Goal: Task Accomplishment & Management: Manage account settings

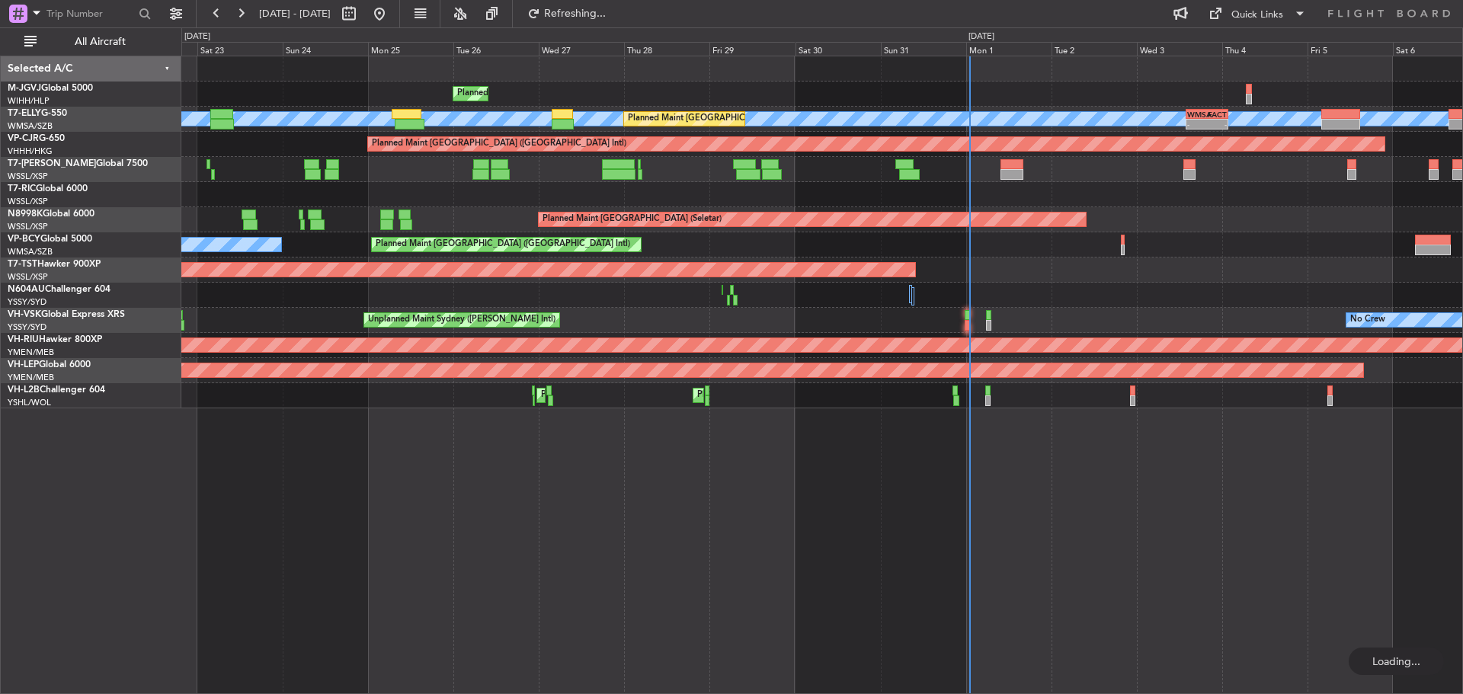
click at [887, 257] on div "Planned Maint [GEOGRAPHIC_DATA] ([GEOGRAPHIC_DATA] Intl) [PERSON_NAME] (Sultan …" at bounding box center [821, 244] width 1281 height 25
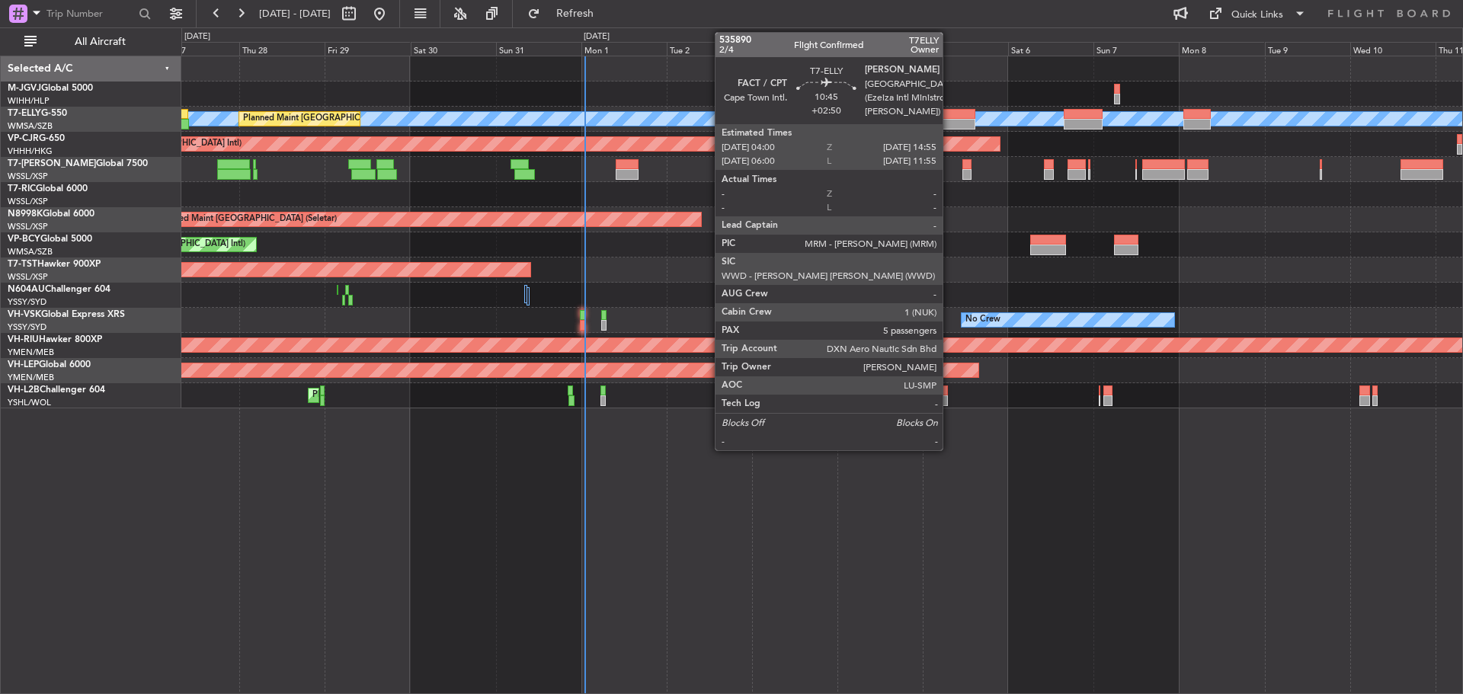
click at [950, 128] on div at bounding box center [956, 124] width 39 height 11
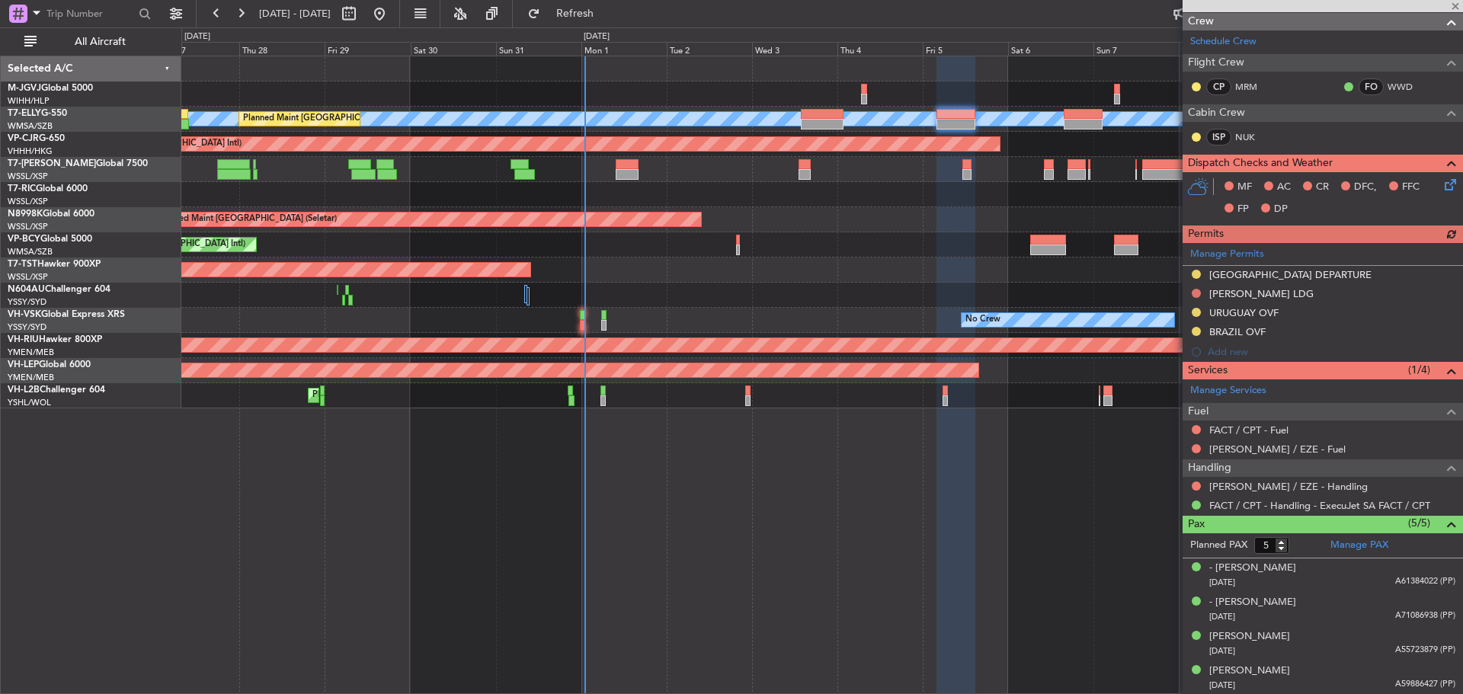
scroll to position [229, 0]
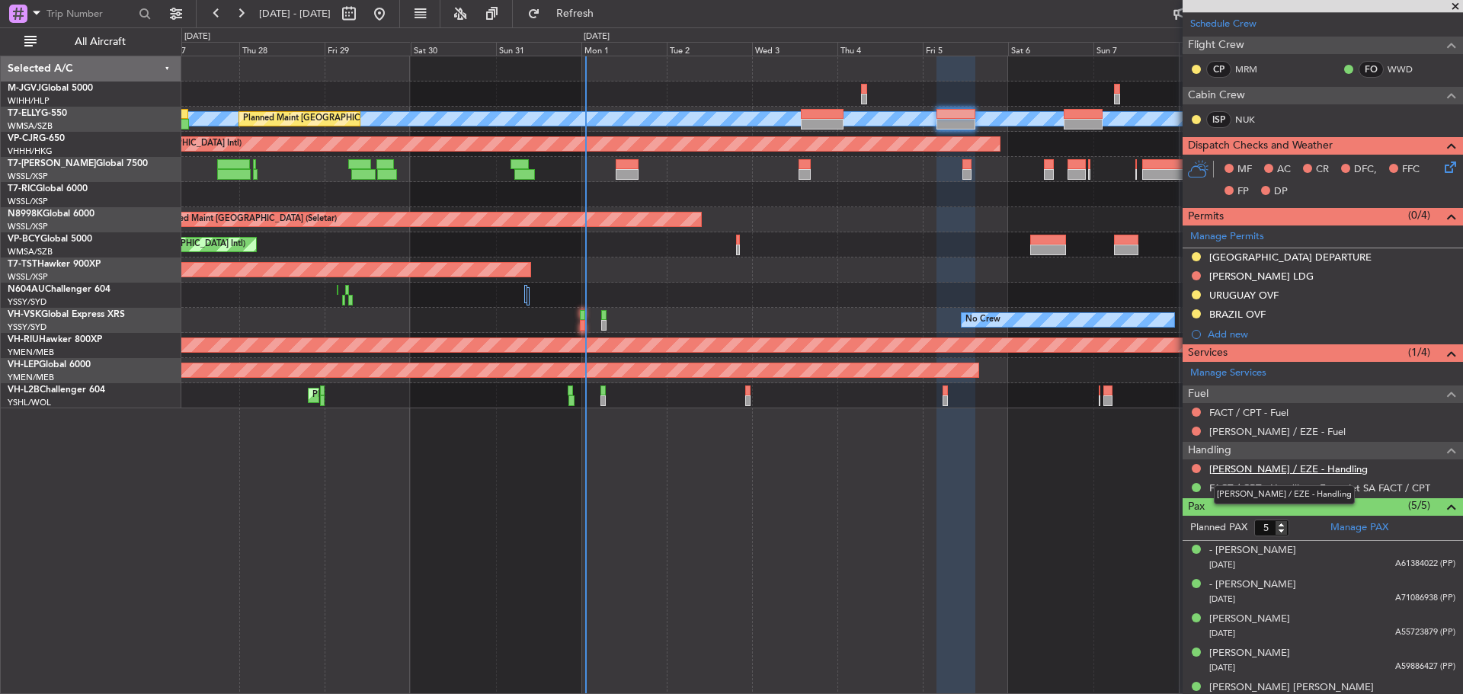
click at [1251, 468] on link "[PERSON_NAME] / EZE - Handling" at bounding box center [1288, 469] width 159 height 13
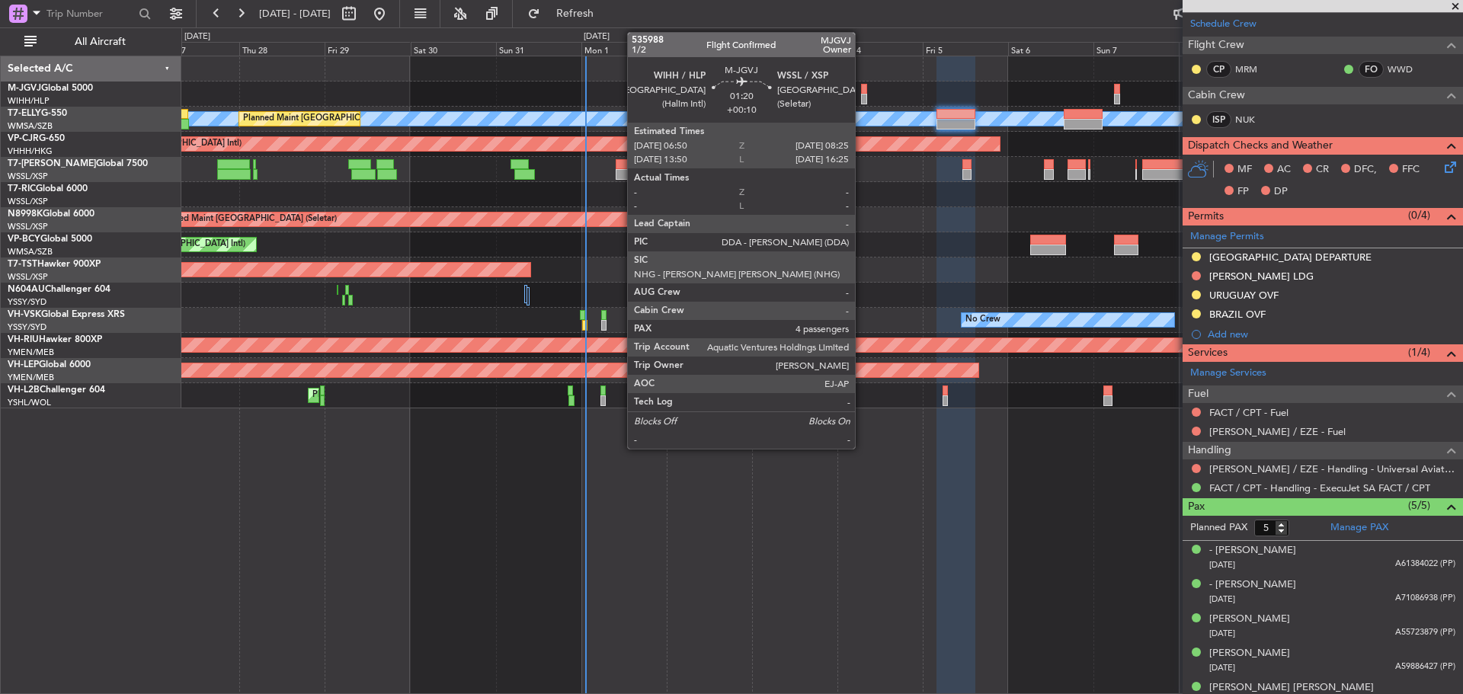
click at [862, 92] on div at bounding box center [864, 89] width 6 height 11
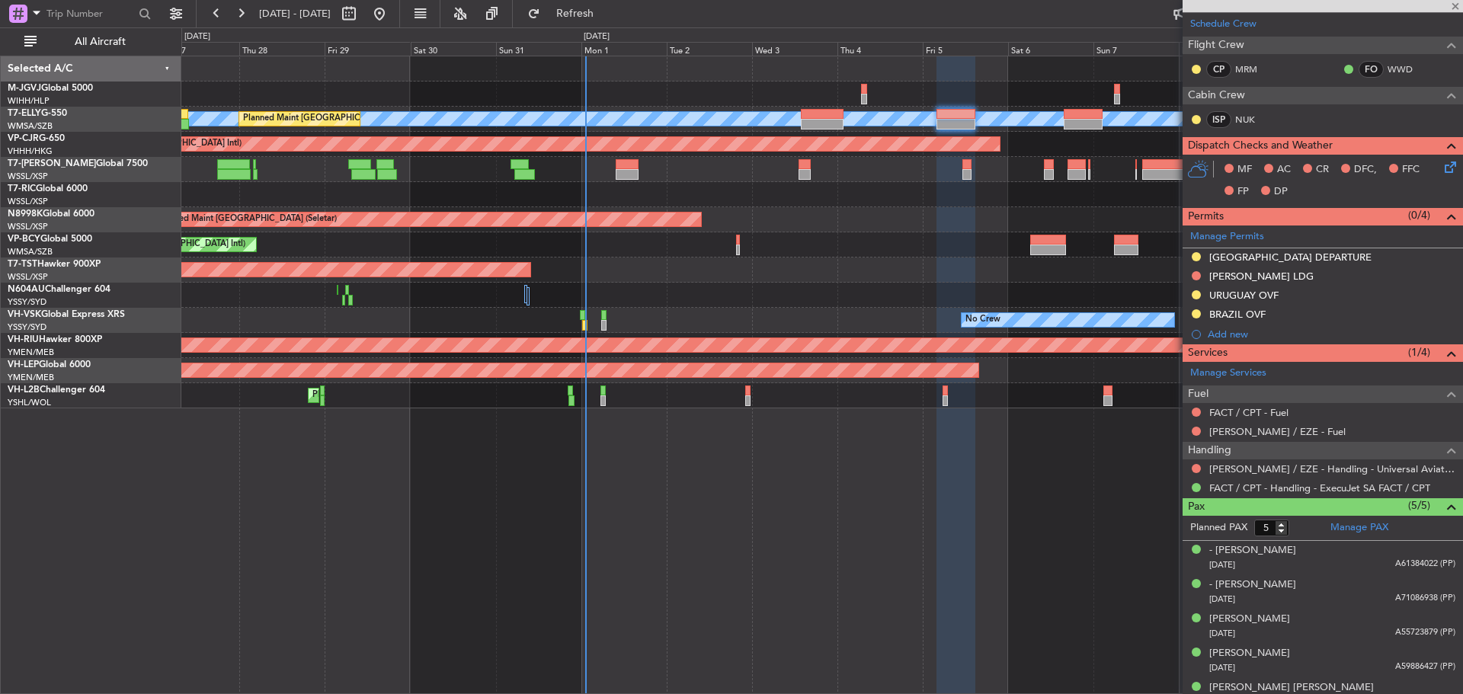
type input "+00:10"
type input "4"
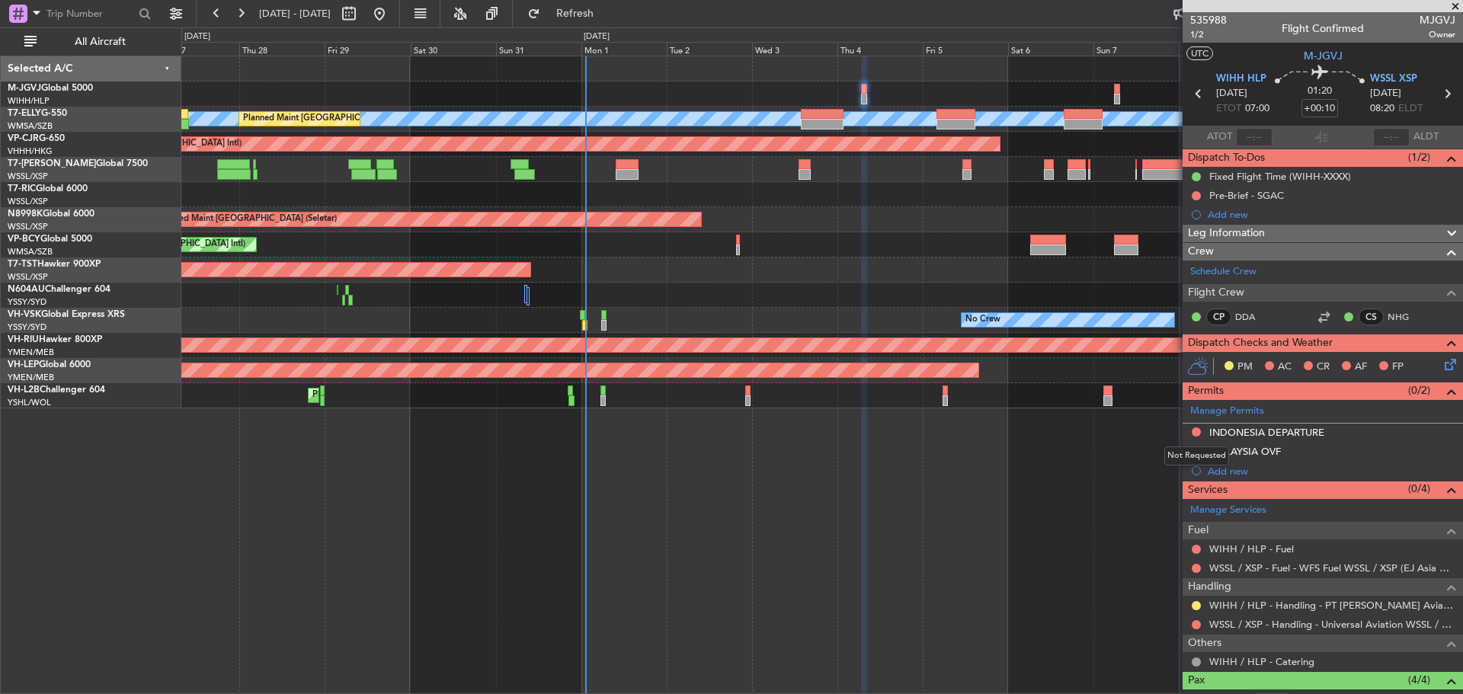
click at [1196, 432] on button at bounding box center [1196, 432] width 9 height 9
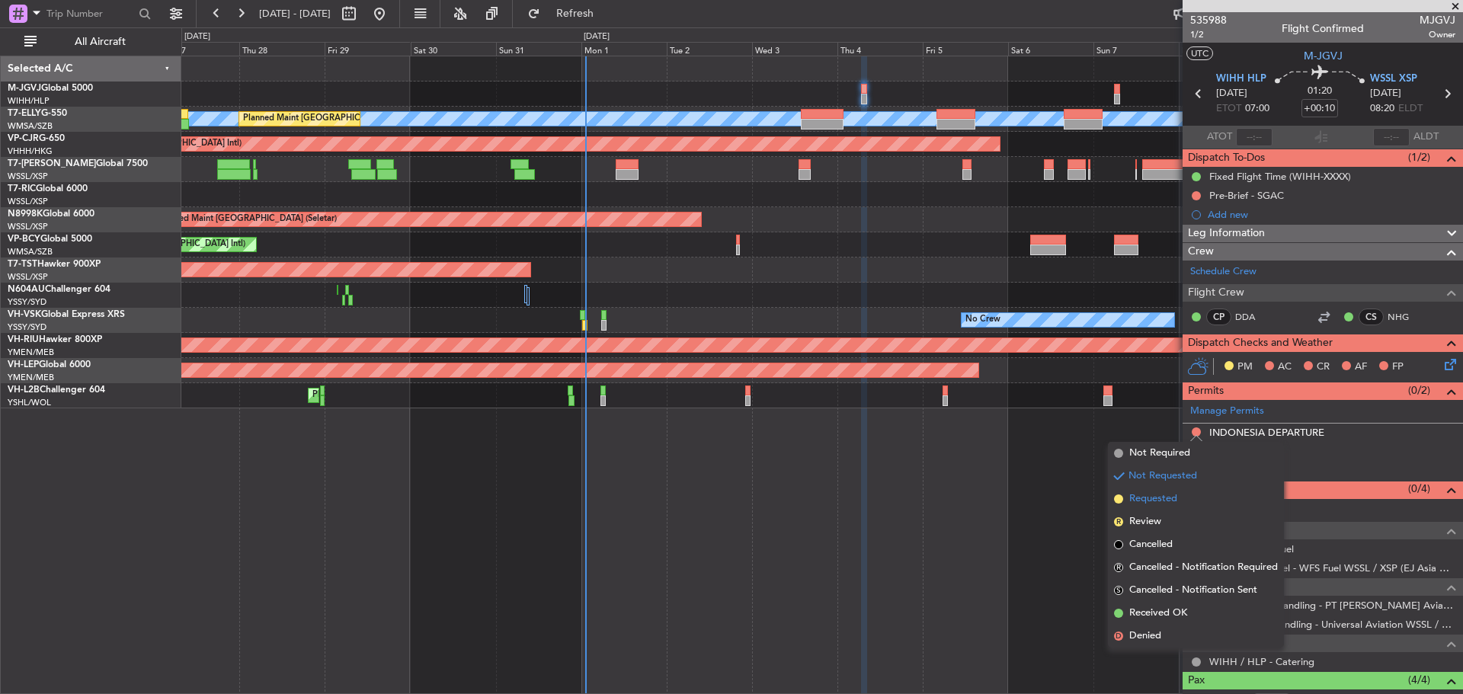
click at [1171, 502] on span "Requested" at bounding box center [1153, 499] width 48 height 15
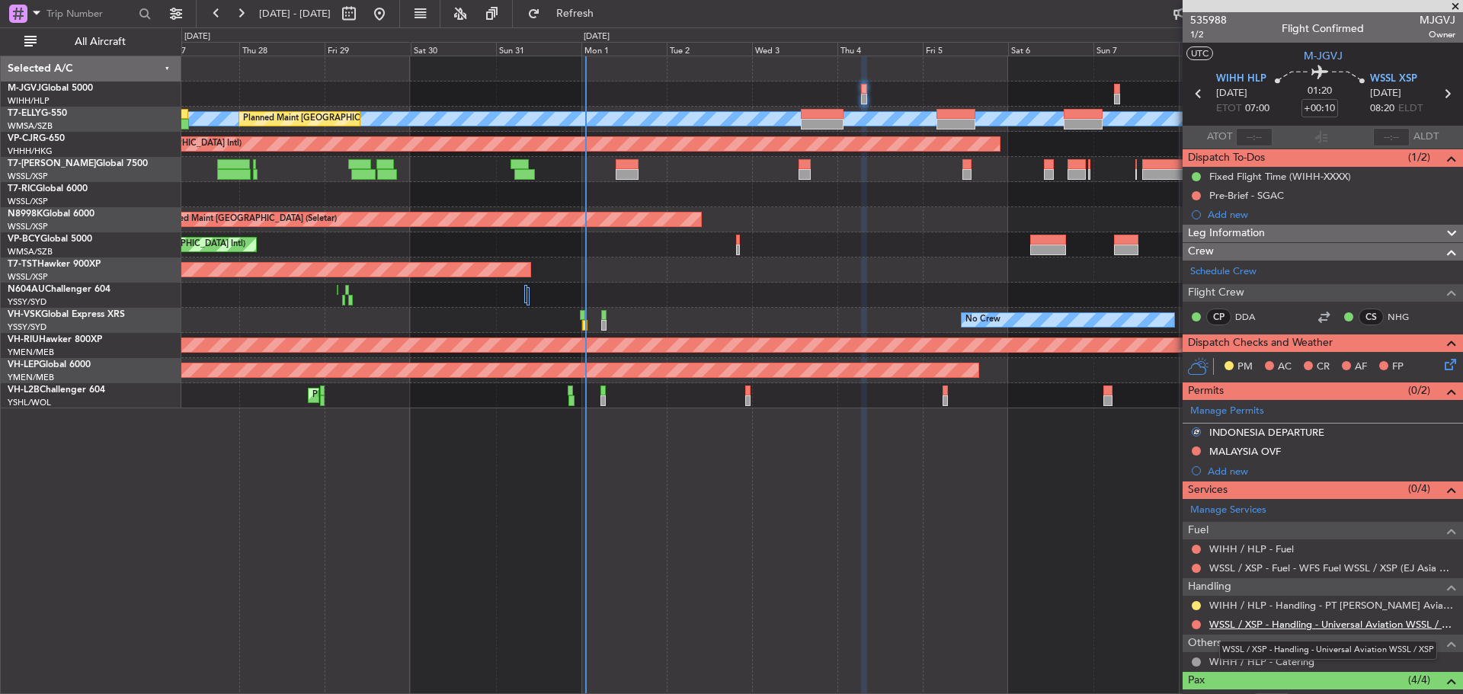
click at [1241, 624] on link "WSSL / XSP - Handling - Universal Aviation WSSL / XSP" at bounding box center [1332, 624] width 246 height 13
click at [612, 22] on button "Refresh" at bounding box center [565, 14] width 91 height 24
click at [1443, 91] on icon at bounding box center [1447, 94] width 20 height 20
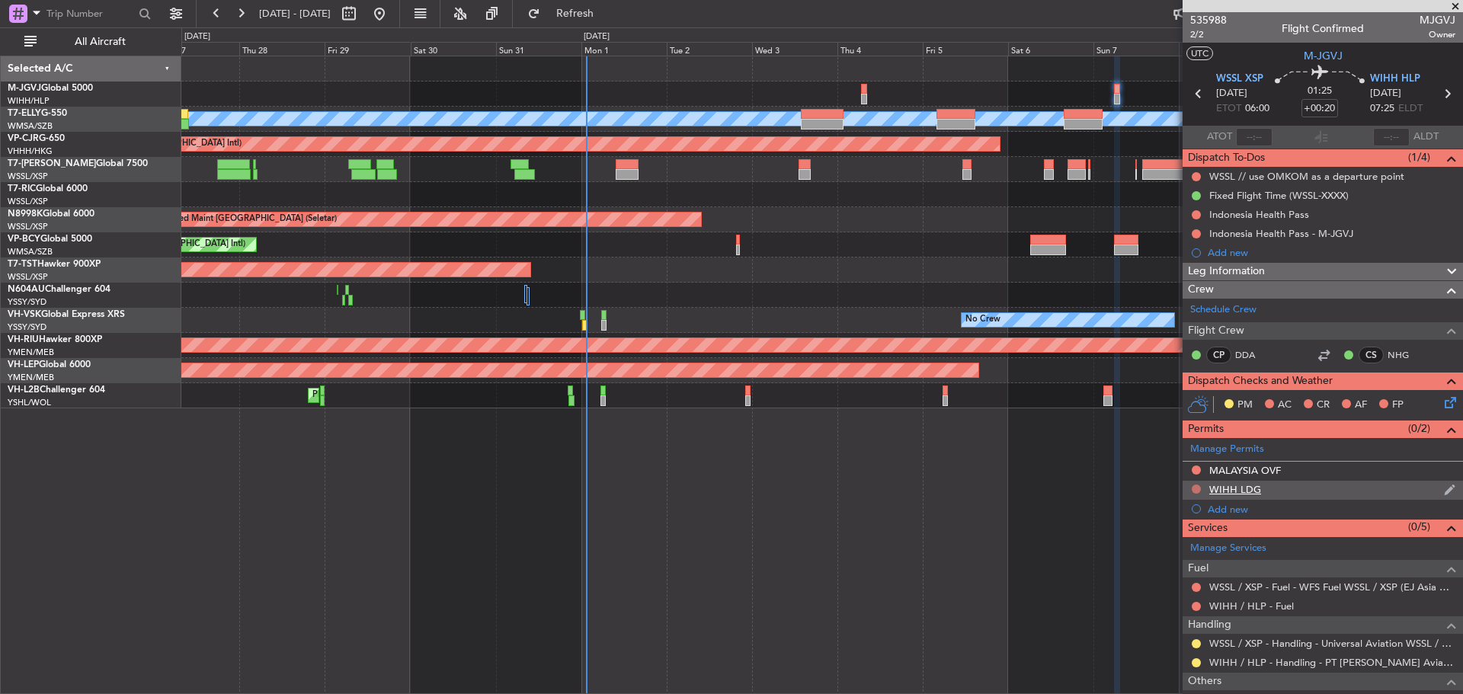
click at [1194, 489] on button at bounding box center [1196, 489] width 9 height 9
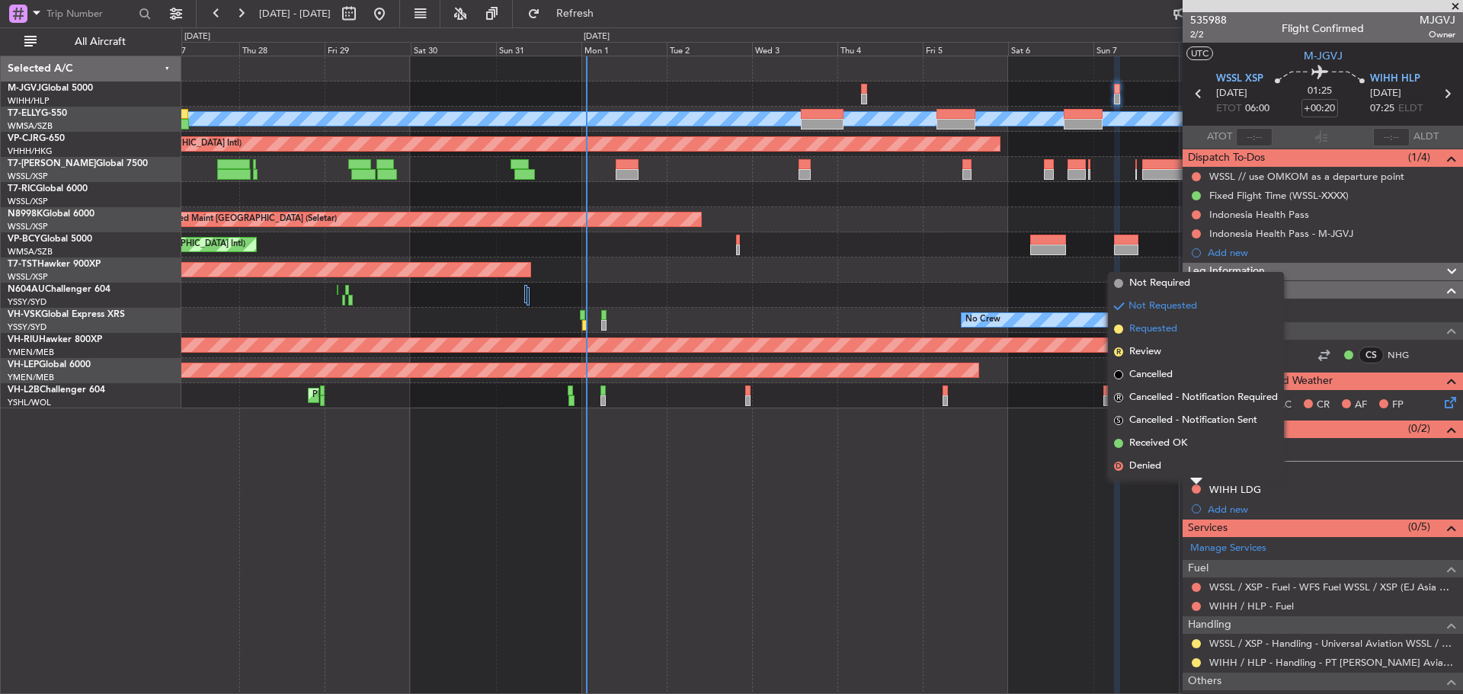
click at [1137, 325] on span "Requested" at bounding box center [1153, 329] width 48 height 15
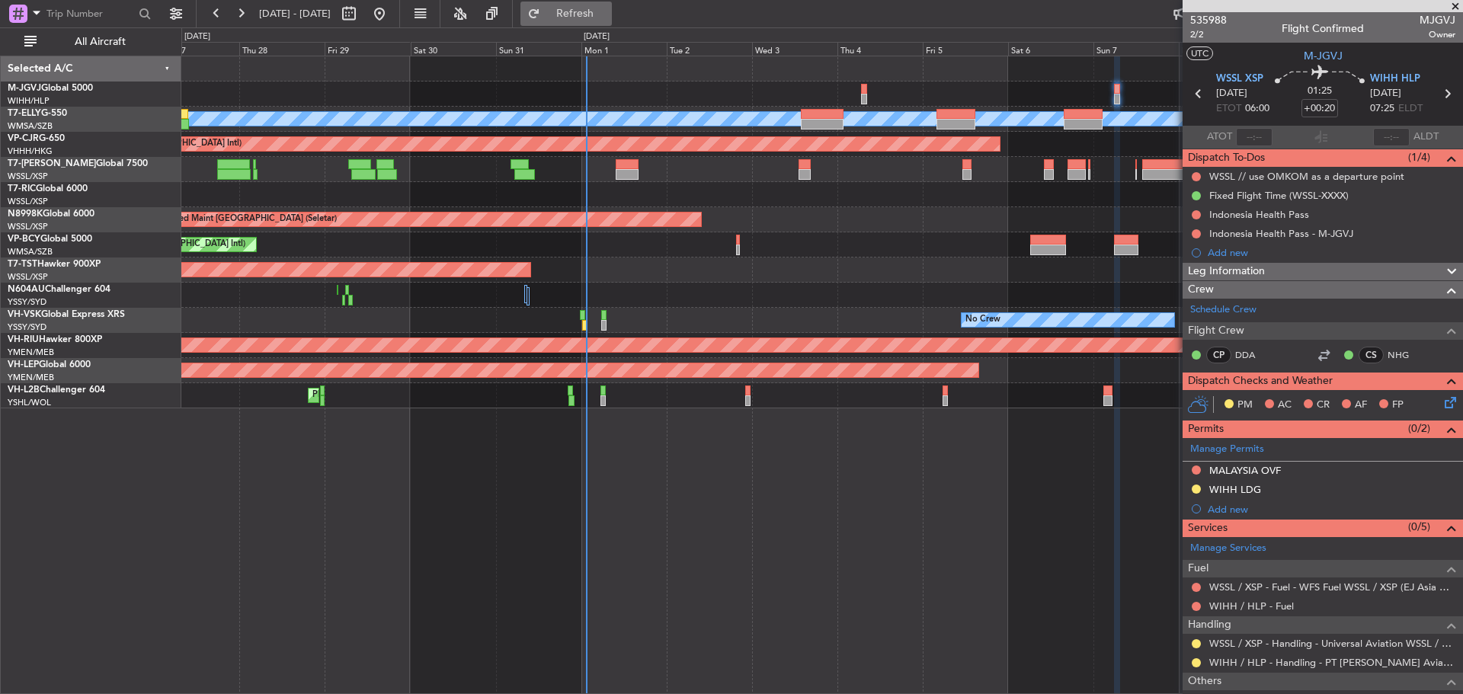
click at [577, 17] on button "Refresh" at bounding box center [565, 14] width 91 height 24
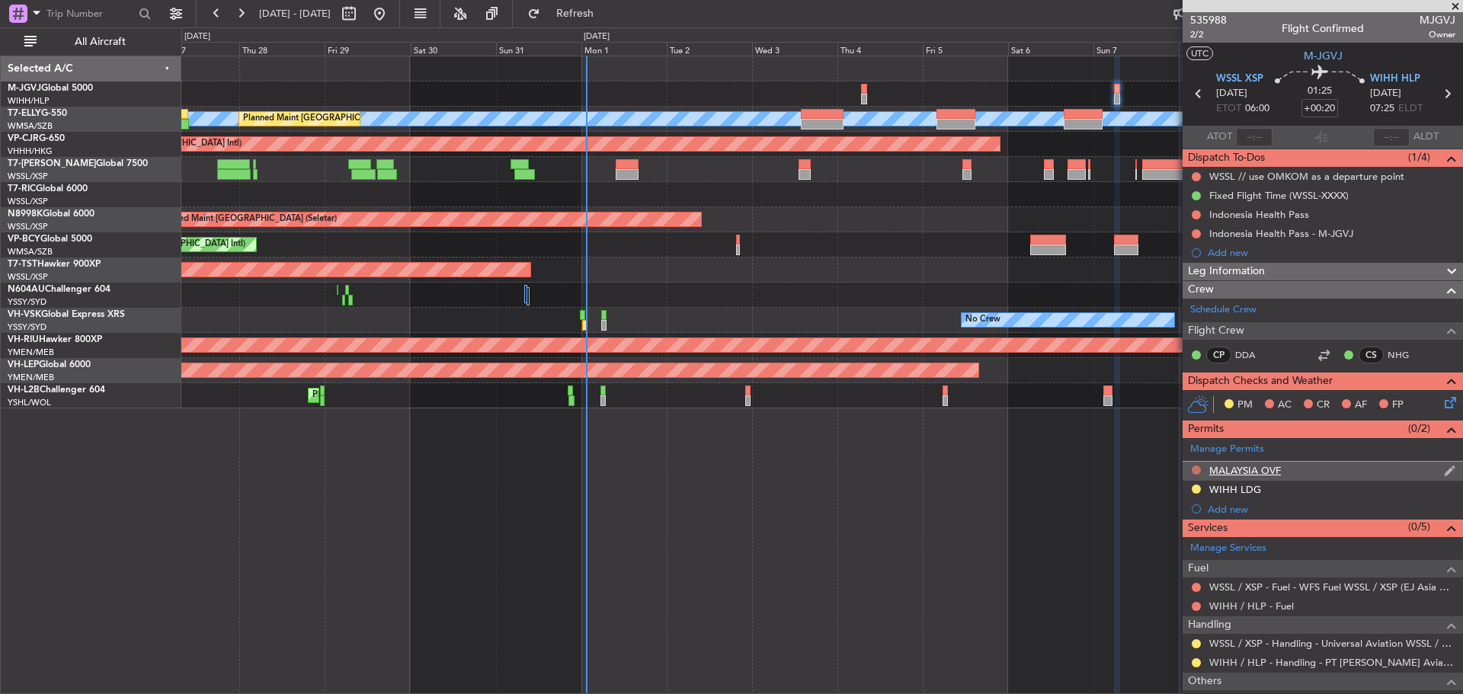
click at [1196, 470] on button at bounding box center [1196, 470] width 9 height 9
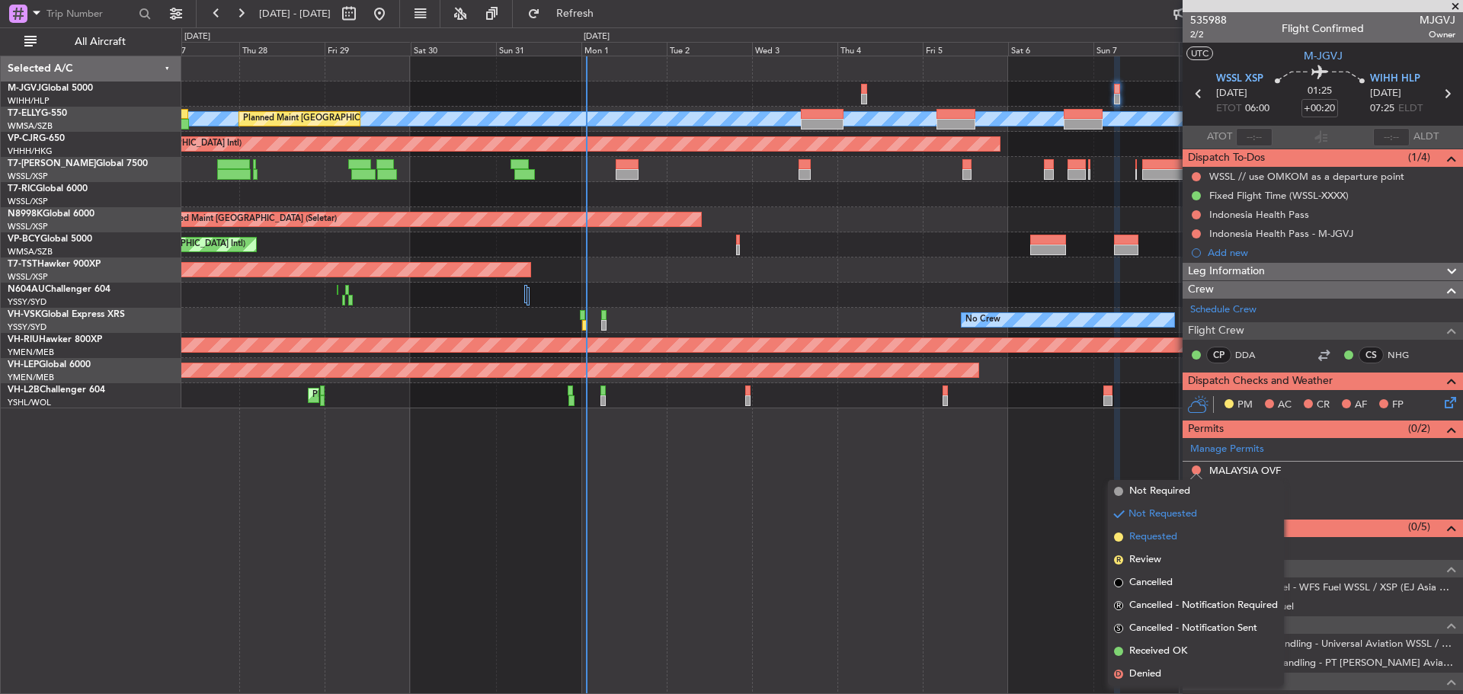
click at [1172, 540] on span "Requested" at bounding box center [1153, 537] width 48 height 15
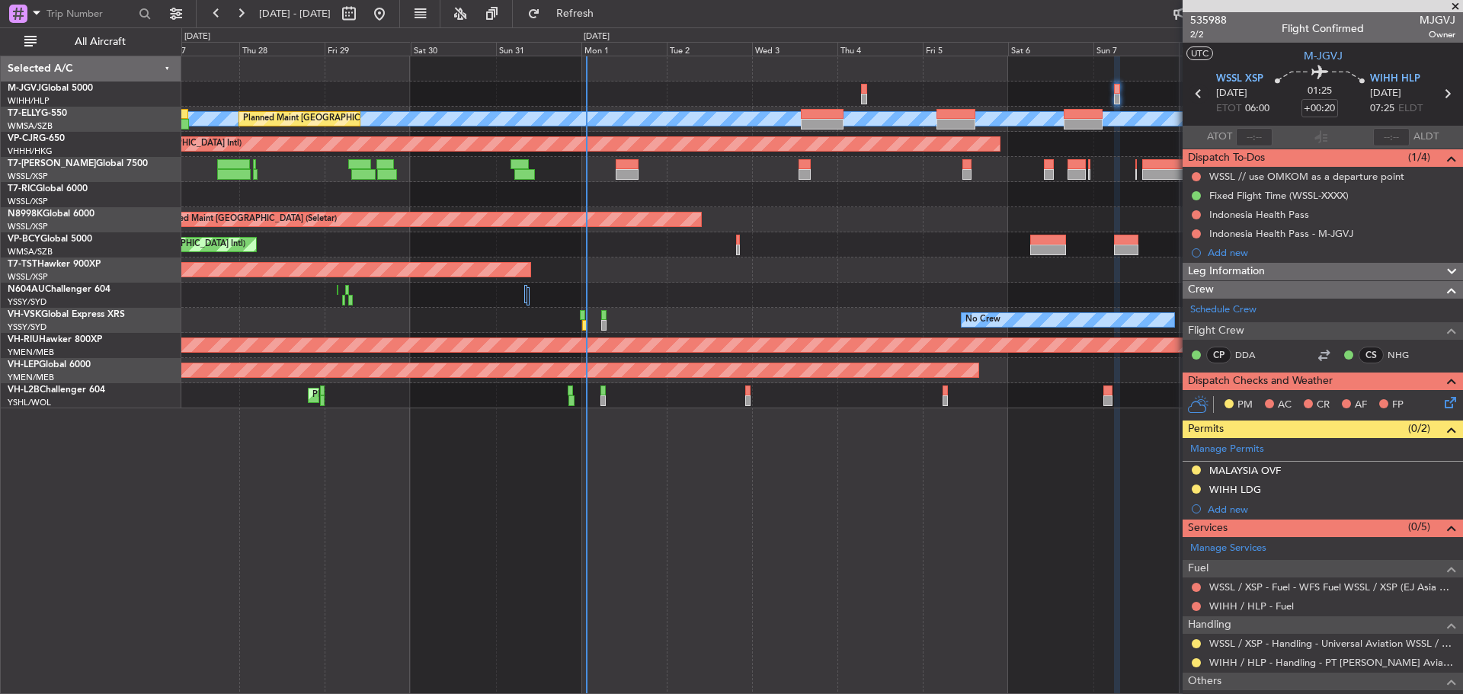
click at [1193, 93] on icon at bounding box center [1199, 94] width 20 height 20
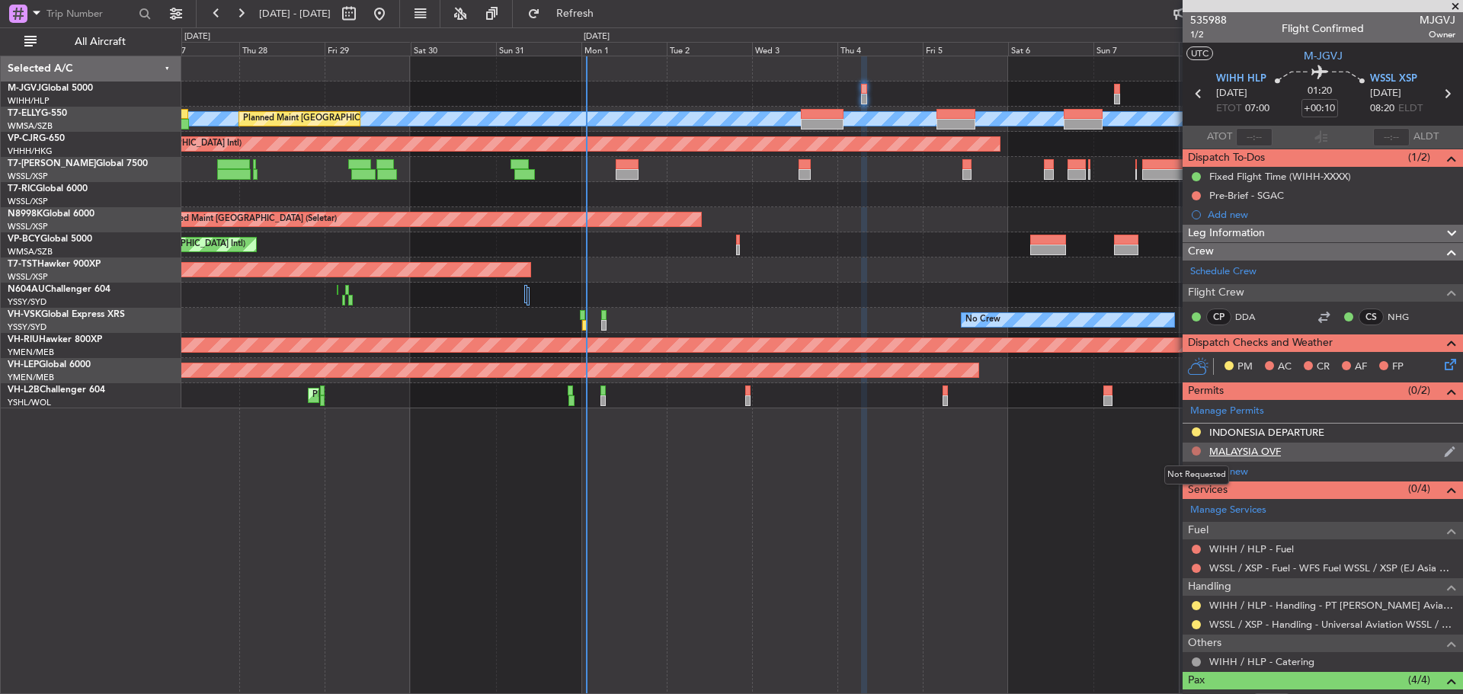
click at [1198, 450] on button at bounding box center [1196, 451] width 9 height 9
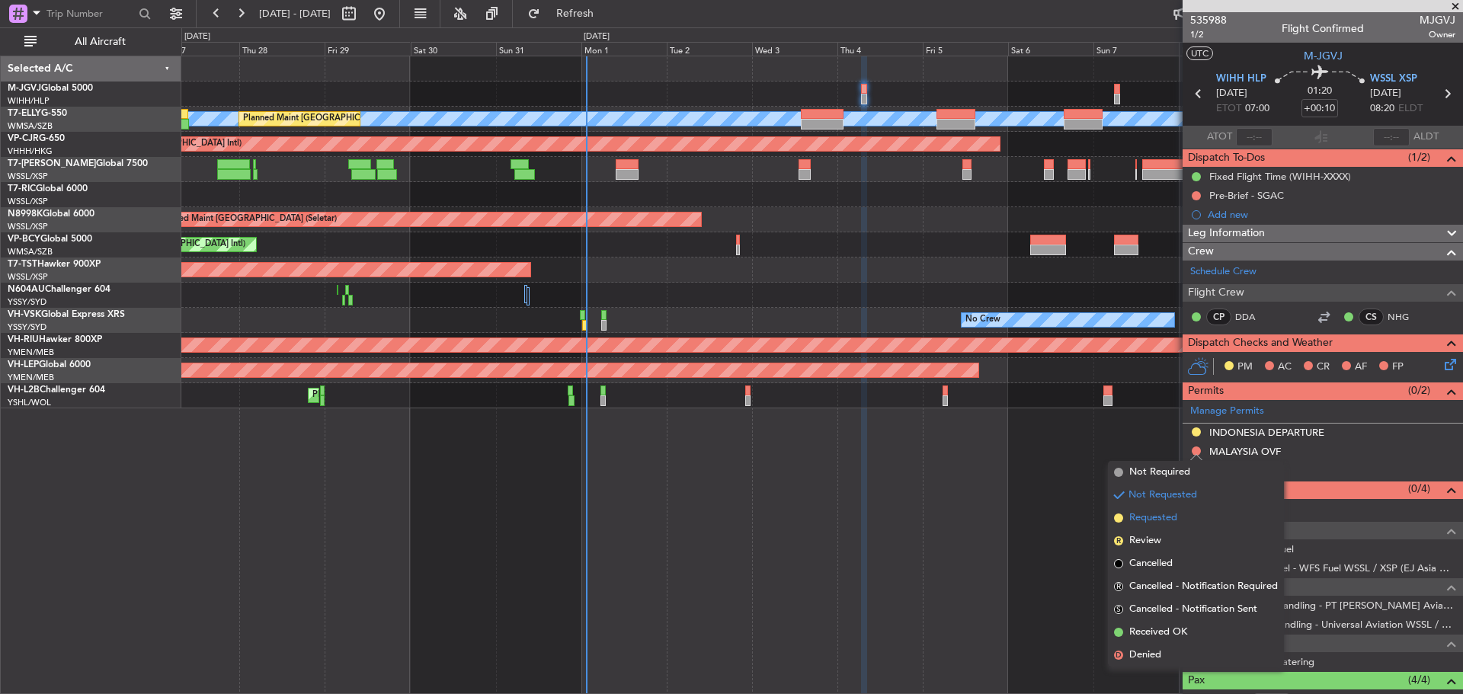
click at [1173, 517] on span "Requested" at bounding box center [1153, 518] width 48 height 15
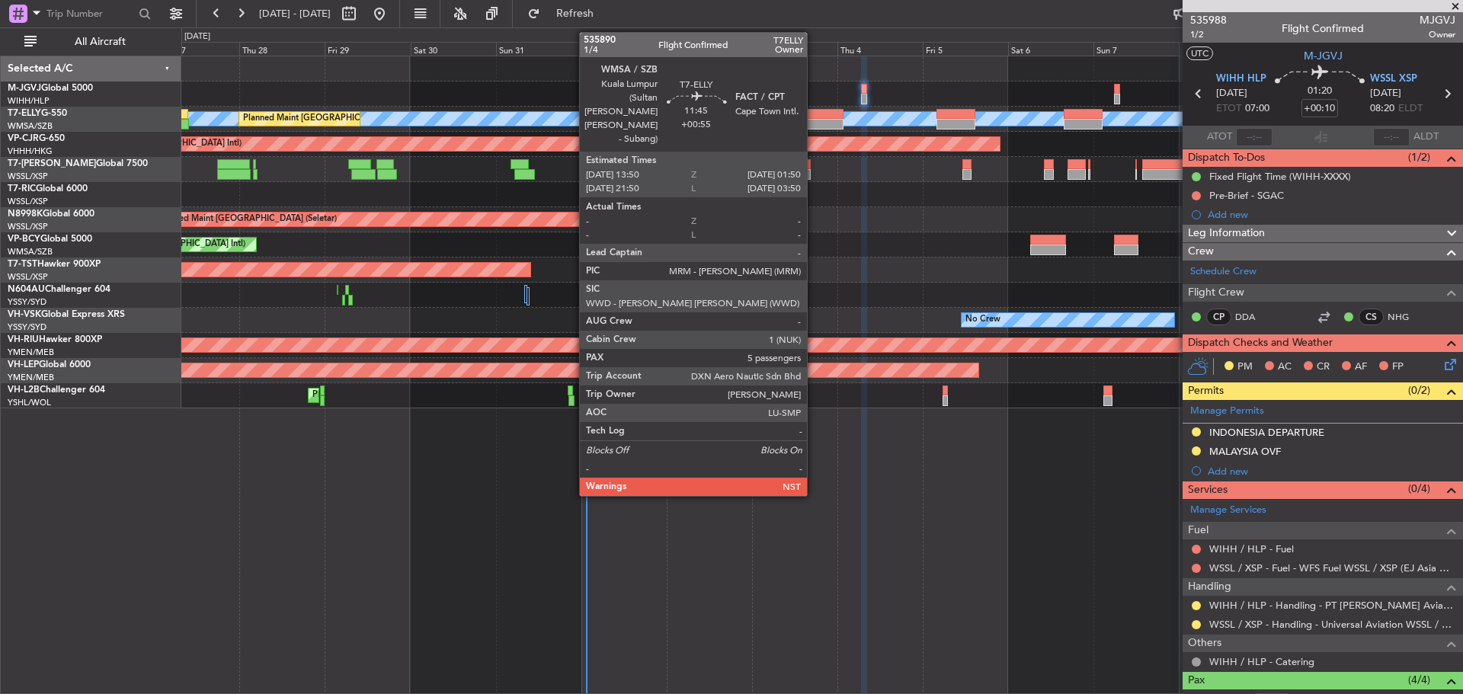
click at [815, 120] on div at bounding box center [822, 124] width 43 height 11
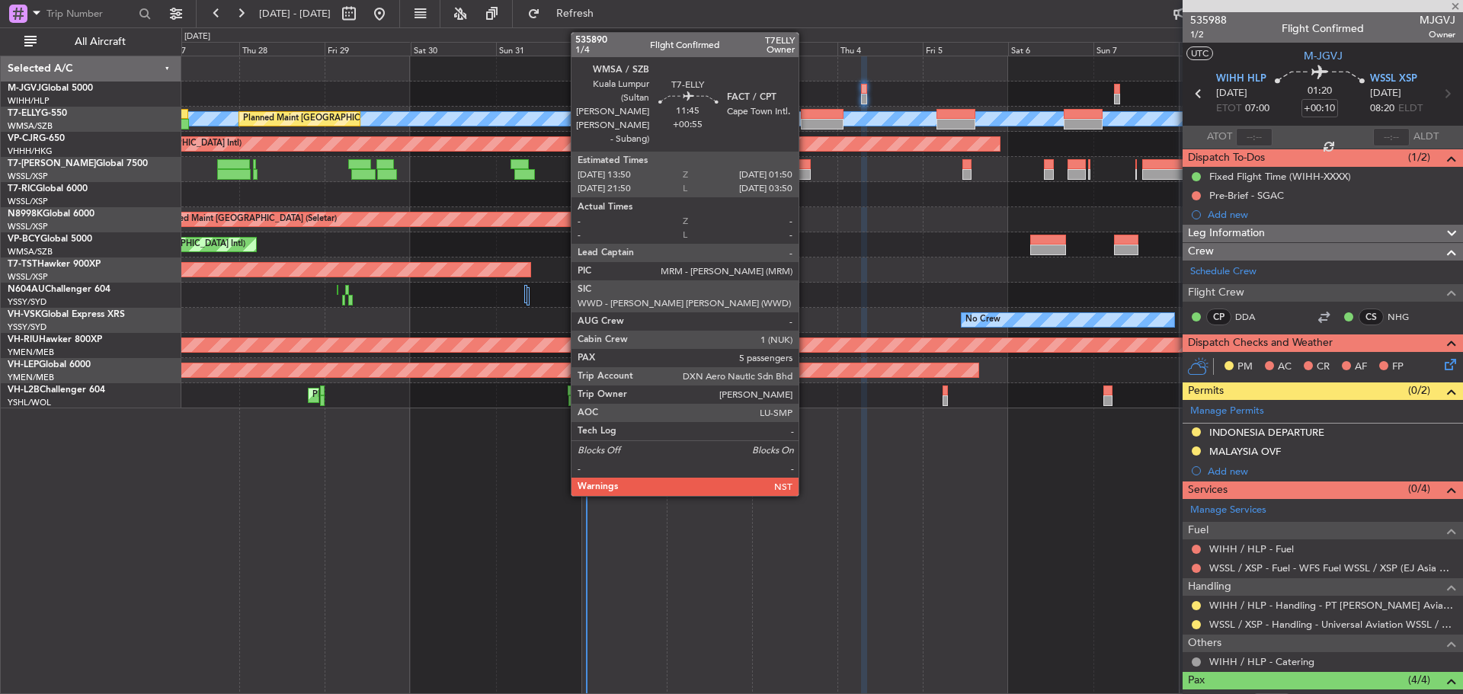
type input "+00:55"
type input "5"
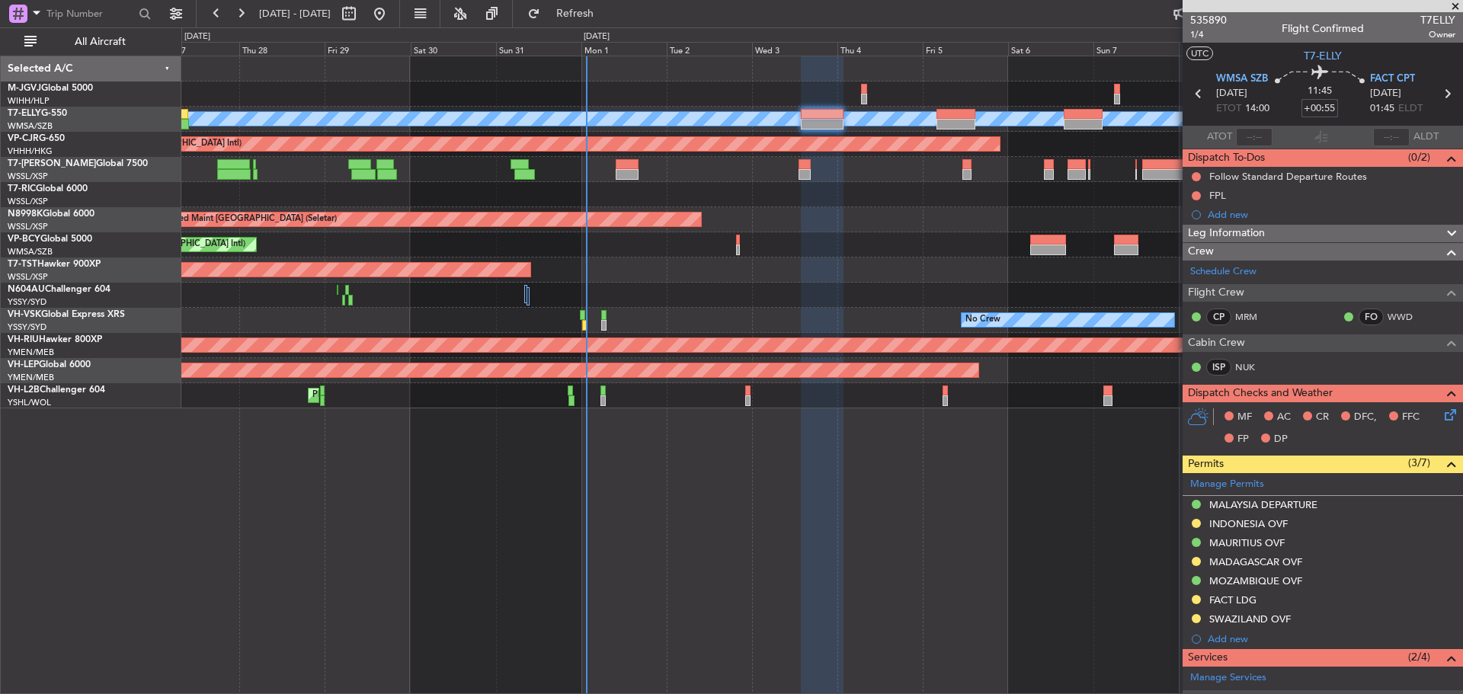
click at [1325, 110] on input "+00:55" at bounding box center [1320, 108] width 37 height 18
type input "+00:00"
click at [1437, 94] on icon at bounding box center [1447, 94] width 20 height 20
type input "+02:50"
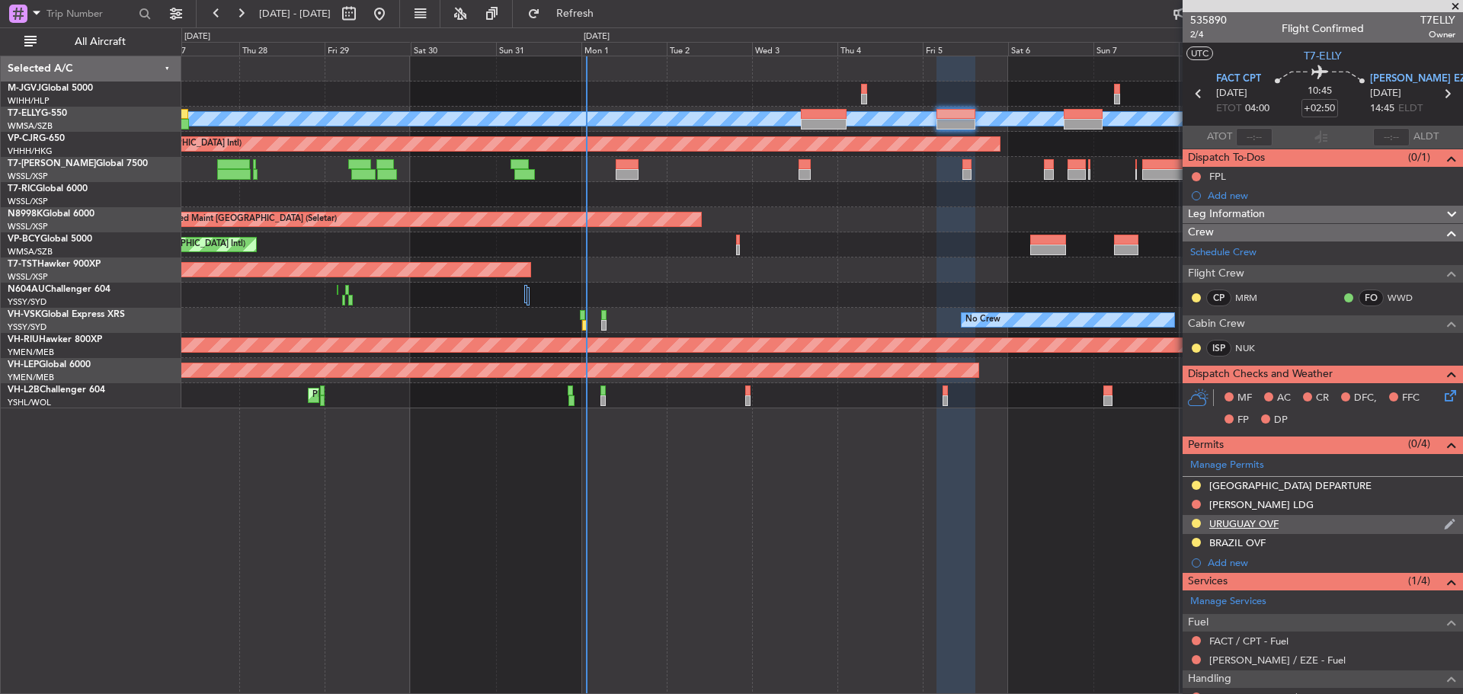
click at [1444, 525] on img at bounding box center [1449, 524] width 11 height 14
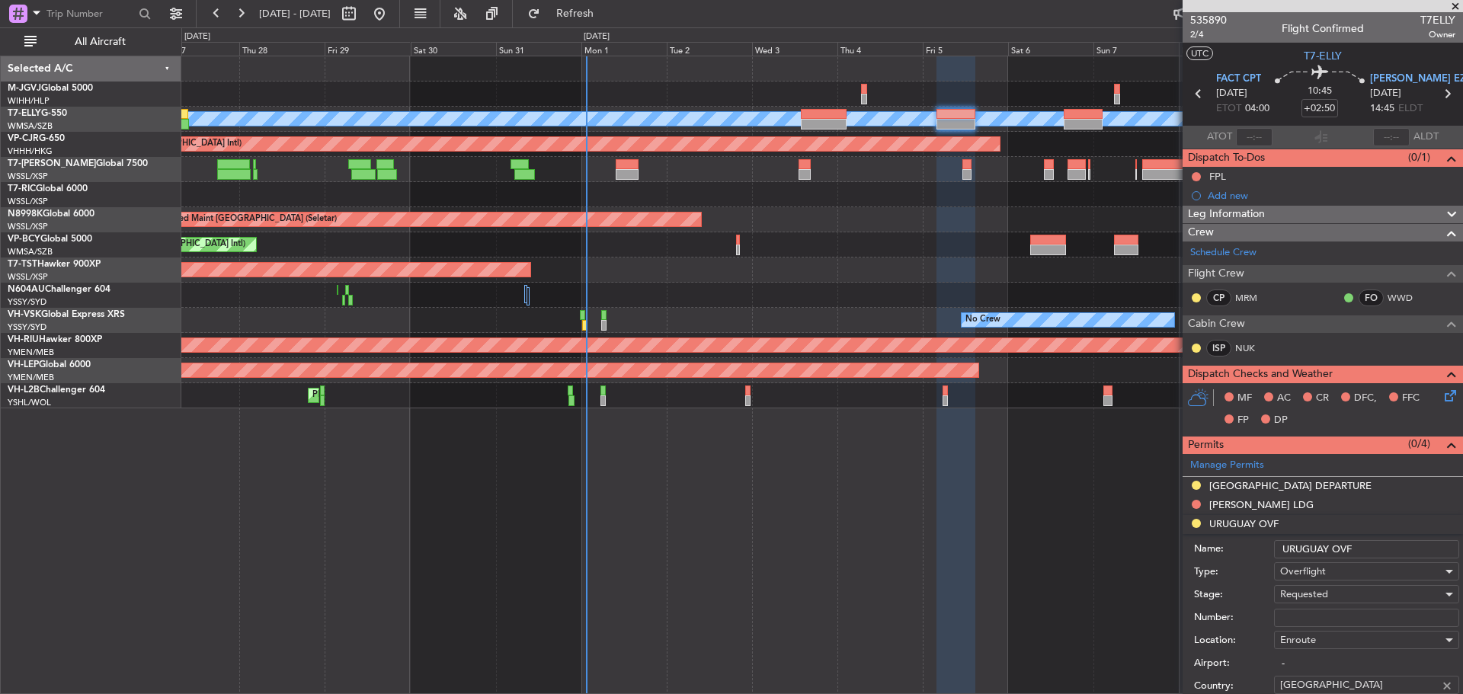
click at [1303, 600] on span "Requested" at bounding box center [1304, 595] width 48 height 14
click at [1297, 691] on span "Received OK" at bounding box center [1361, 692] width 160 height 23
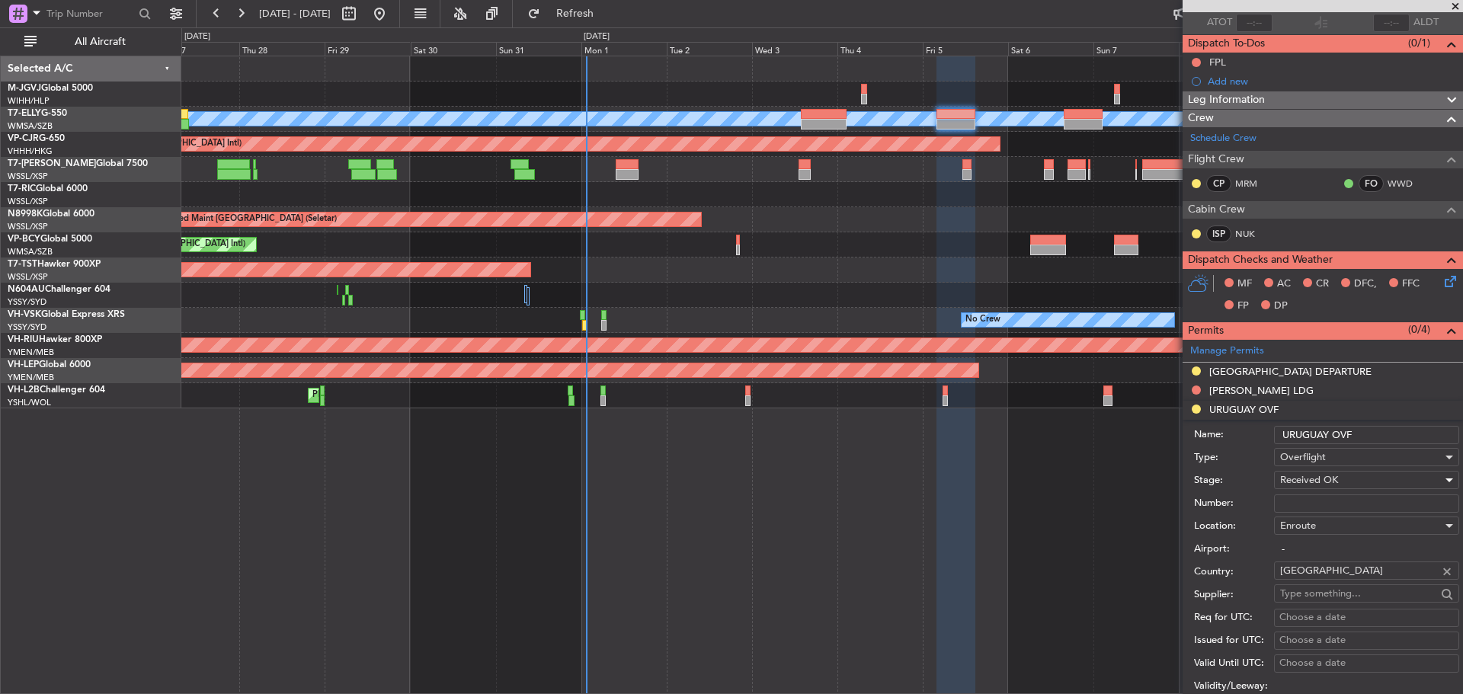
scroll to position [152, 0]
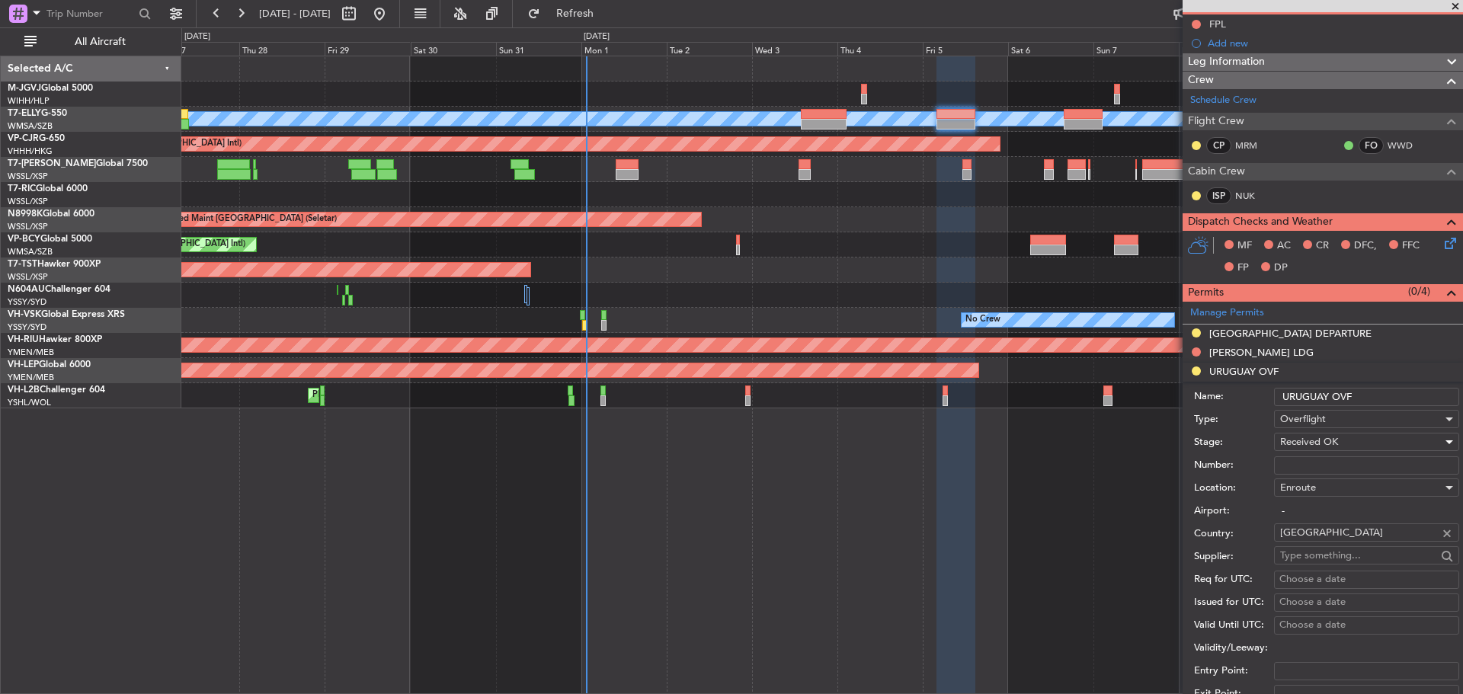
click at [1287, 460] on input "Number:" at bounding box center [1366, 465] width 185 height 18
paste input "2403/2025"
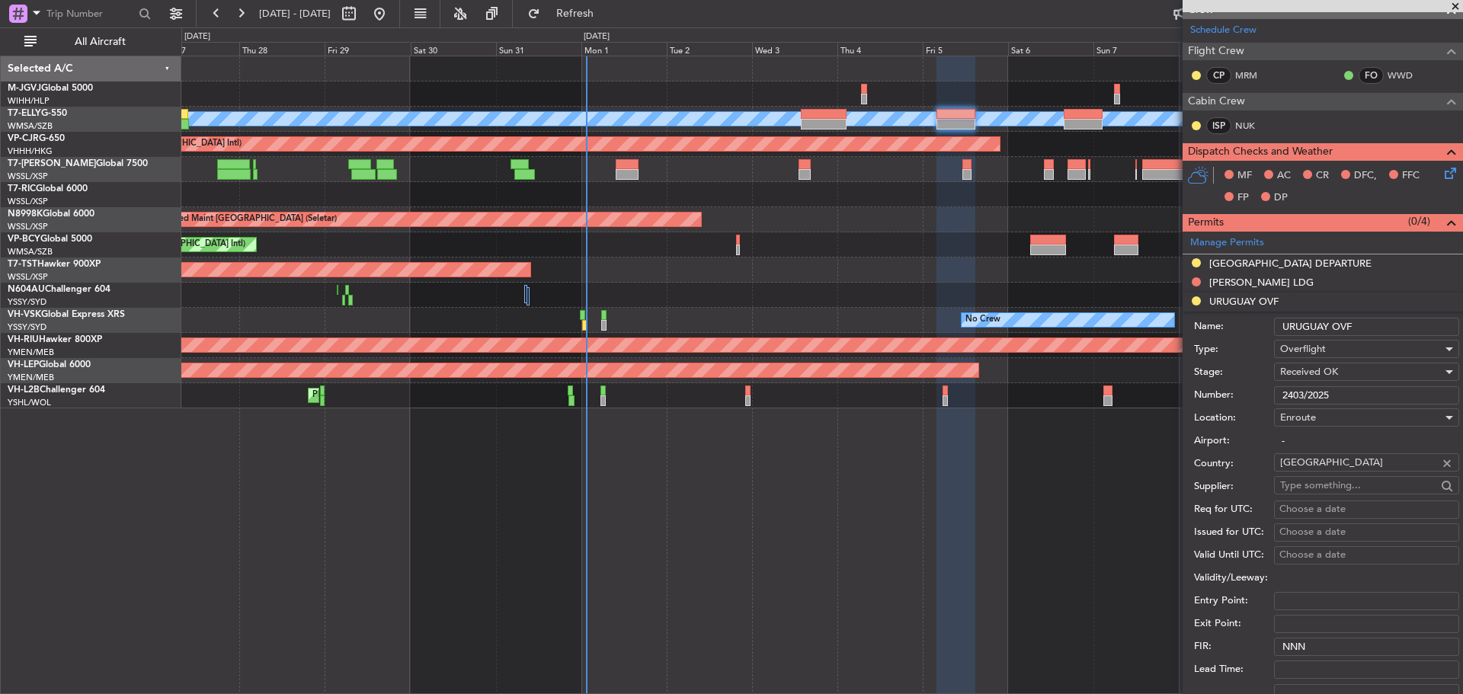
scroll to position [229, 0]
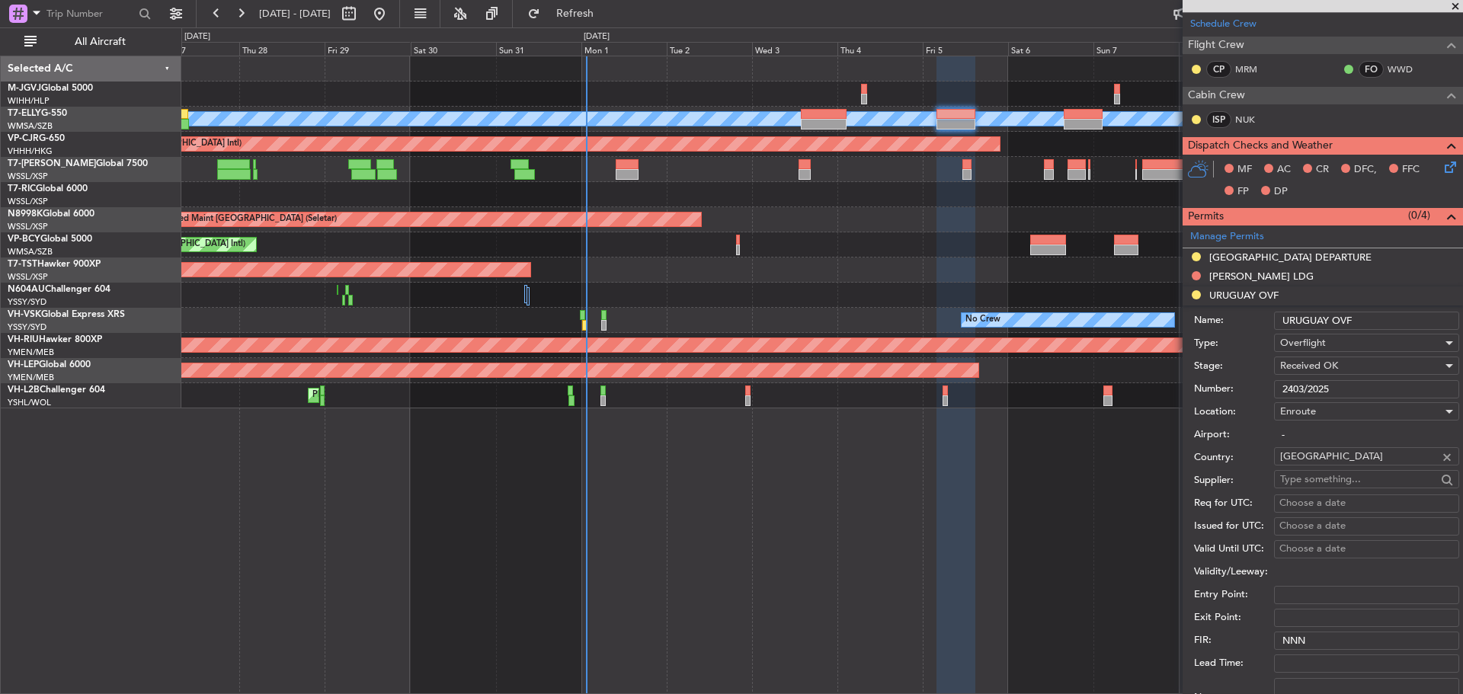
type input "2403/2025"
click at [1293, 505] on div "Choose a date" at bounding box center [1366, 503] width 175 height 15
select select "9"
select select "2025"
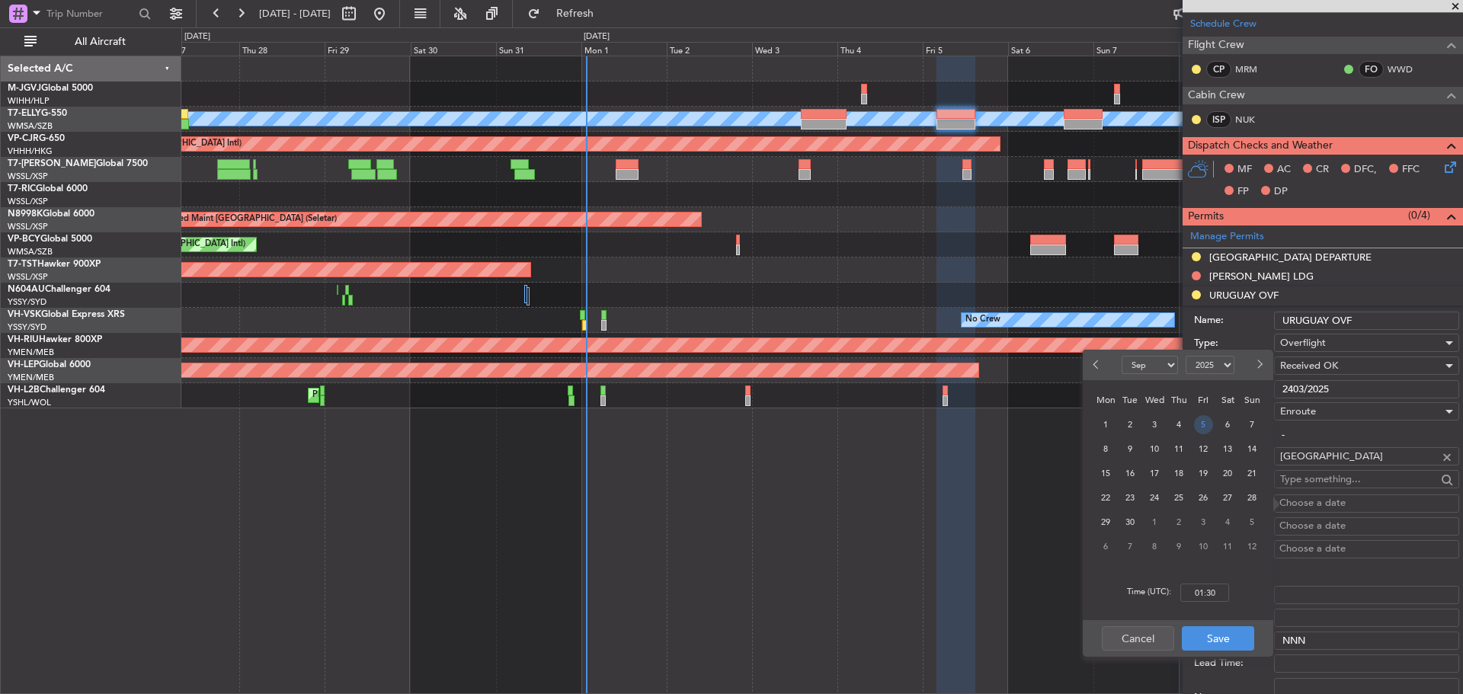
click at [1203, 422] on span "5" at bounding box center [1203, 424] width 19 height 19
click at [1200, 588] on input "00:00" at bounding box center [1204, 593] width 49 height 18
type input "04:00"
click at [1210, 641] on button "Save" at bounding box center [1218, 638] width 72 height 24
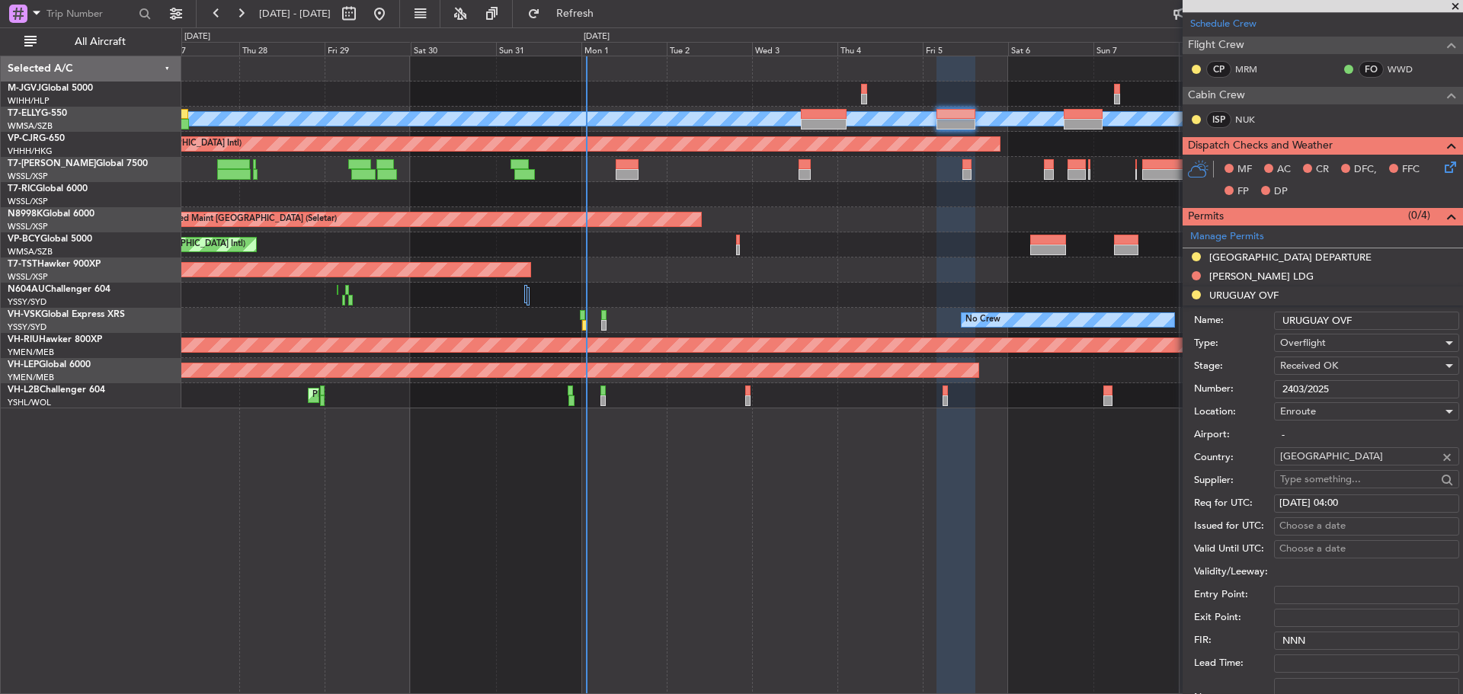
click at [1292, 524] on div "Choose a date" at bounding box center [1366, 526] width 175 height 15
select select "9"
select select "2025"
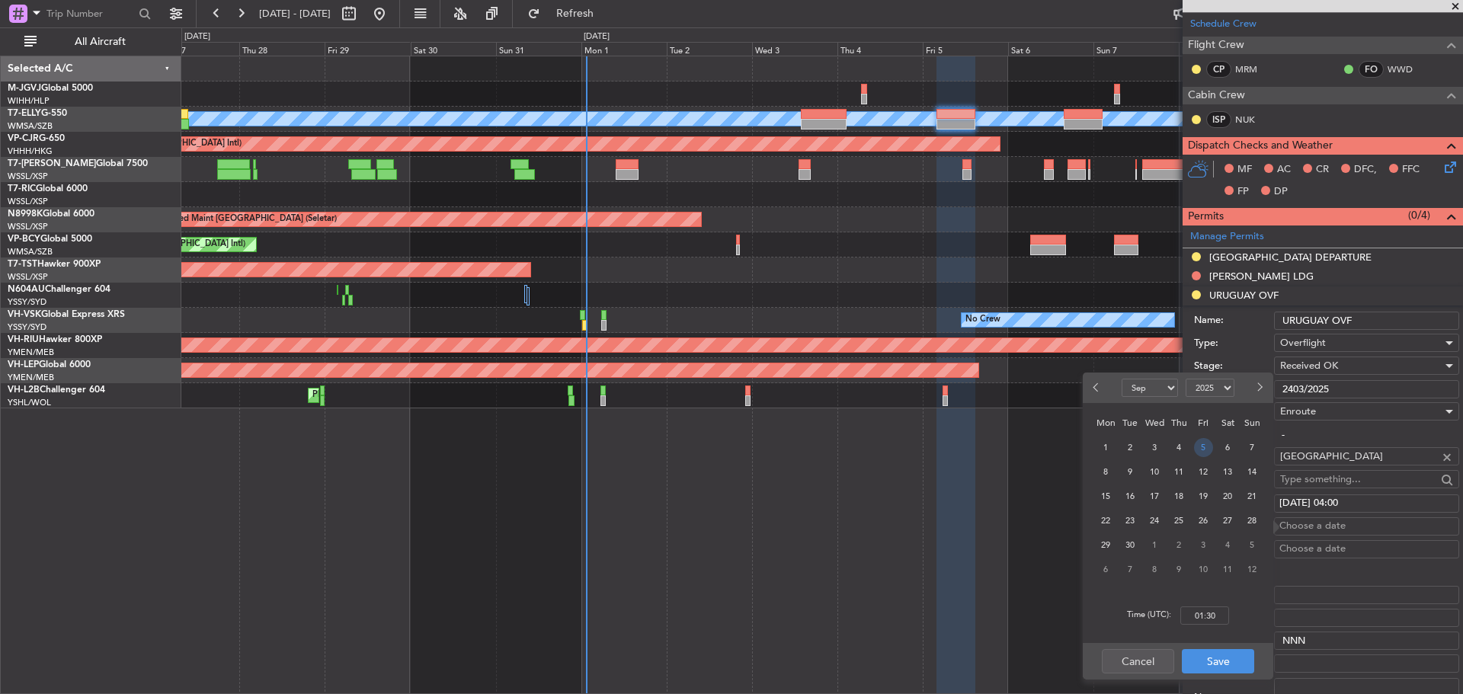
click at [1197, 450] on span "5" at bounding box center [1203, 447] width 19 height 19
click at [1207, 609] on input "00:00" at bounding box center [1204, 616] width 49 height 18
type input "04:00"
click at [1222, 665] on button "Save" at bounding box center [1218, 661] width 72 height 24
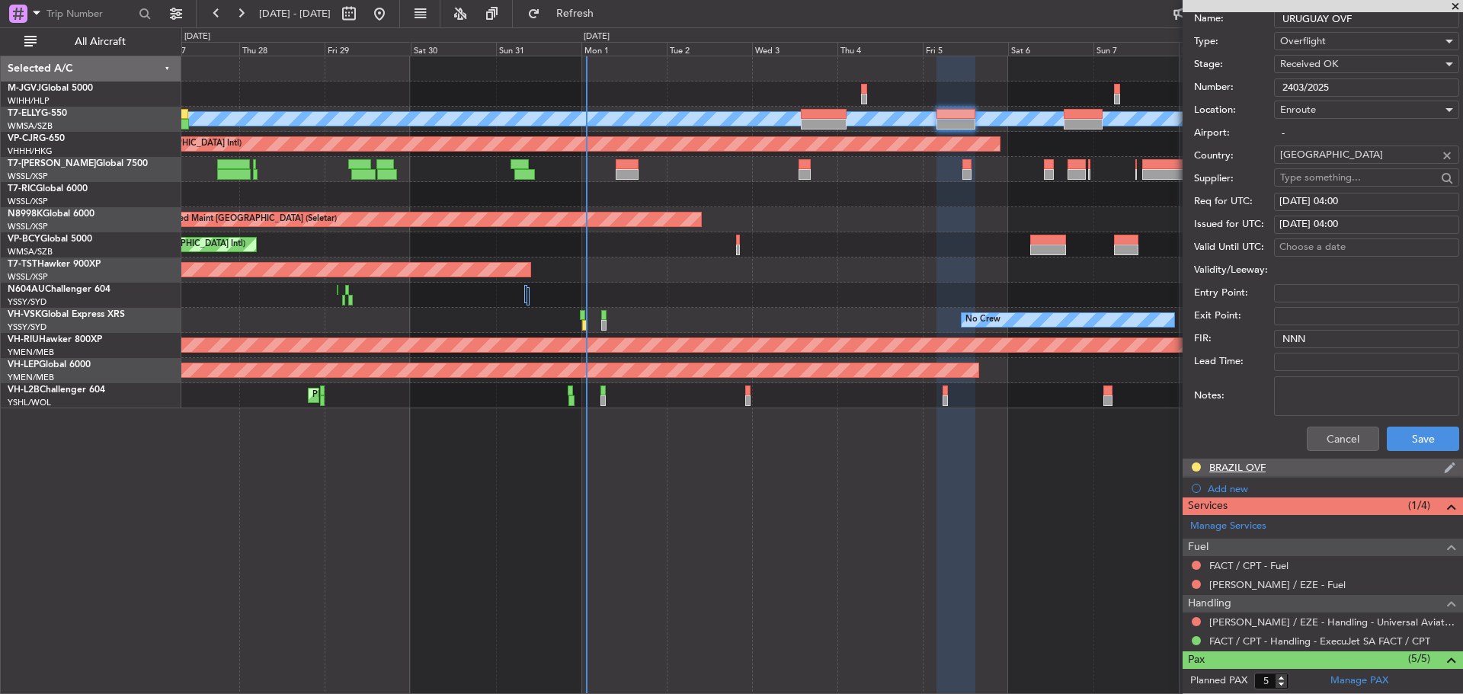
scroll to position [533, 0]
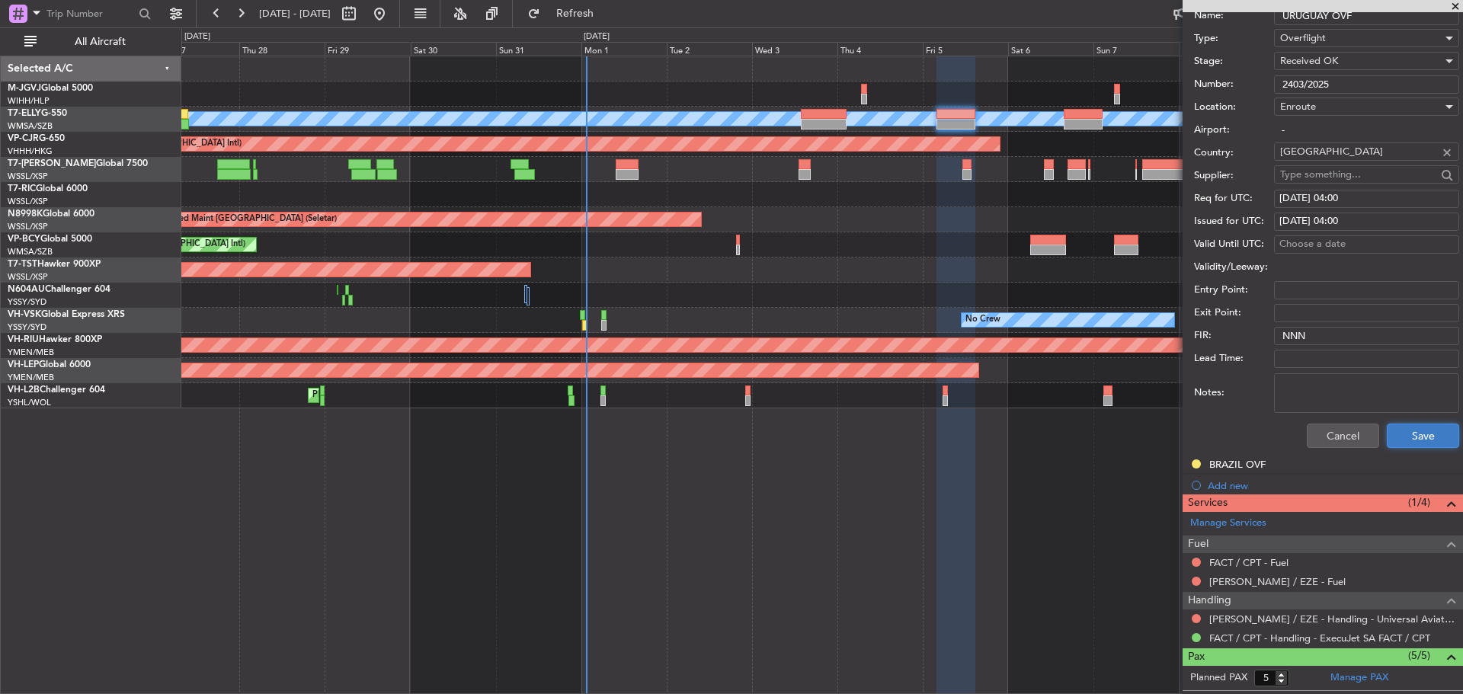
click at [1411, 428] on button "Save" at bounding box center [1423, 436] width 72 height 24
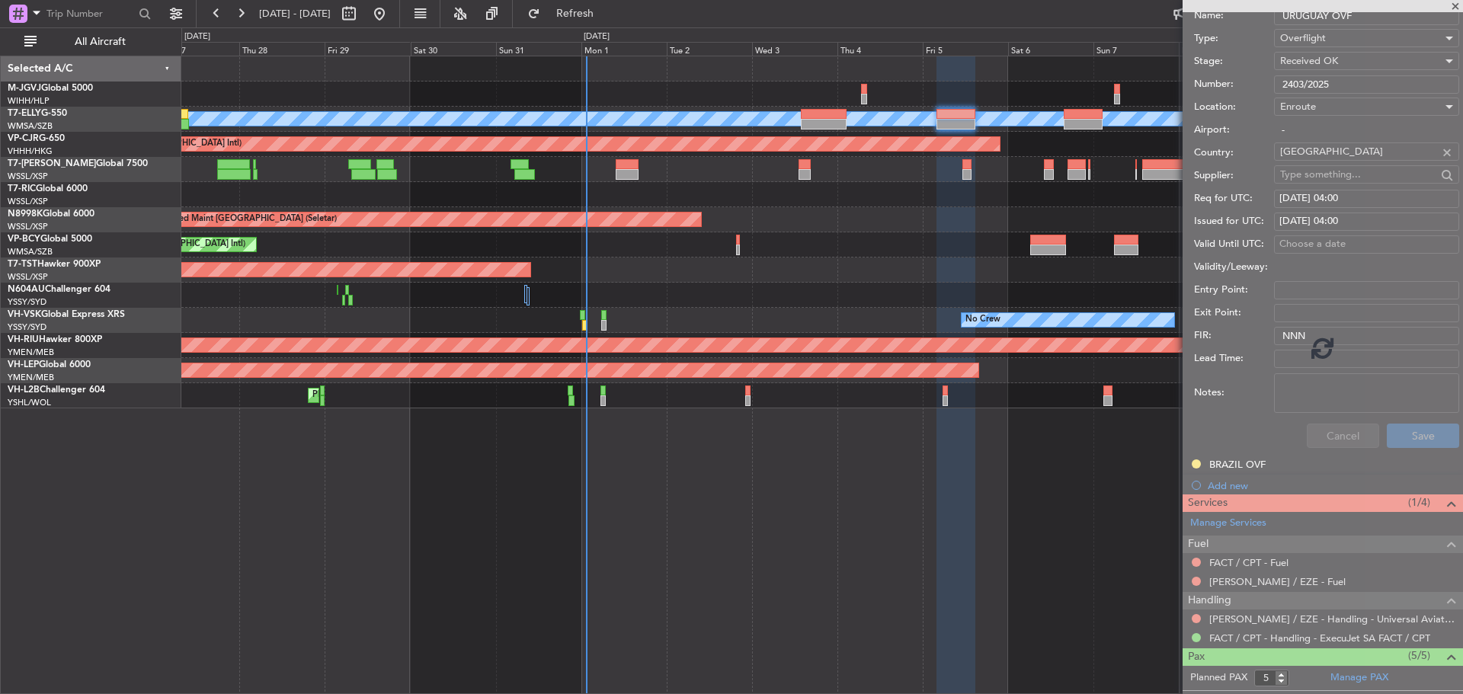
scroll to position [78, 0]
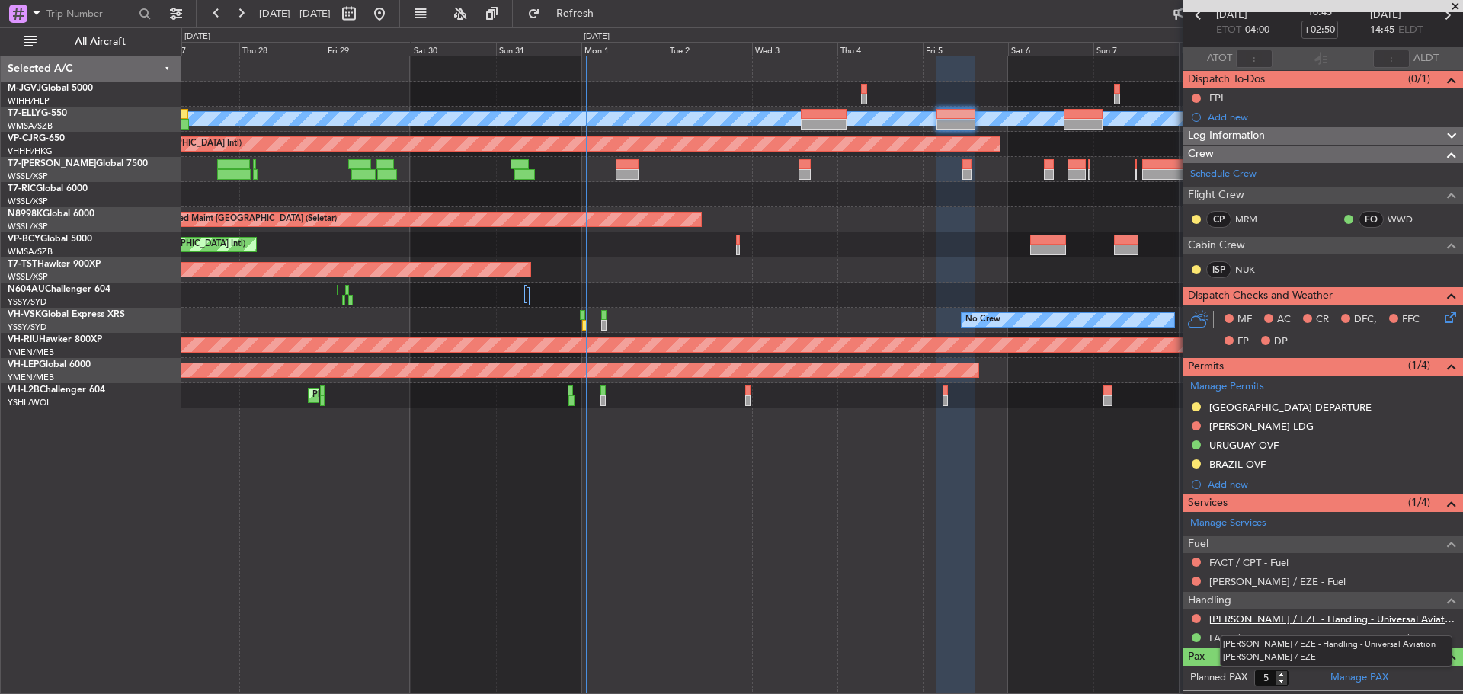
click at [1255, 620] on link "[PERSON_NAME] / EZE - Handling - Universal Aviation [PERSON_NAME] / EZE" at bounding box center [1332, 619] width 246 height 13
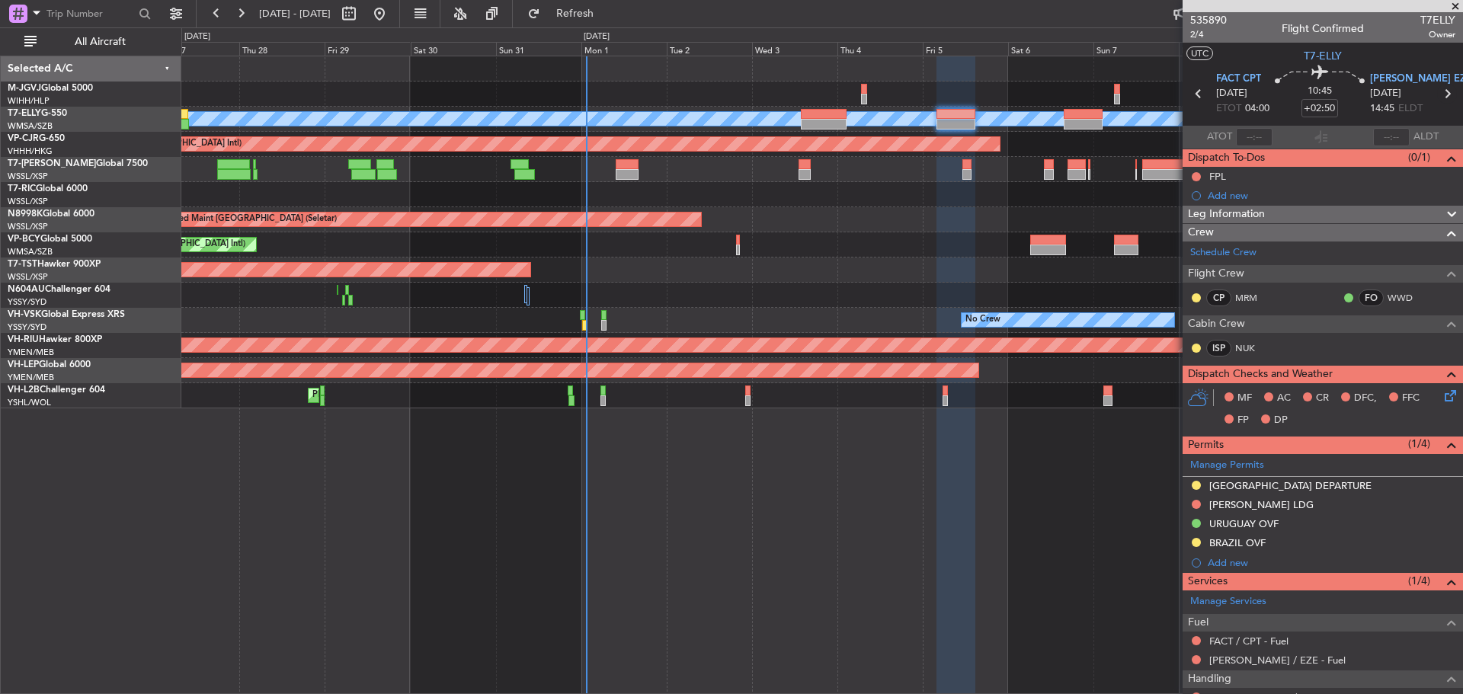
click at [1440, 90] on icon at bounding box center [1447, 94] width 20 height 20
type input "+00:15"
type input "0"
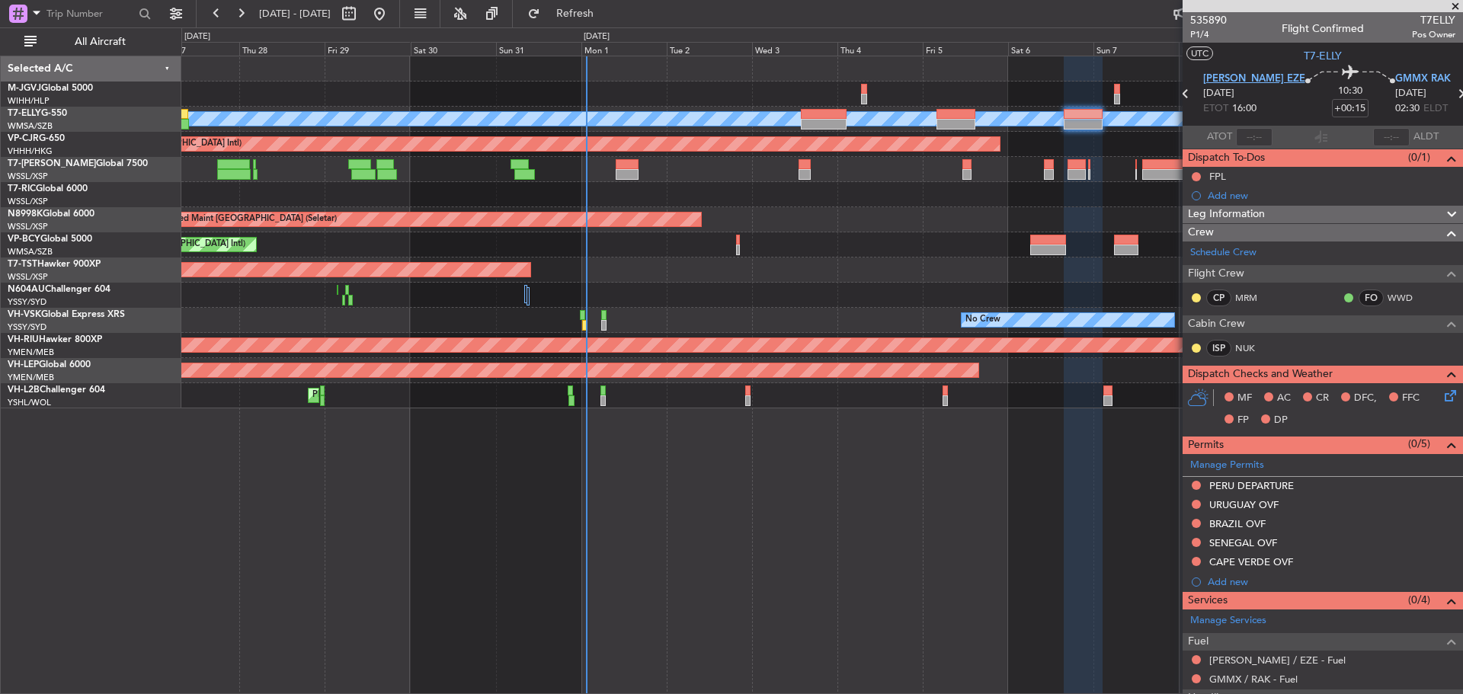
click at [1251, 78] on span "[PERSON_NAME] EZE" at bounding box center [1254, 79] width 102 height 15
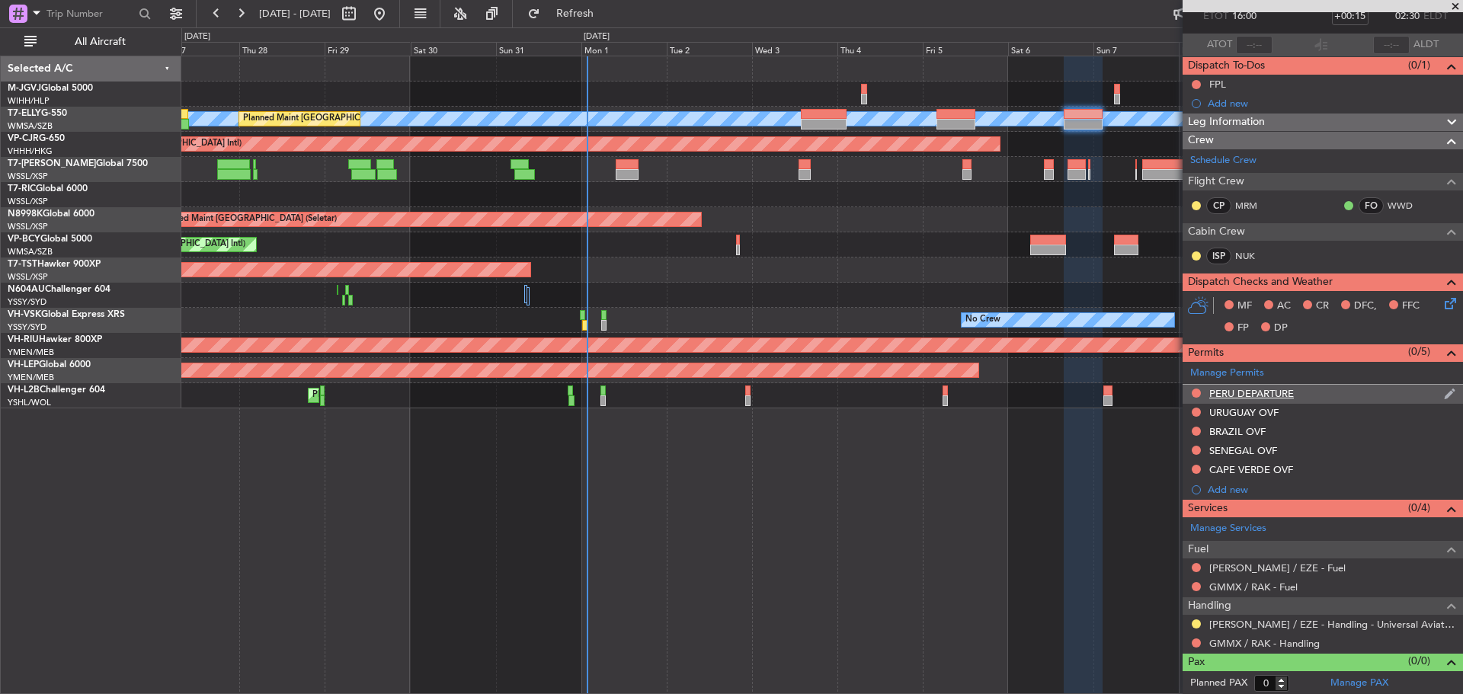
scroll to position [94, 0]
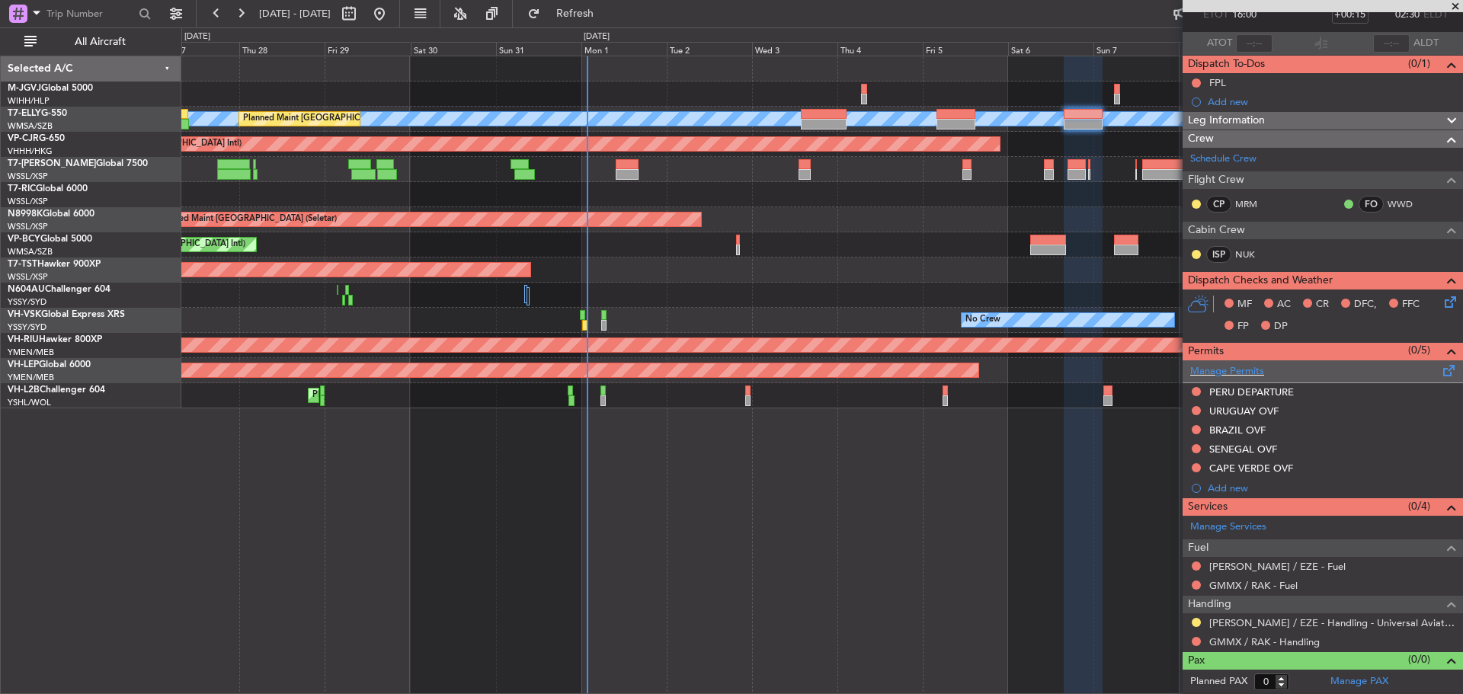
click at [1440, 373] on span at bounding box center [1449, 367] width 18 height 11
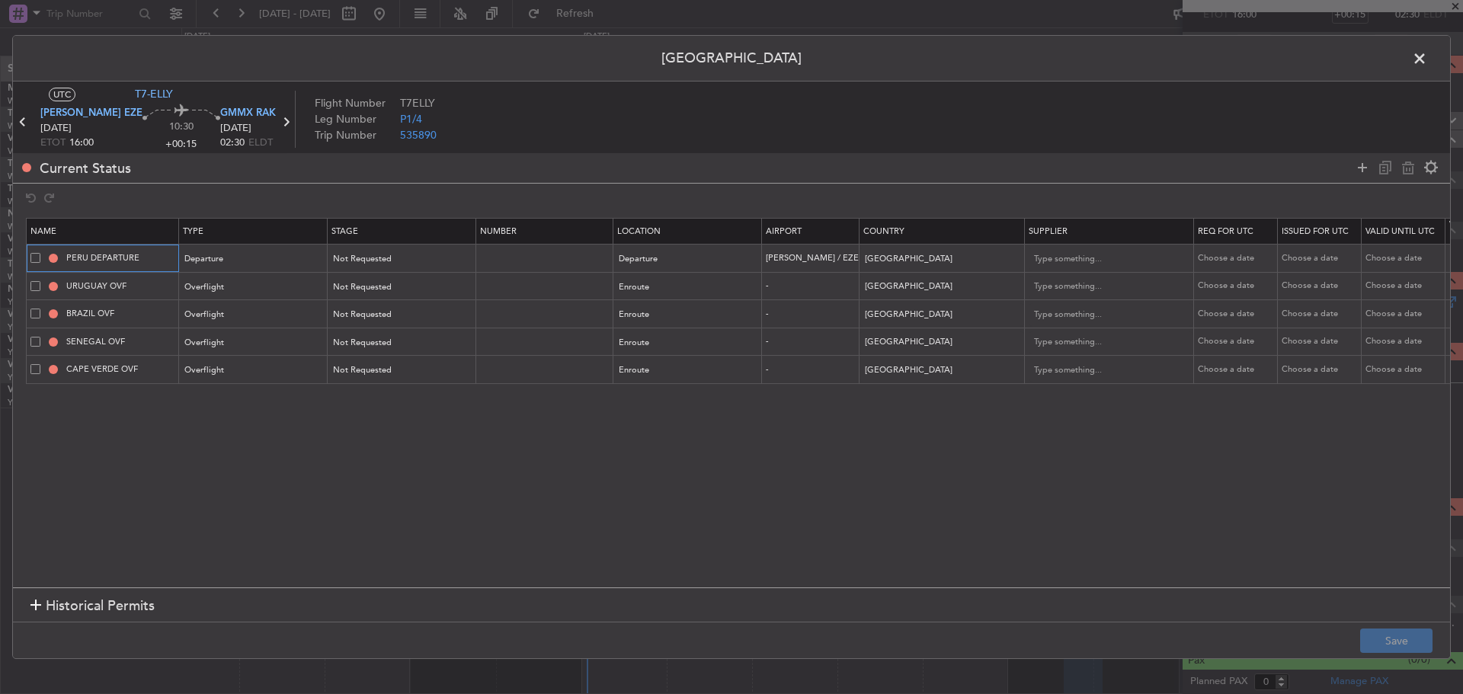
drag, startPoint x: 86, startPoint y: 258, endPoint x: 52, endPoint y: 258, distance: 34.3
click at [52, 258] on div "PERU DEPARTURE" at bounding box center [104, 258] width 148 height 14
type input "ARGENTINA DEPARTURE"
click at [445, 260] on div "Not Requested" at bounding box center [397, 259] width 126 height 23
click at [364, 354] on span "Requested" at bounding box center [403, 359] width 136 height 23
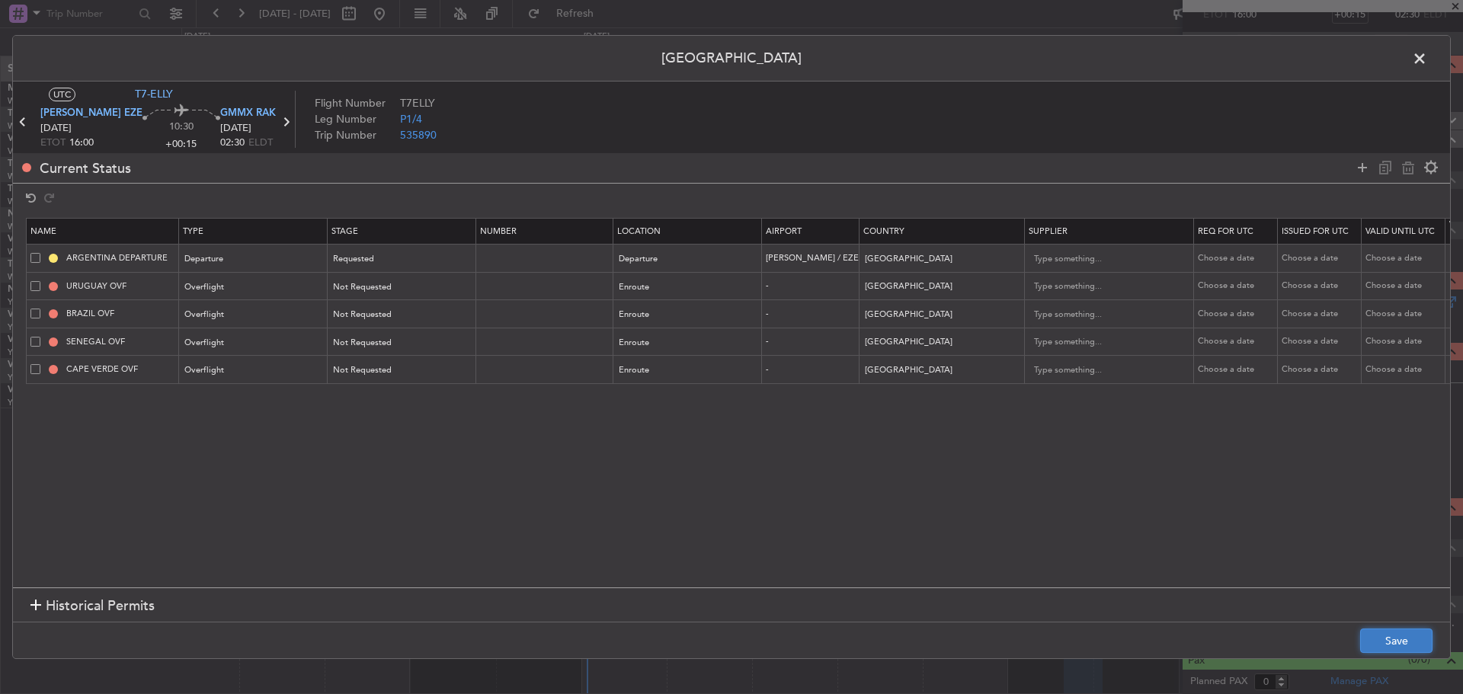
click at [1379, 631] on button "Save" at bounding box center [1396, 641] width 72 height 24
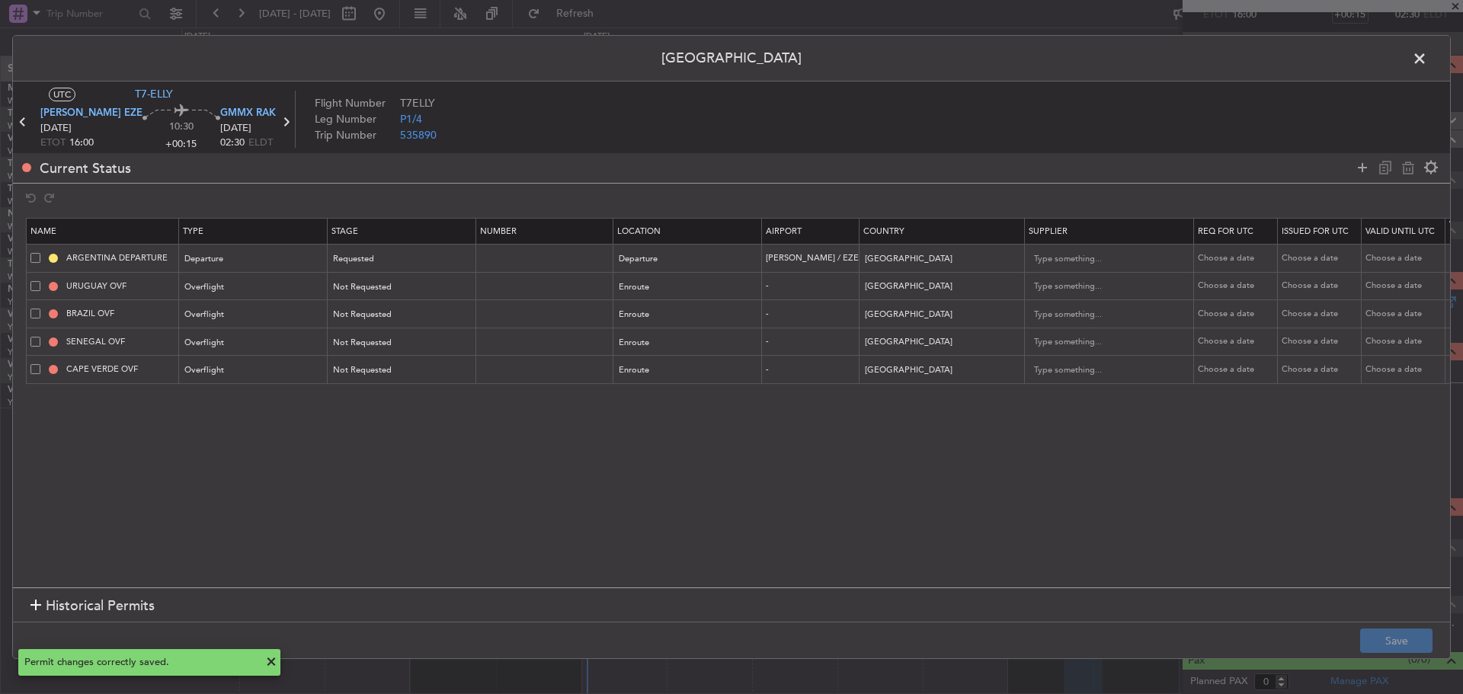
click at [30, 117] on icon at bounding box center [23, 122] width 20 height 20
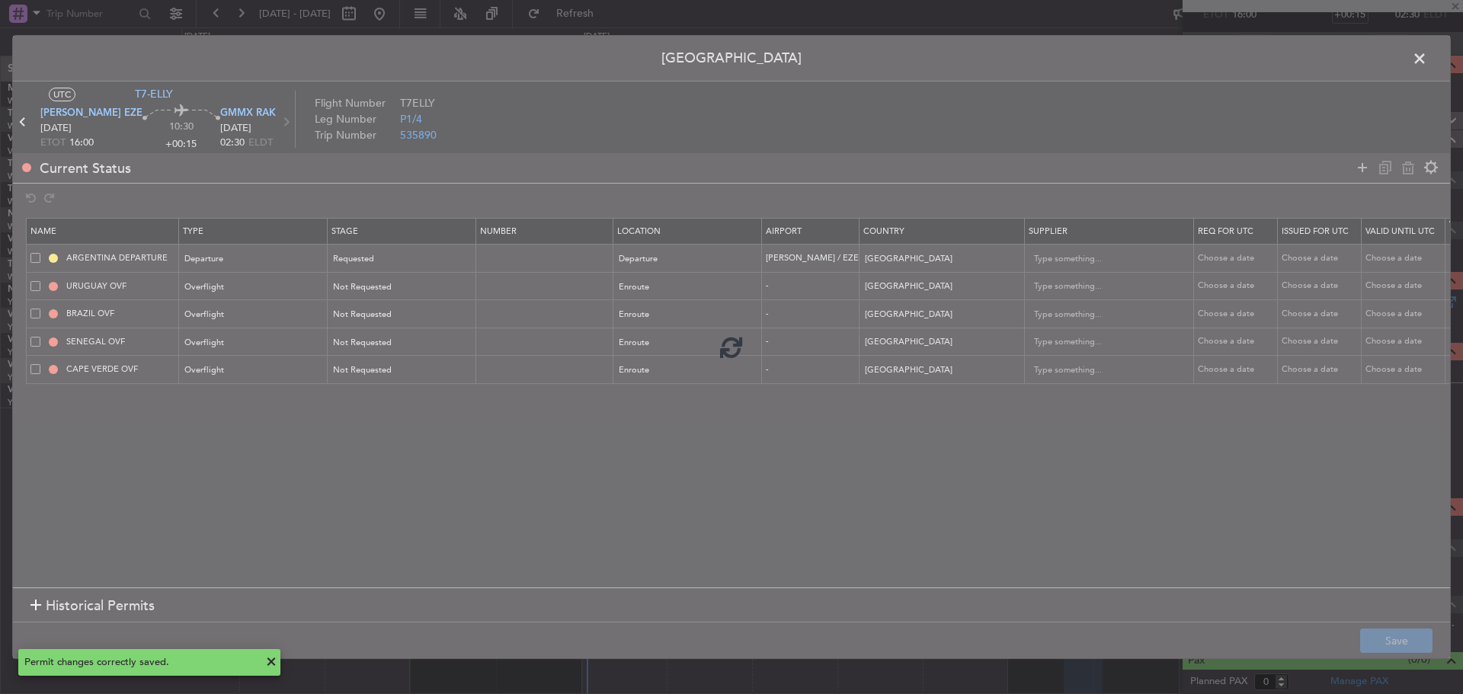
type input "+02:50"
type input "5"
type input "+02:50"
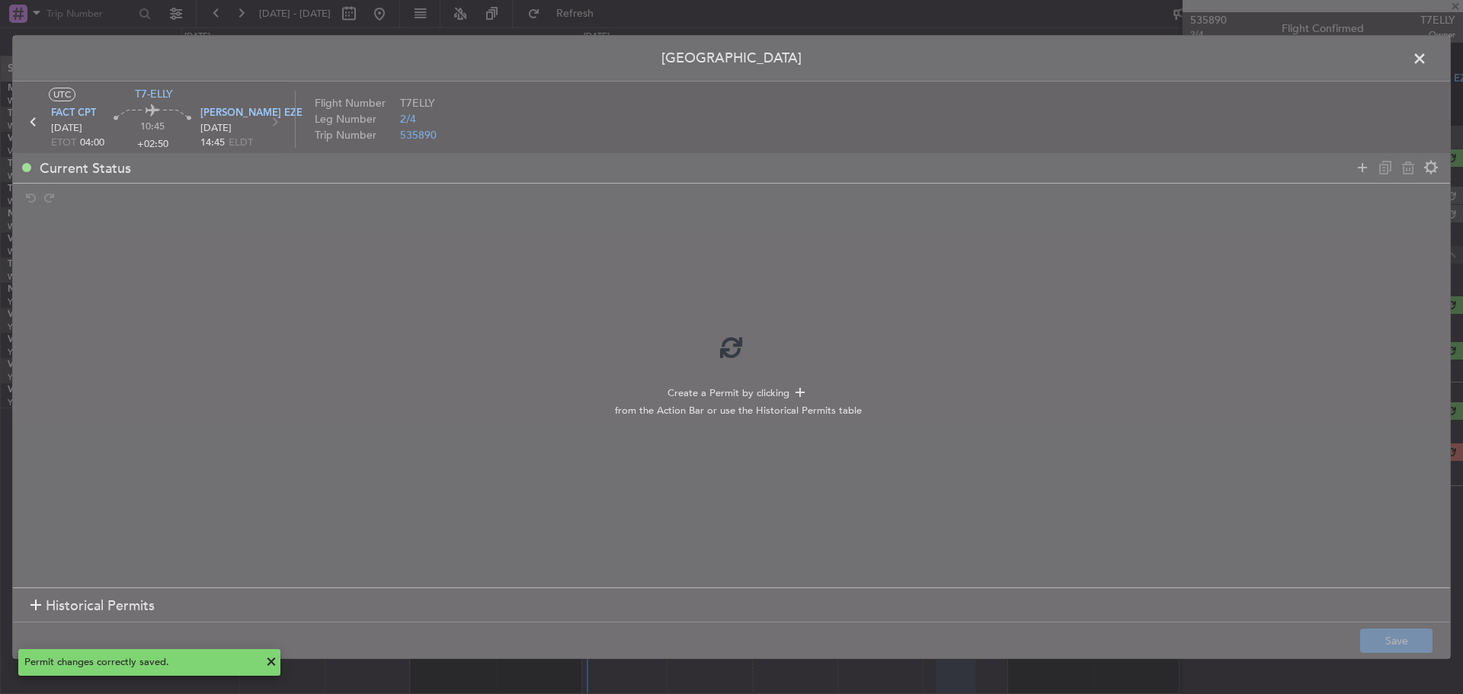
scroll to position [0, 0]
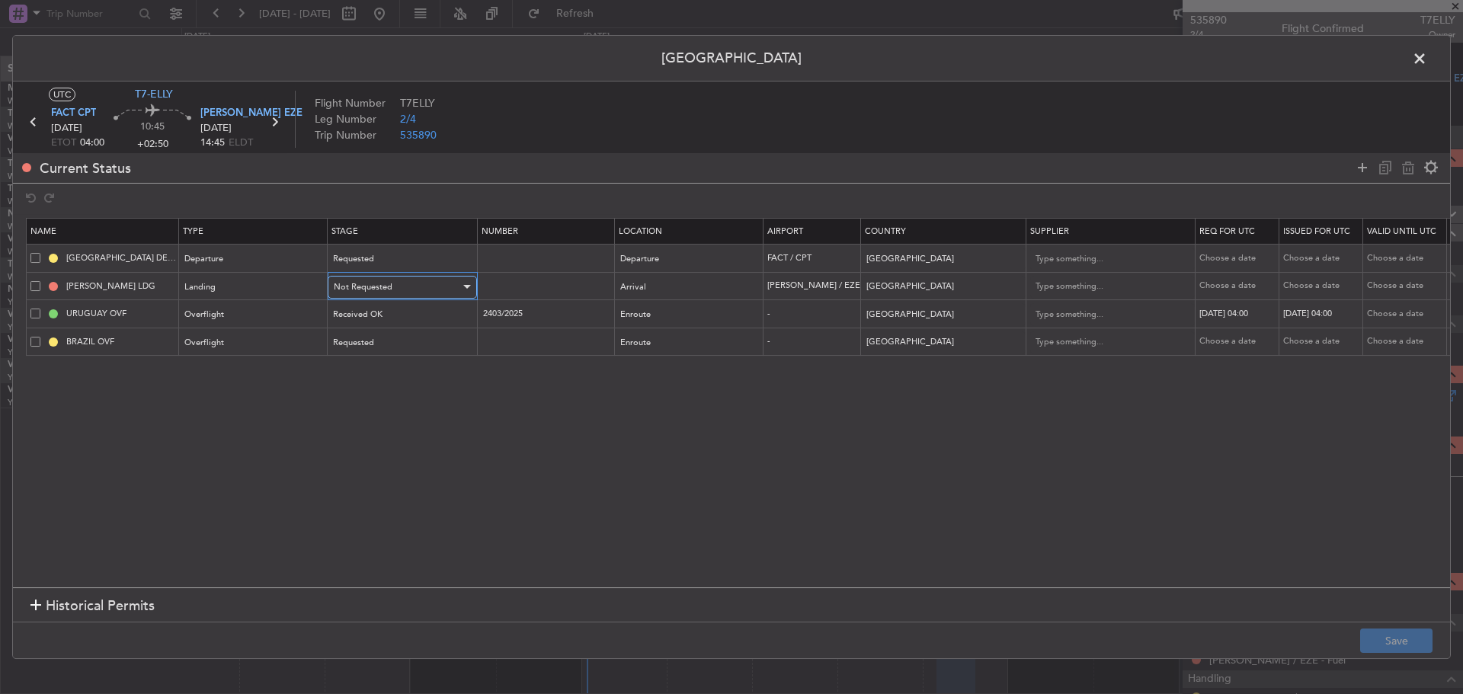
click at [367, 285] on span "Not Requested" at bounding box center [363, 286] width 59 height 11
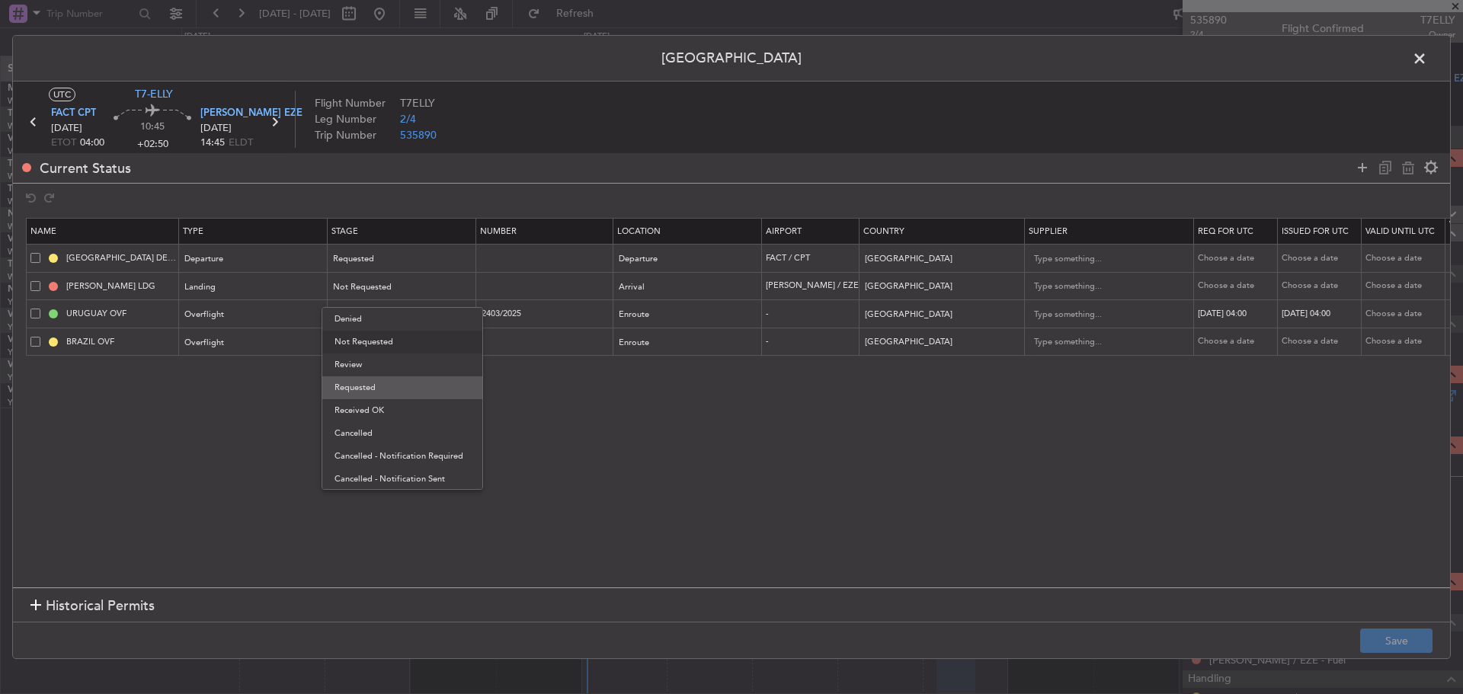
click at [363, 386] on span "Requested" at bounding box center [403, 387] width 136 height 23
click at [1388, 642] on button "Save" at bounding box center [1396, 641] width 72 height 24
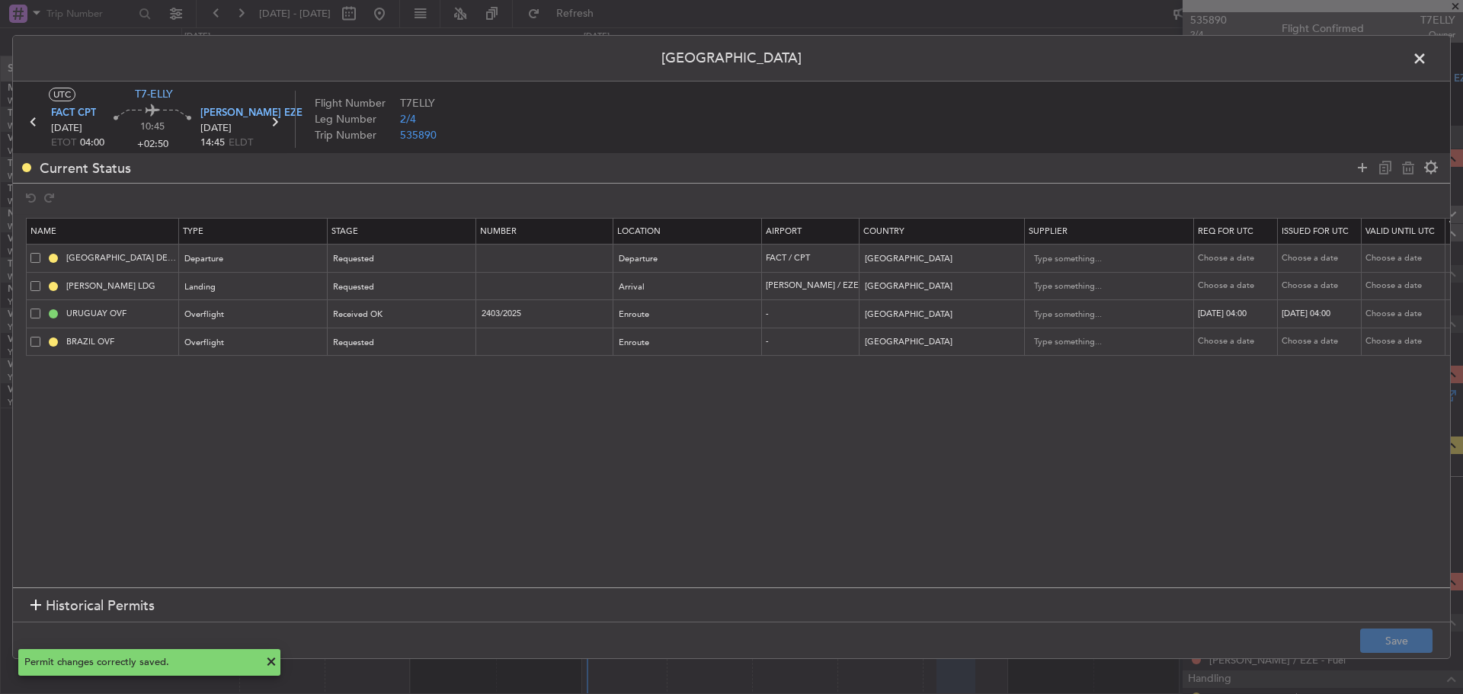
click at [1427, 59] on span at bounding box center [1427, 62] width 0 height 30
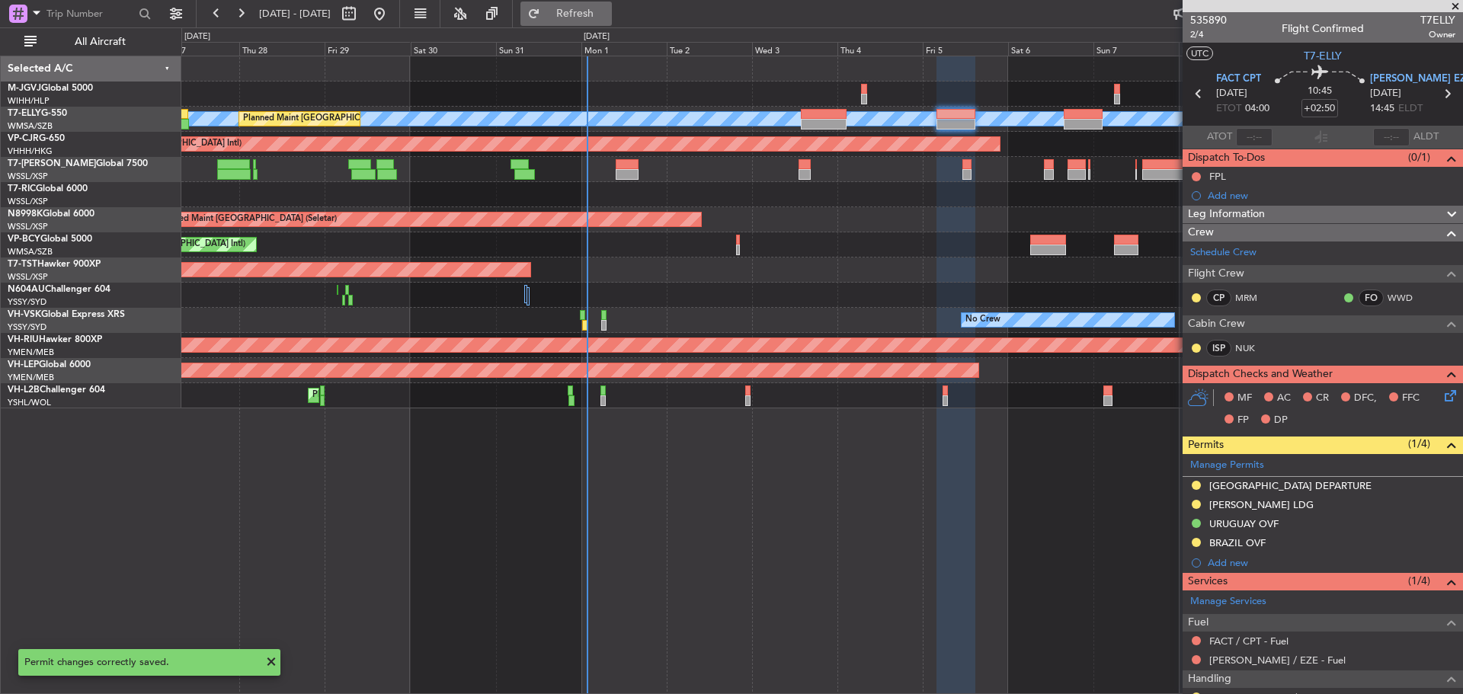
click at [607, 14] on span "Refresh" at bounding box center [575, 13] width 64 height 11
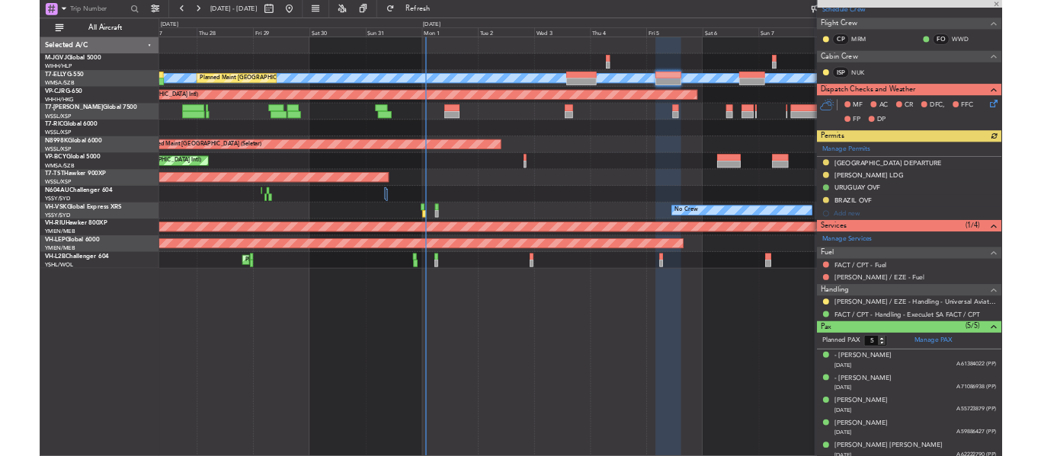
scroll to position [246, 0]
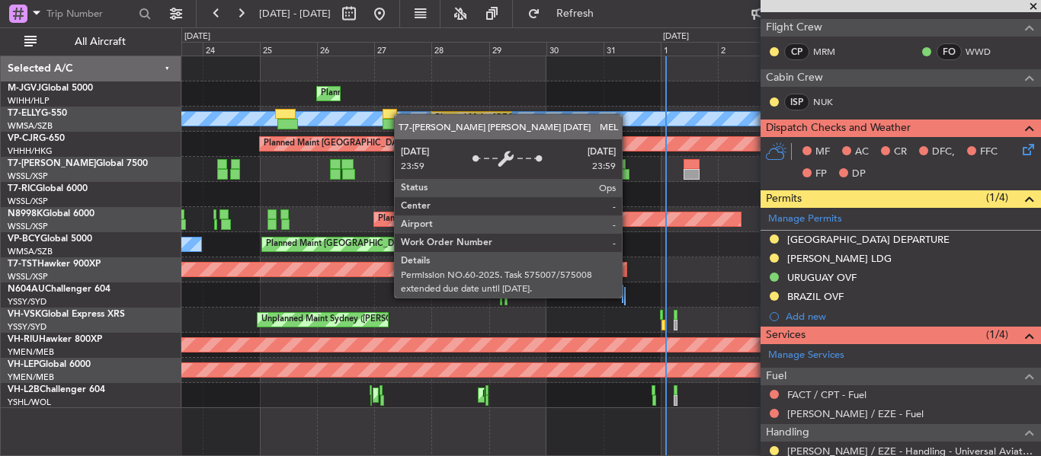
click at [540, 120] on div "Planned Maint [GEOGRAPHIC_DATA] (Halim Intl) [PERSON_NAME] Planned Maint [GEOGR…" at bounding box center [610, 232] width 859 height 352
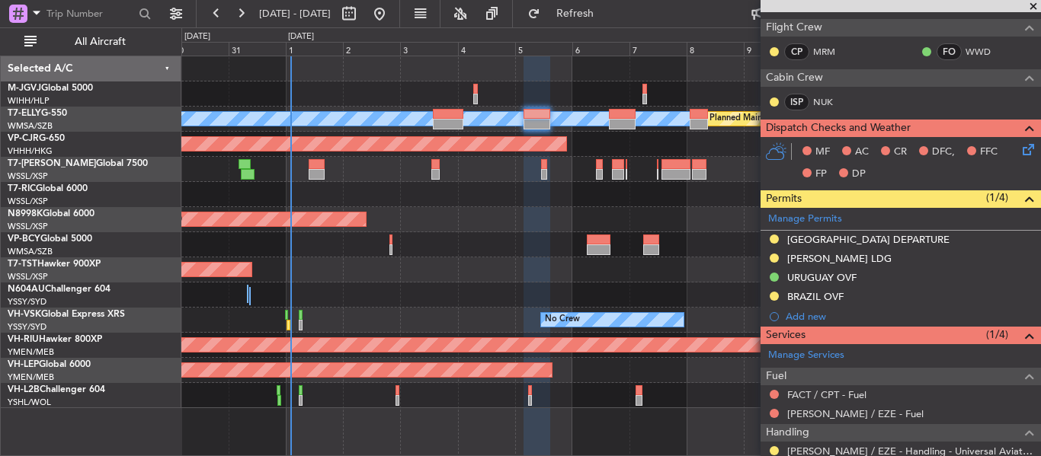
click at [328, 396] on div "Planned Maint Sydney ([PERSON_NAME] Intl) Planned Maint [GEOGRAPHIC_DATA] ([GEO…" at bounding box center [610, 395] width 859 height 25
click at [264, 238] on div "Planned Maint [GEOGRAPHIC_DATA] ([GEOGRAPHIC_DATA] Intl)" at bounding box center [610, 244] width 859 height 25
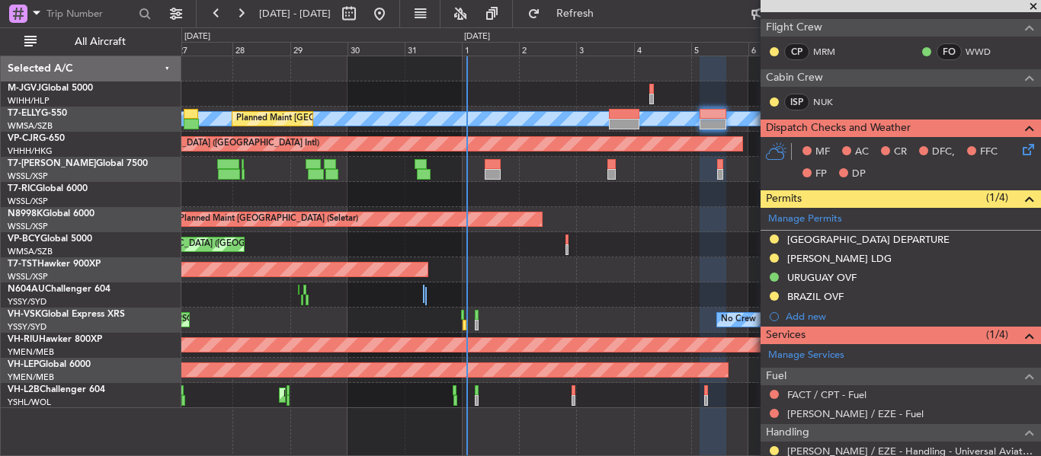
click at [616, 279] on div "Planned Maint [GEOGRAPHIC_DATA] (Halim Intl) Planned Maint [GEOGRAPHIC_DATA] ([…" at bounding box center [610, 232] width 859 height 352
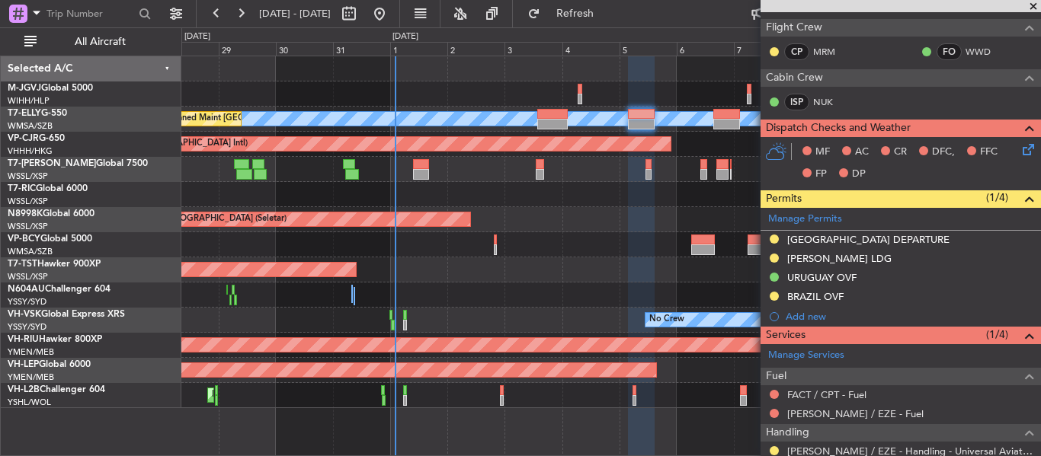
click at [296, 94] on div "Planned Maint [GEOGRAPHIC_DATA] (Halim Intl)" at bounding box center [610, 94] width 859 height 25
click at [671, 160] on div at bounding box center [610, 169] width 859 height 25
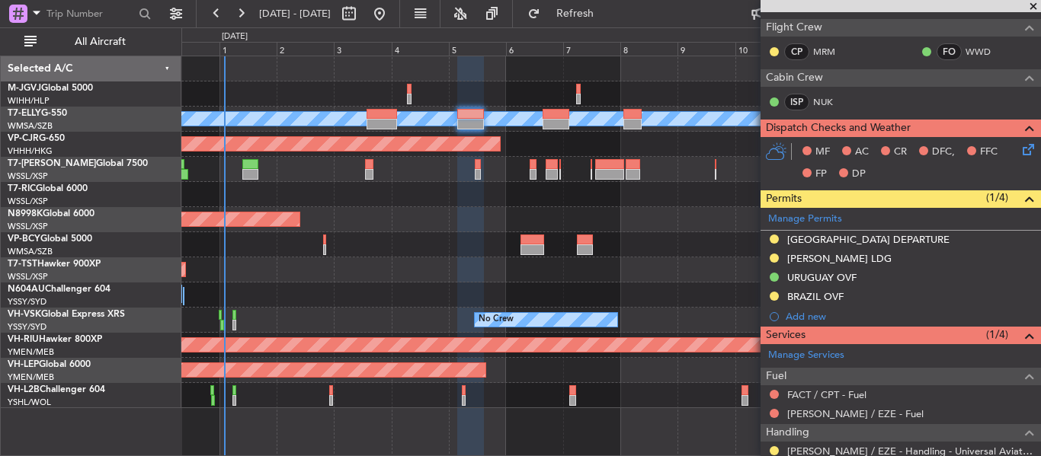
click at [418, 162] on div at bounding box center [610, 169] width 859 height 25
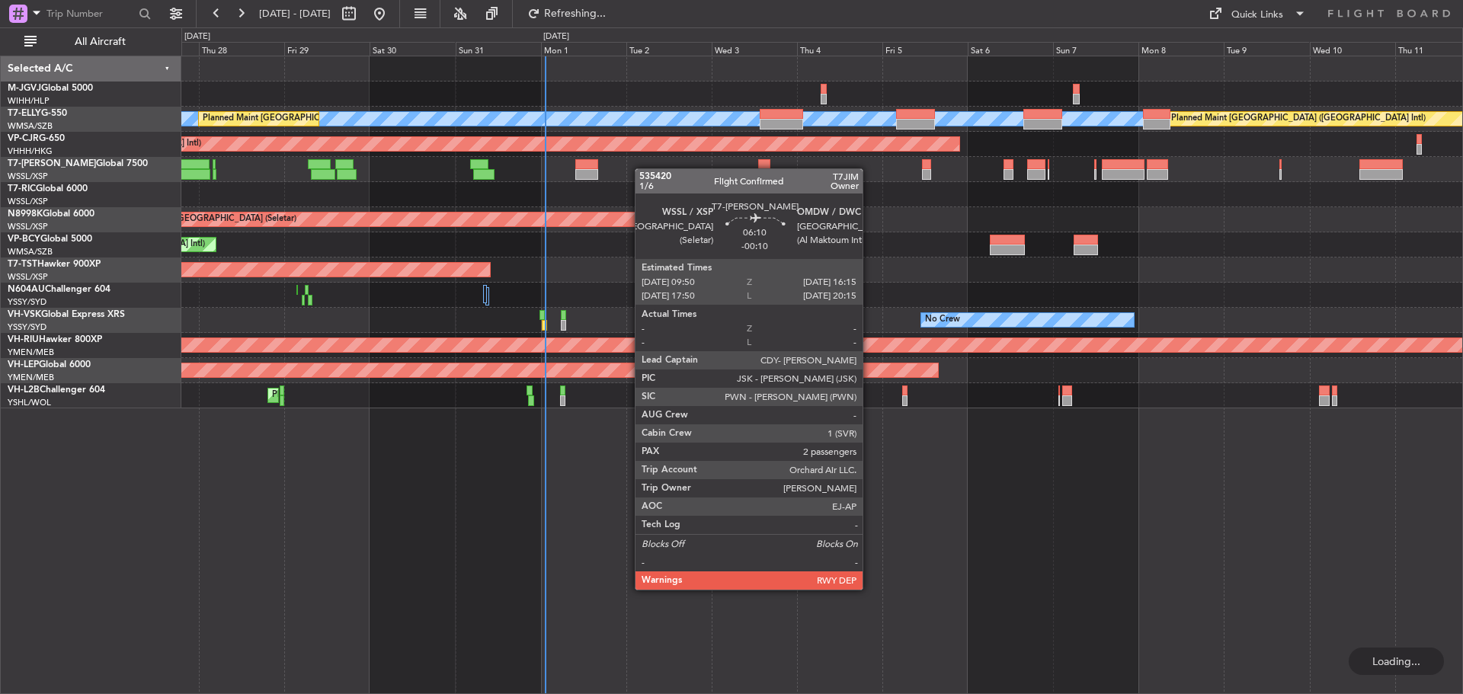
click at [555, 168] on div at bounding box center [821, 169] width 1281 height 25
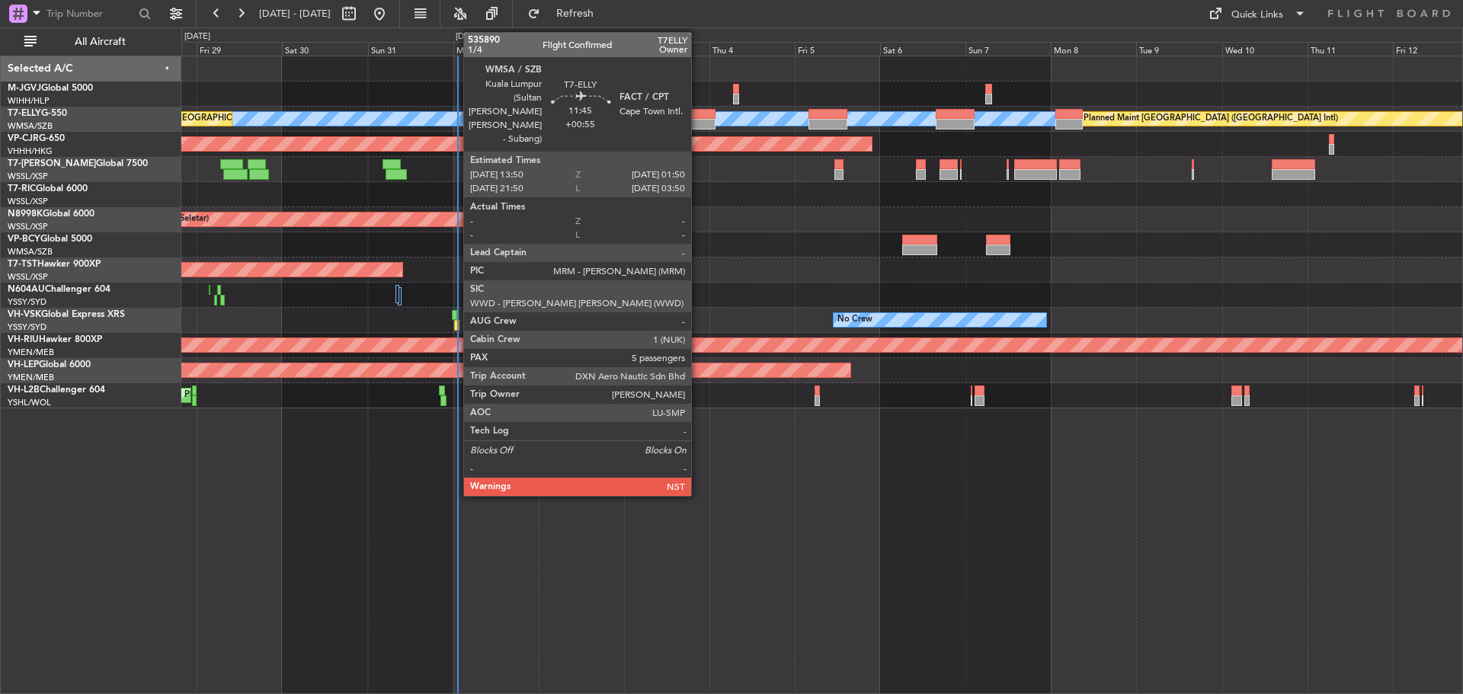
click at [698, 122] on div at bounding box center [693, 124] width 43 height 11
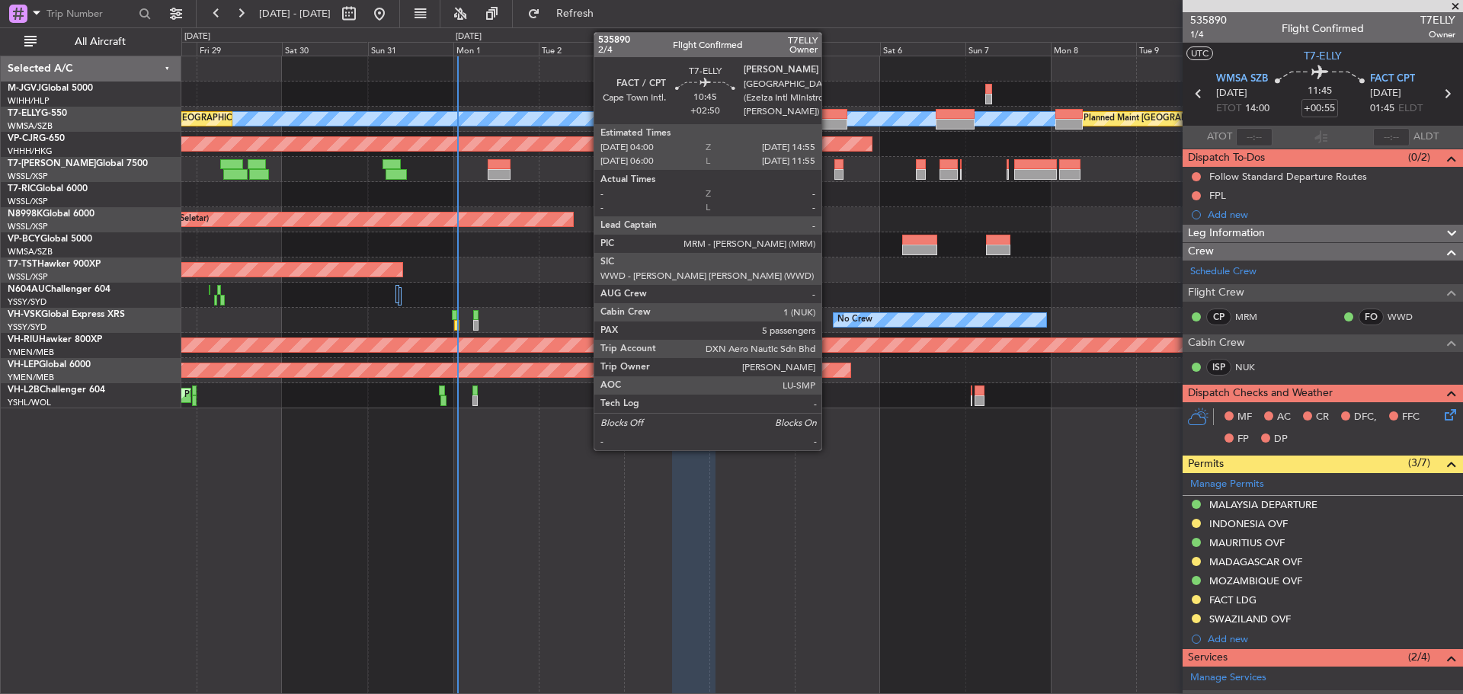
click at [828, 126] on div at bounding box center [828, 124] width 39 height 11
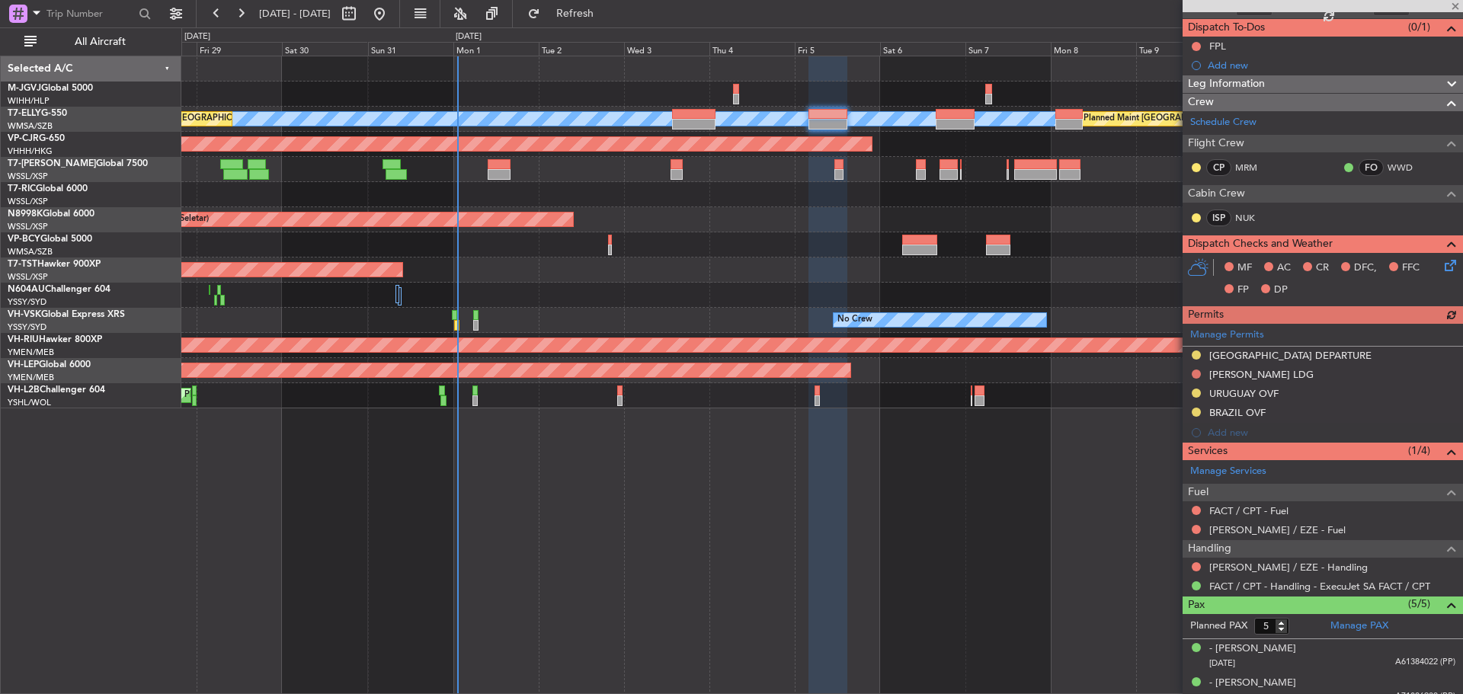
scroll to position [152, 0]
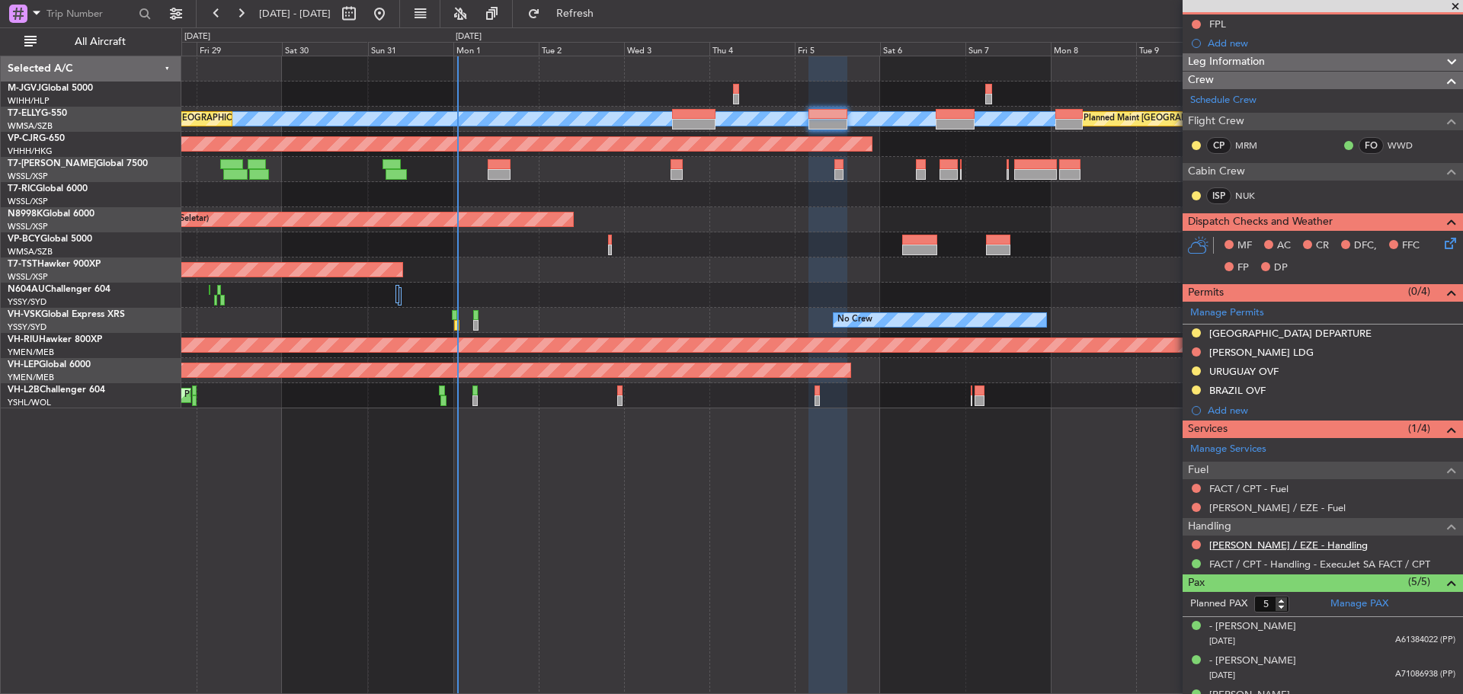
click at [1276, 549] on link "[PERSON_NAME] / EZE - Handling" at bounding box center [1288, 545] width 159 height 13
click at [607, 14] on span "Refresh" at bounding box center [575, 13] width 64 height 11
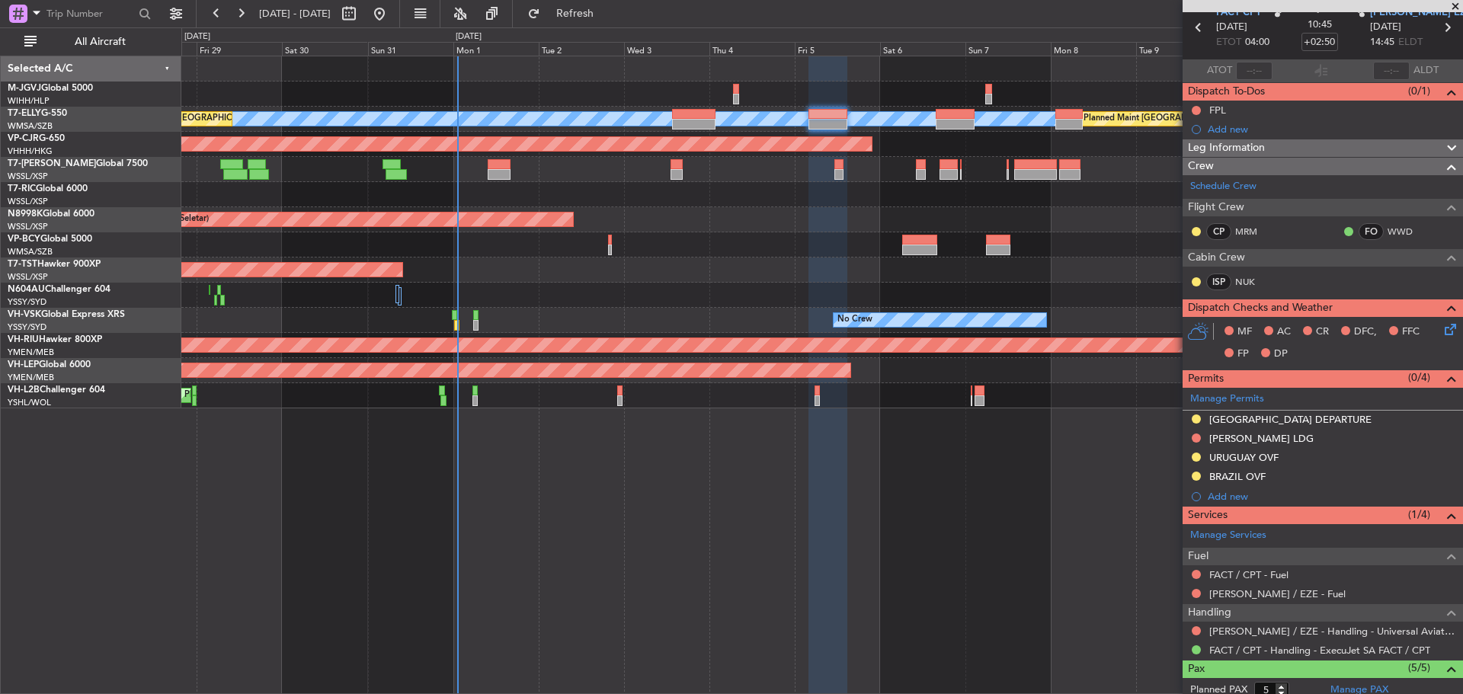
scroll to position [0, 0]
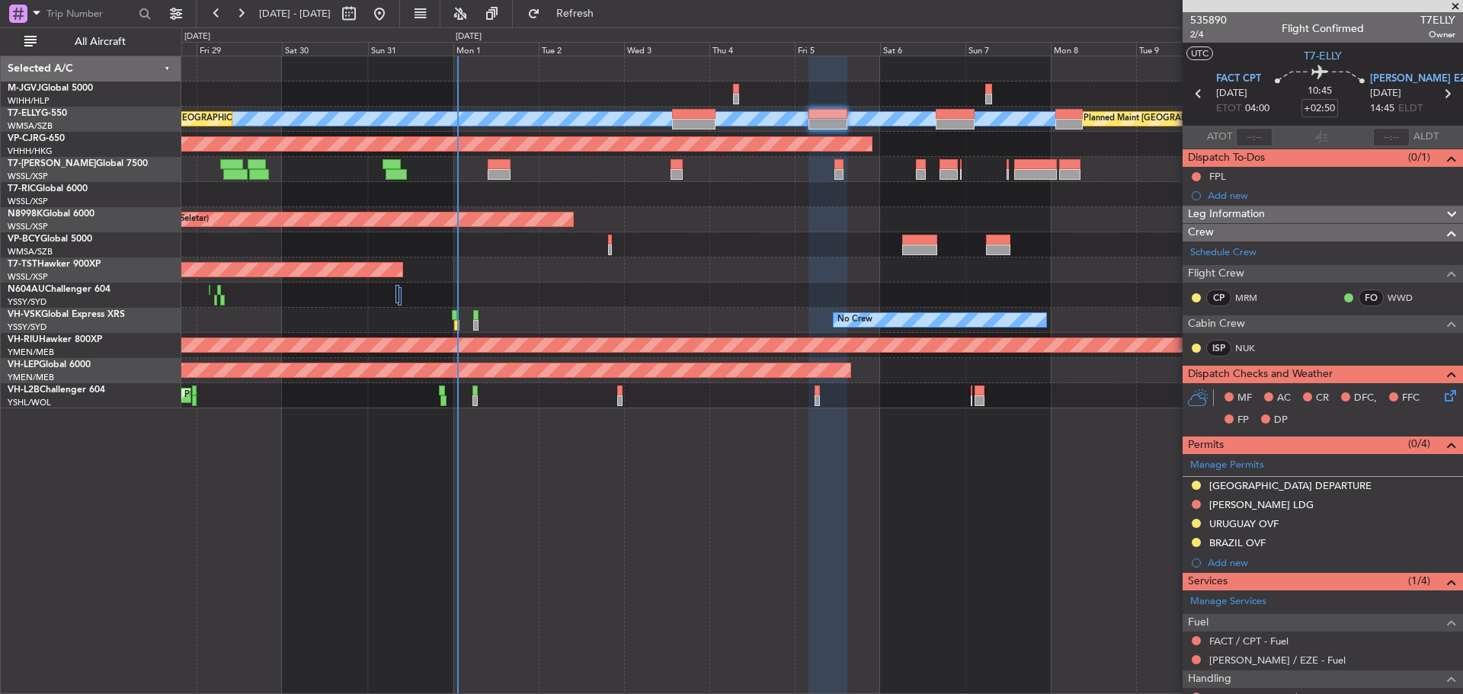
click at [1440, 92] on icon at bounding box center [1447, 94] width 20 height 20
type input "+00:15"
type input "0"
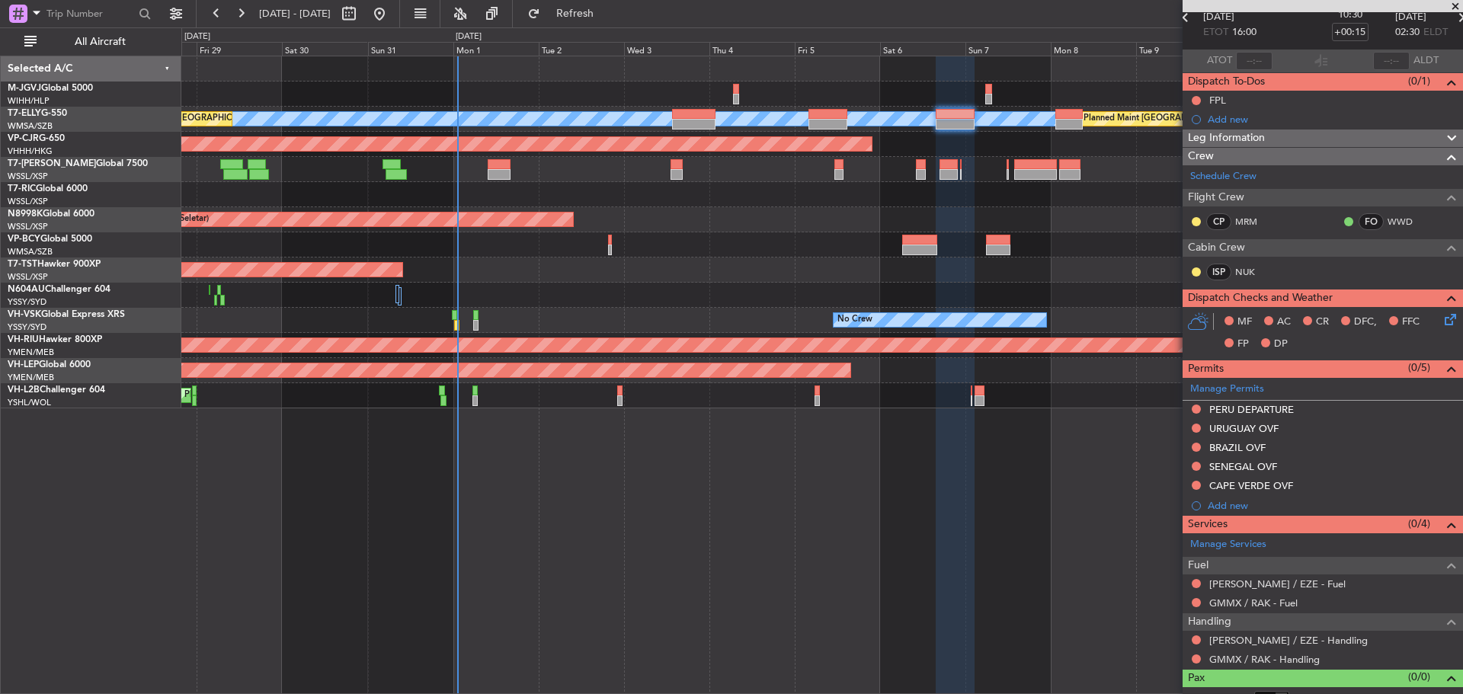
scroll to position [94, 0]
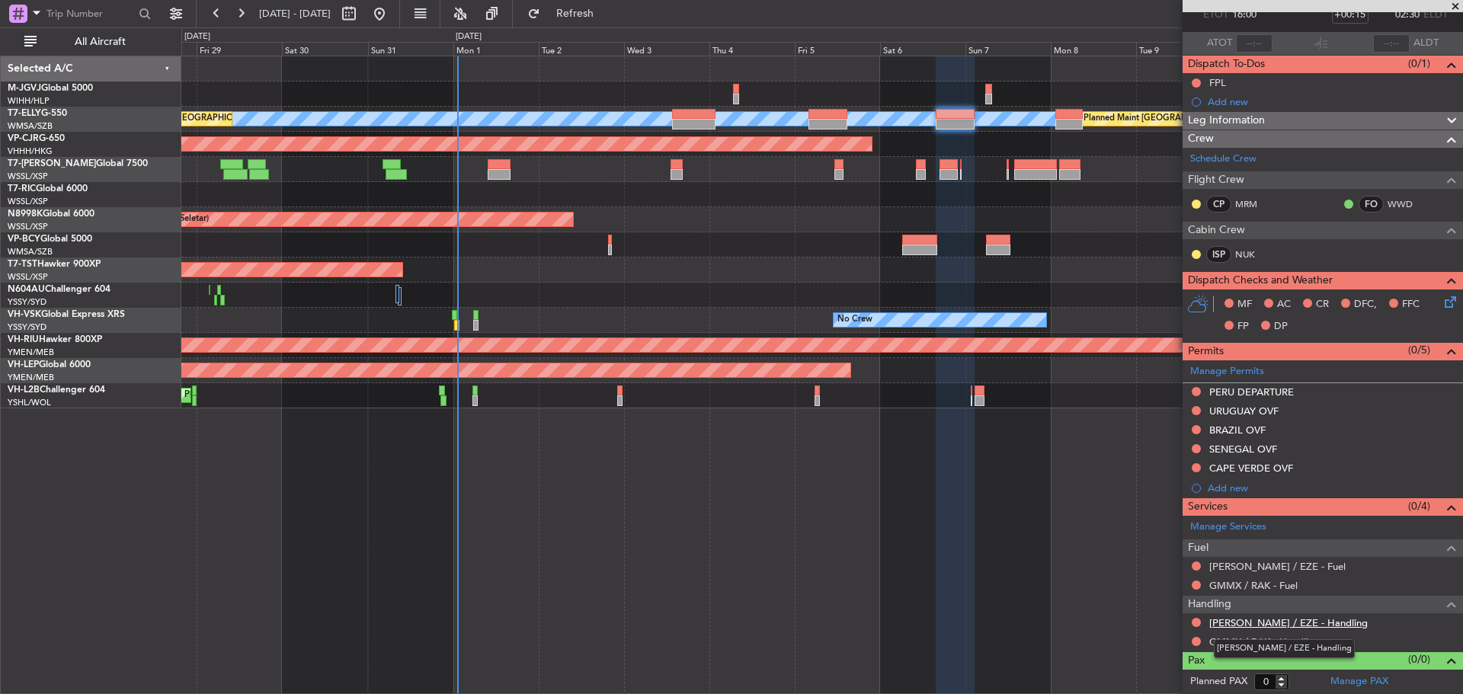
click at [1228, 626] on link "[PERSON_NAME] / EZE - Handling" at bounding box center [1288, 622] width 159 height 13
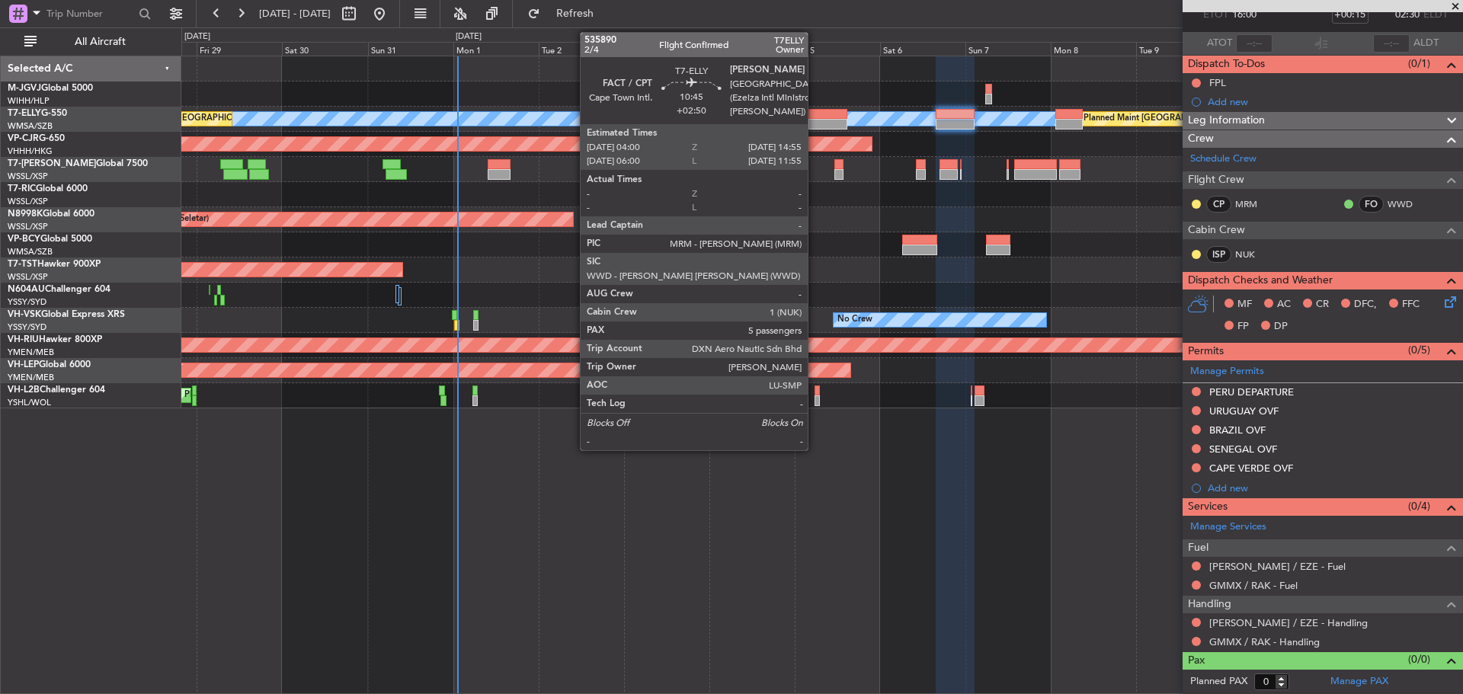
click at [815, 118] on div at bounding box center [828, 114] width 39 height 11
type input "+02:50"
type input "5"
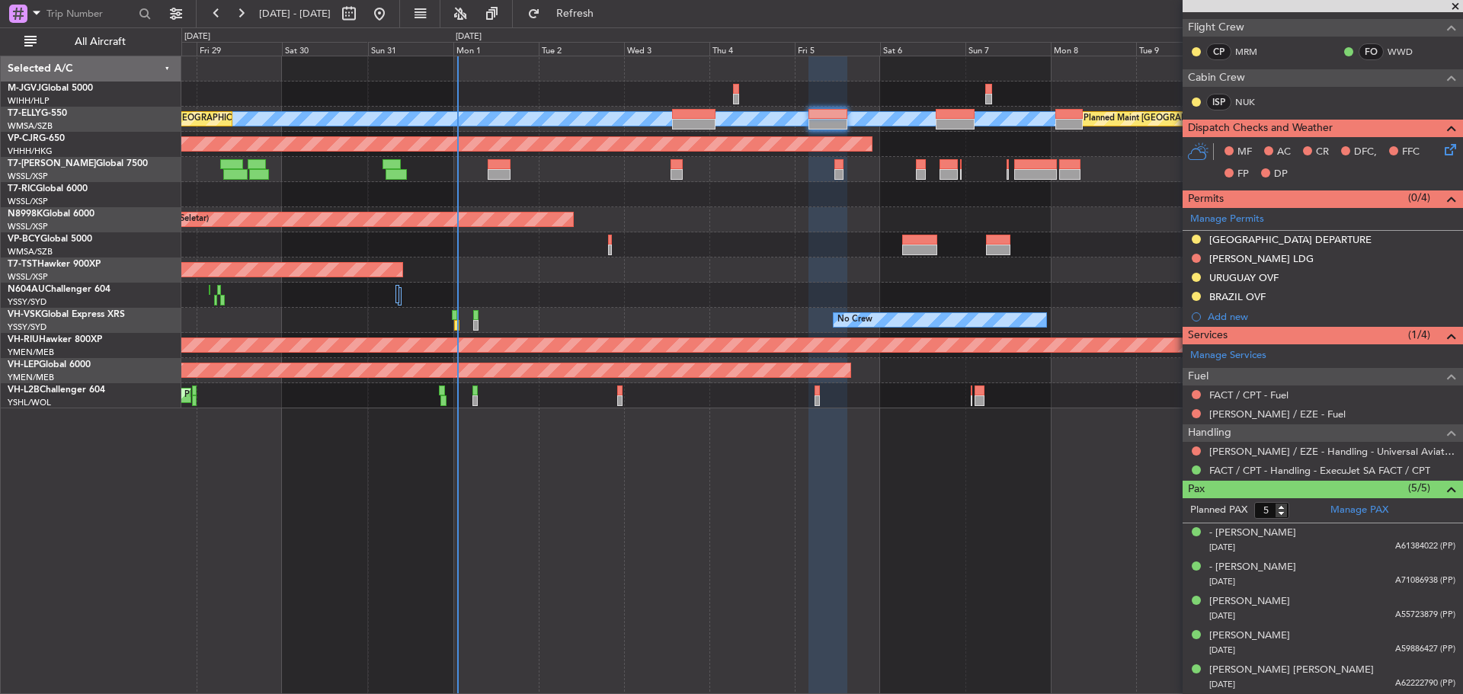
scroll to position [0, 0]
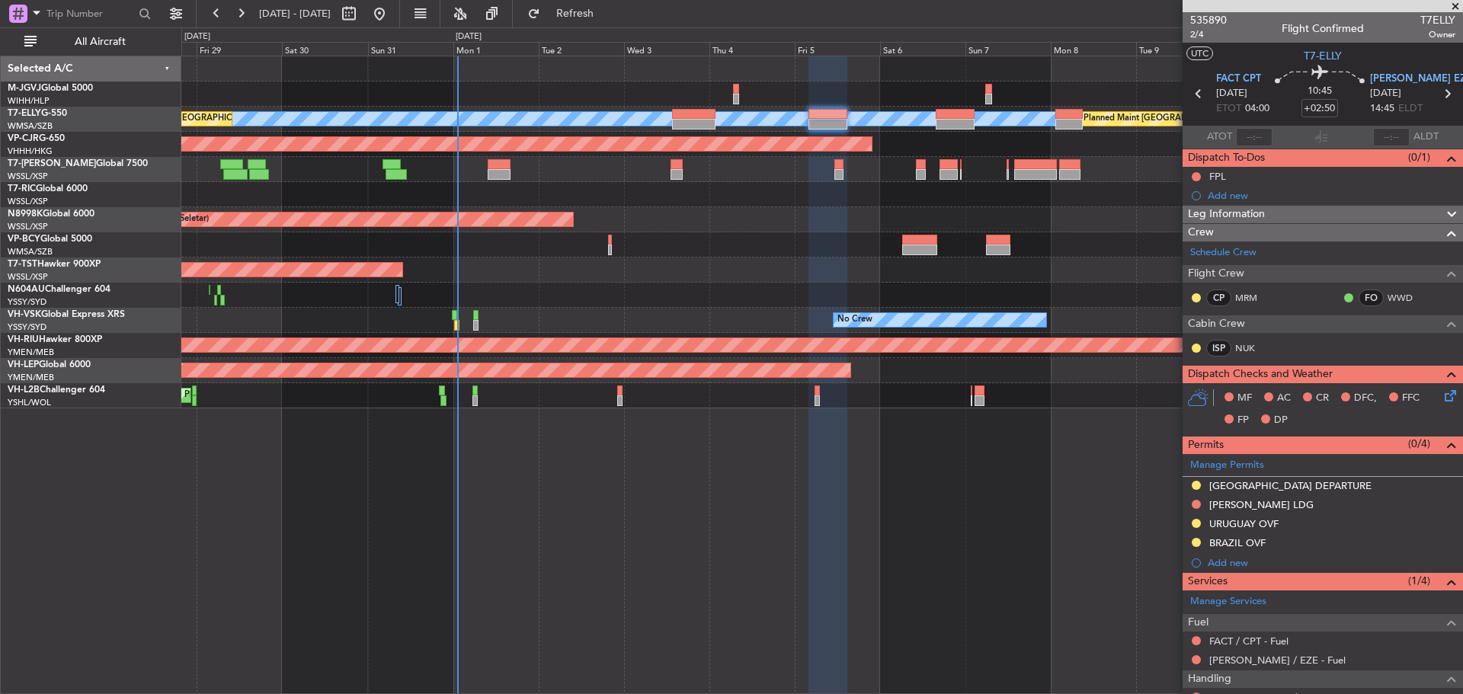
click at [1438, 95] on icon at bounding box center [1447, 94] width 20 height 20
type input "+00:15"
type input "0"
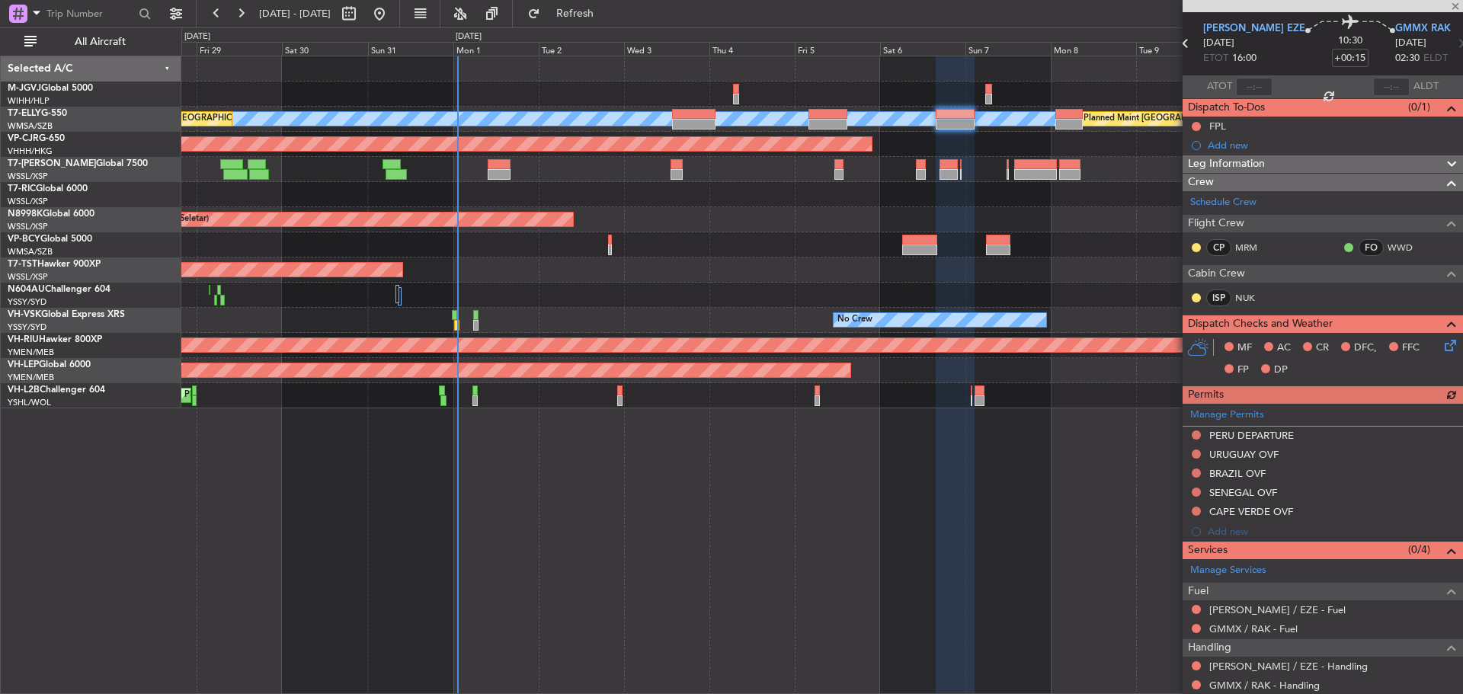
scroll to position [94, 0]
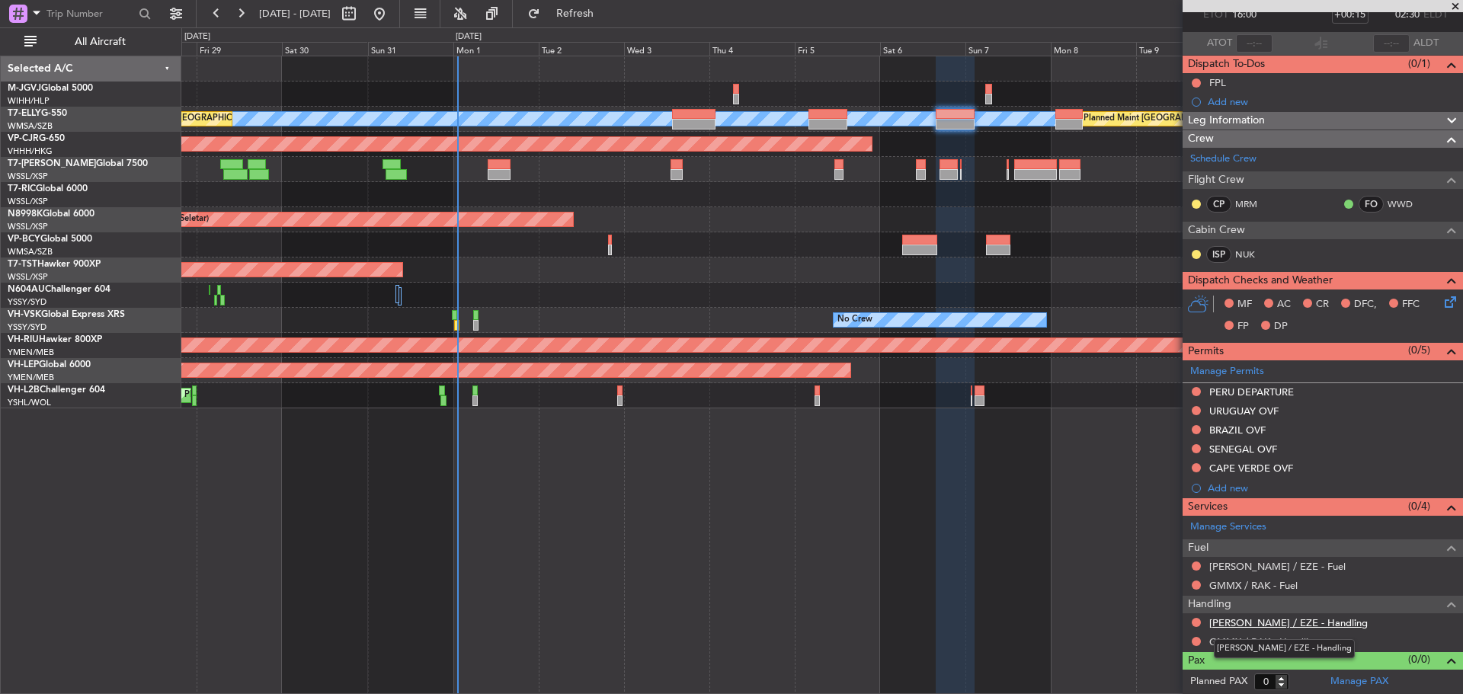
click at [1246, 621] on link "[PERSON_NAME] / EZE - Handling" at bounding box center [1288, 622] width 159 height 13
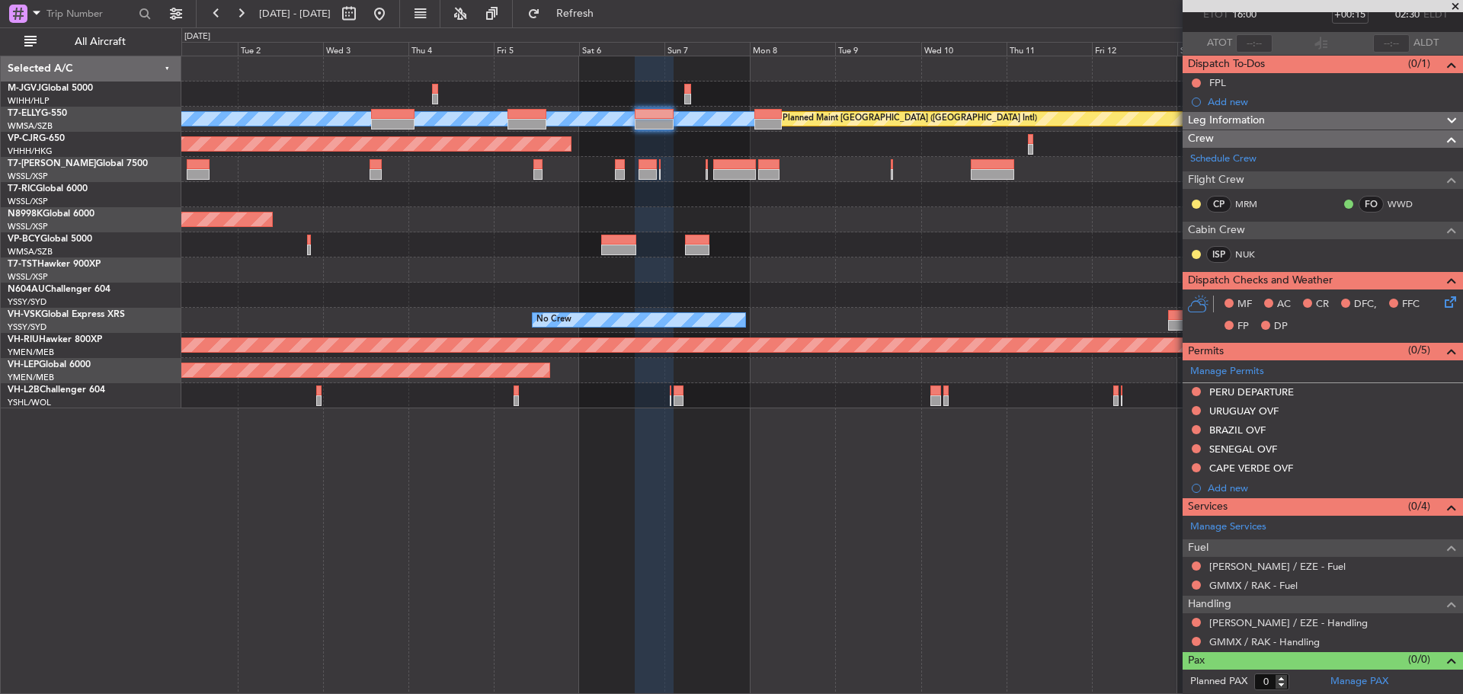
click at [829, 163] on div "MEL Planned Maint Dubai (Dubai Intl) Planned Maint Kuala Lumpur (Sultan Abdul A…" at bounding box center [821, 232] width 1281 height 352
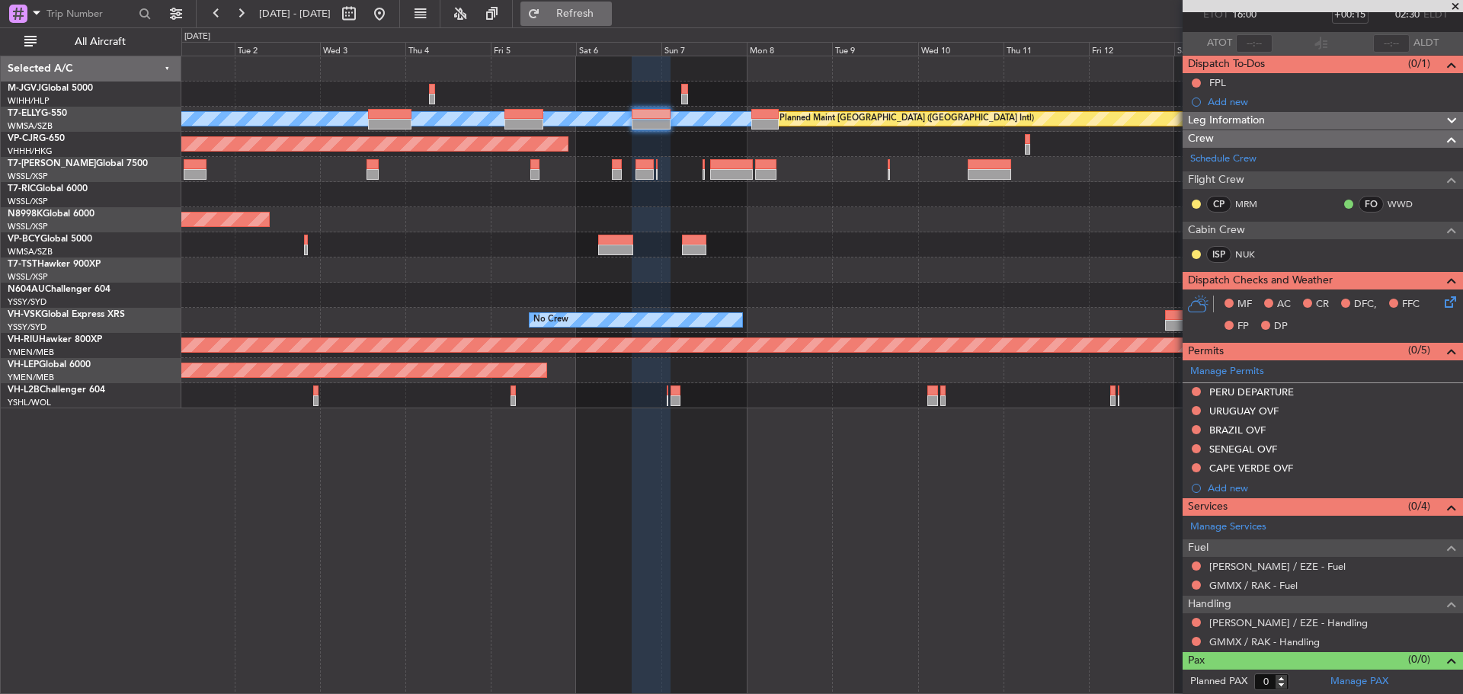
click at [607, 14] on span "Refresh" at bounding box center [575, 13] width 64 height 11
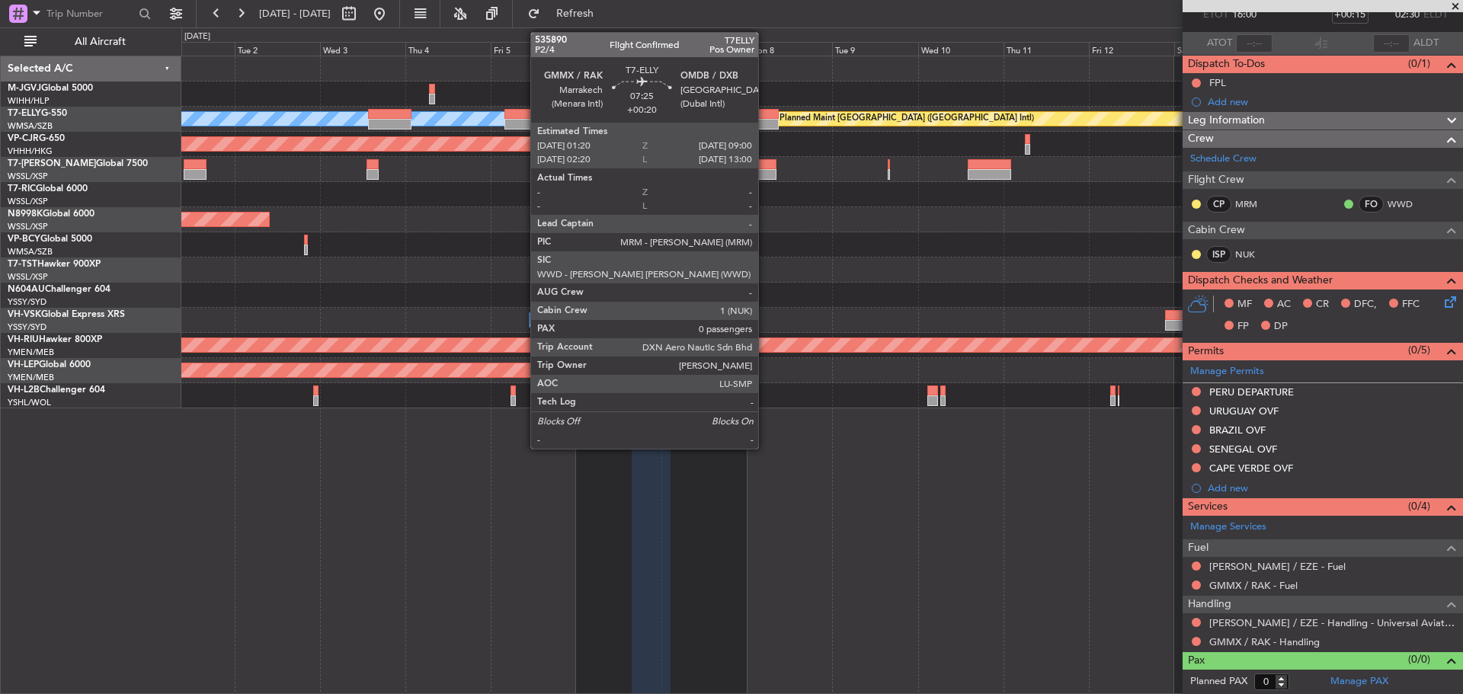
click at [765, 117] on div at bounding box center [764, 114] width 27 height 11
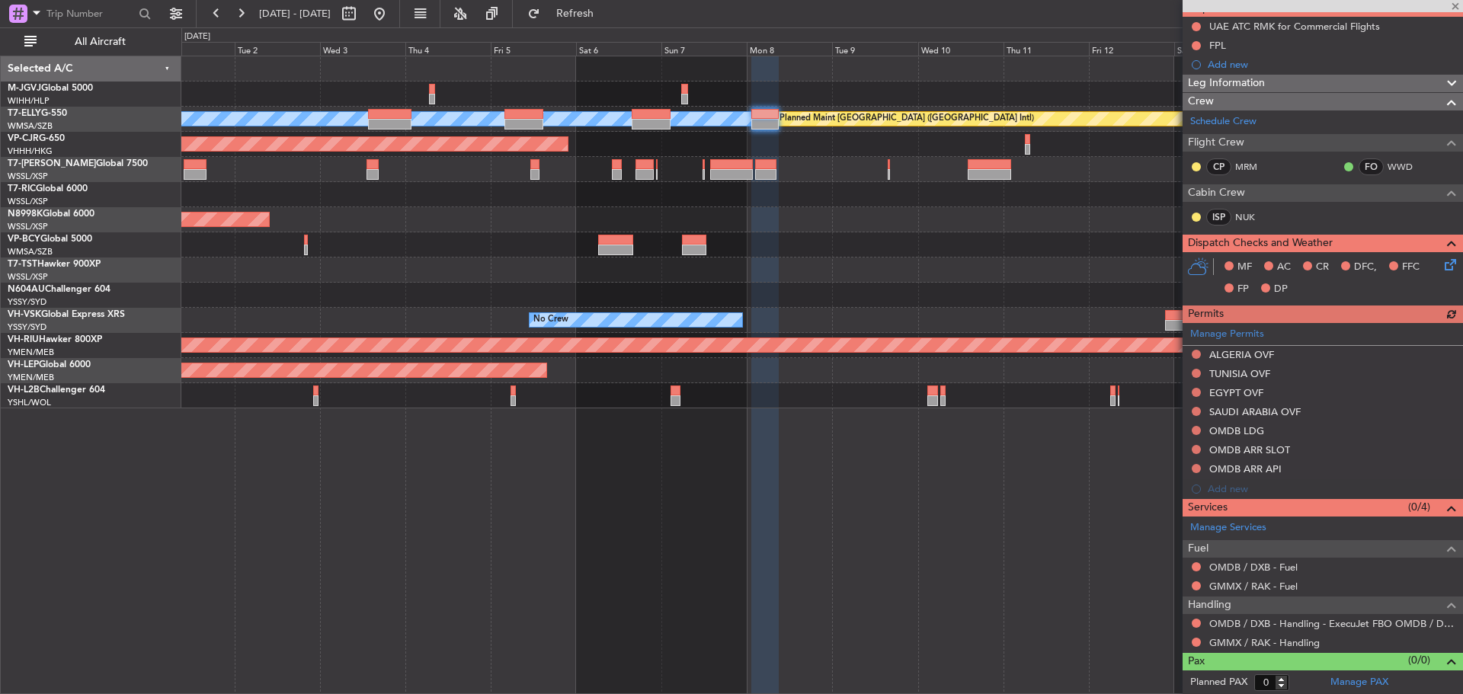
scroll to position [151, 0]
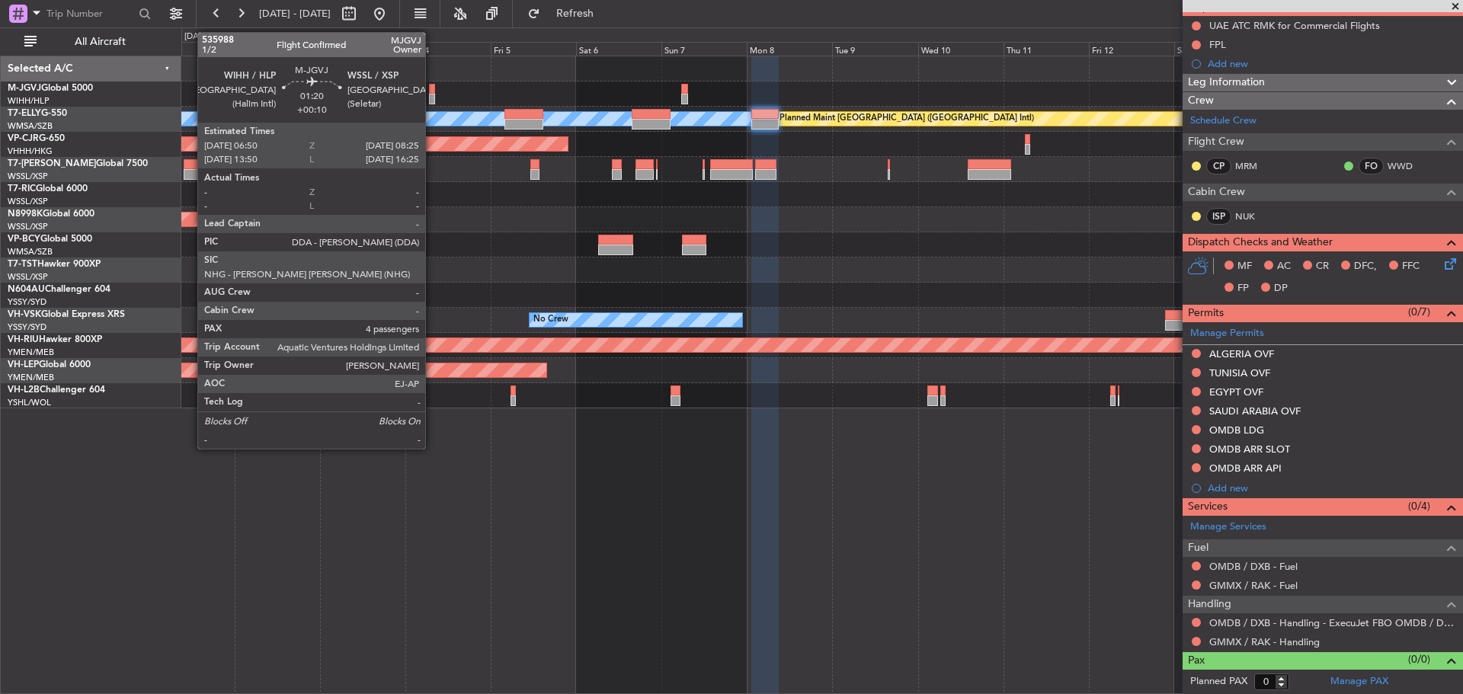
click at [432, 99] on div at bounding box center [432, 99] width 6 height 11
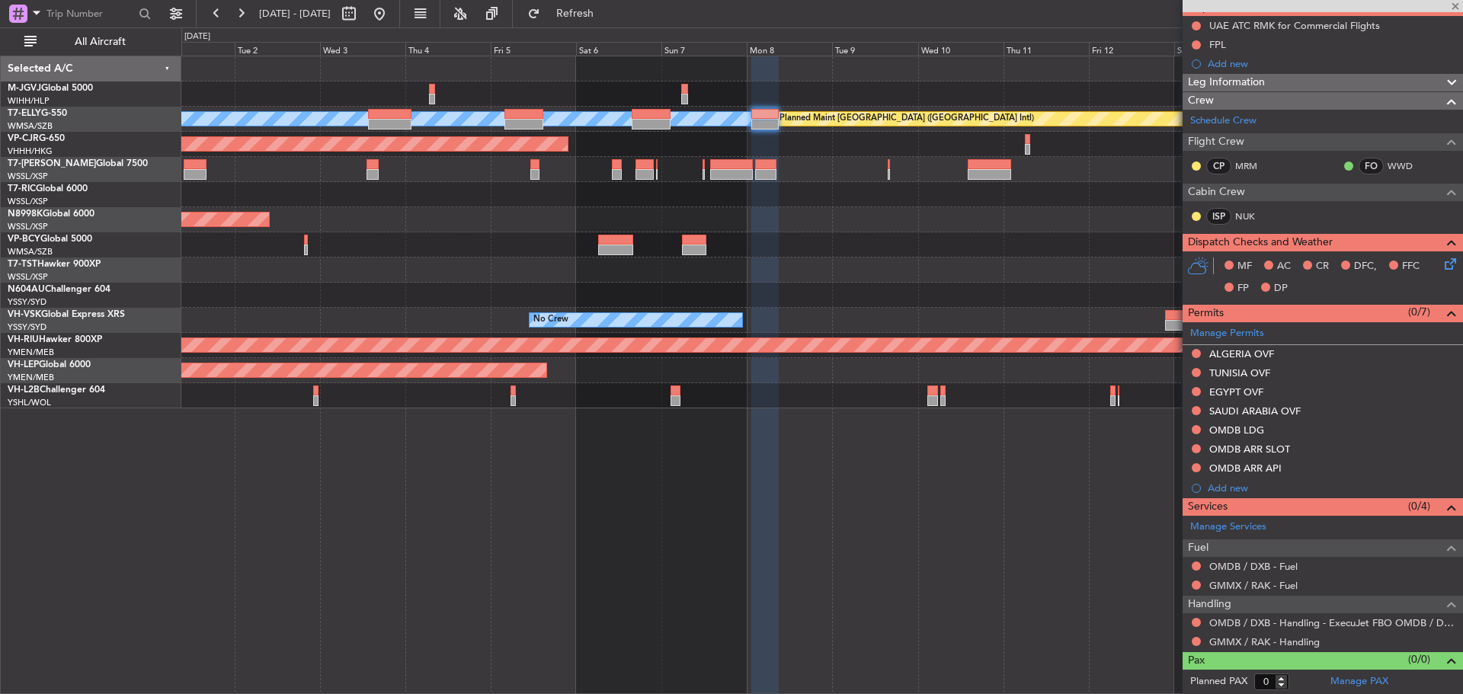
type input "+00:10"
type input "4"
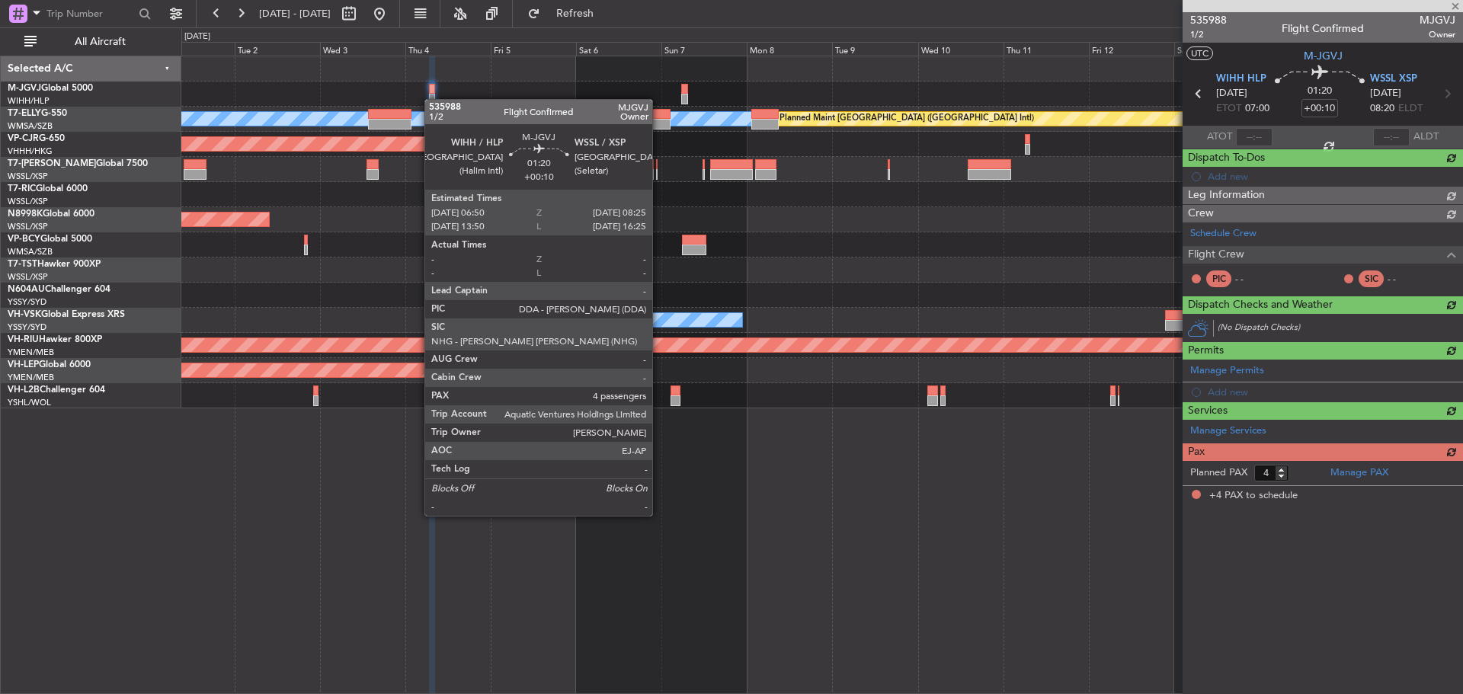
scroll to position [0, 0]
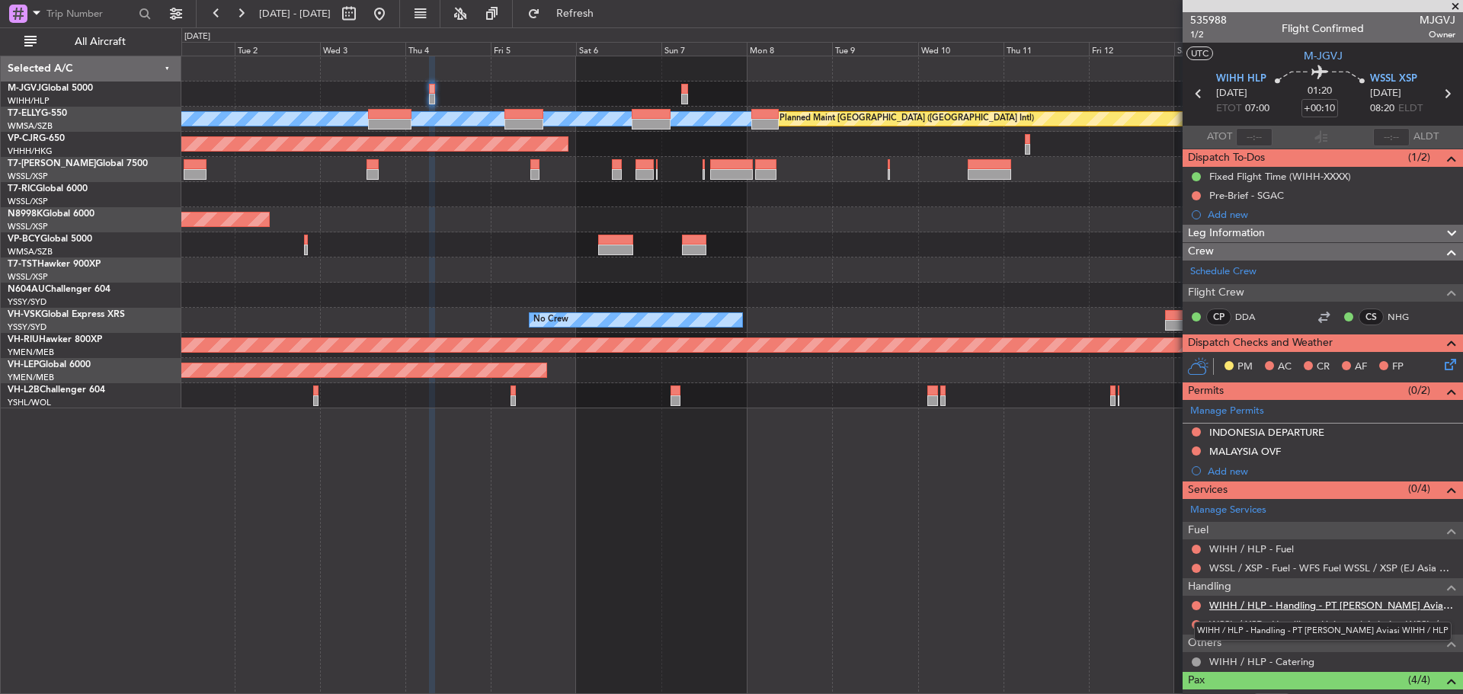
click at [1231, 605] on link "WIHH / HLP - Handling - PT [PERSON_NAME] Aviasi WIHH / HLP" at bounding box center [1332, 605] width 246 height 13
